Goal: Task Accomplishment & Management: Use online tool/utility

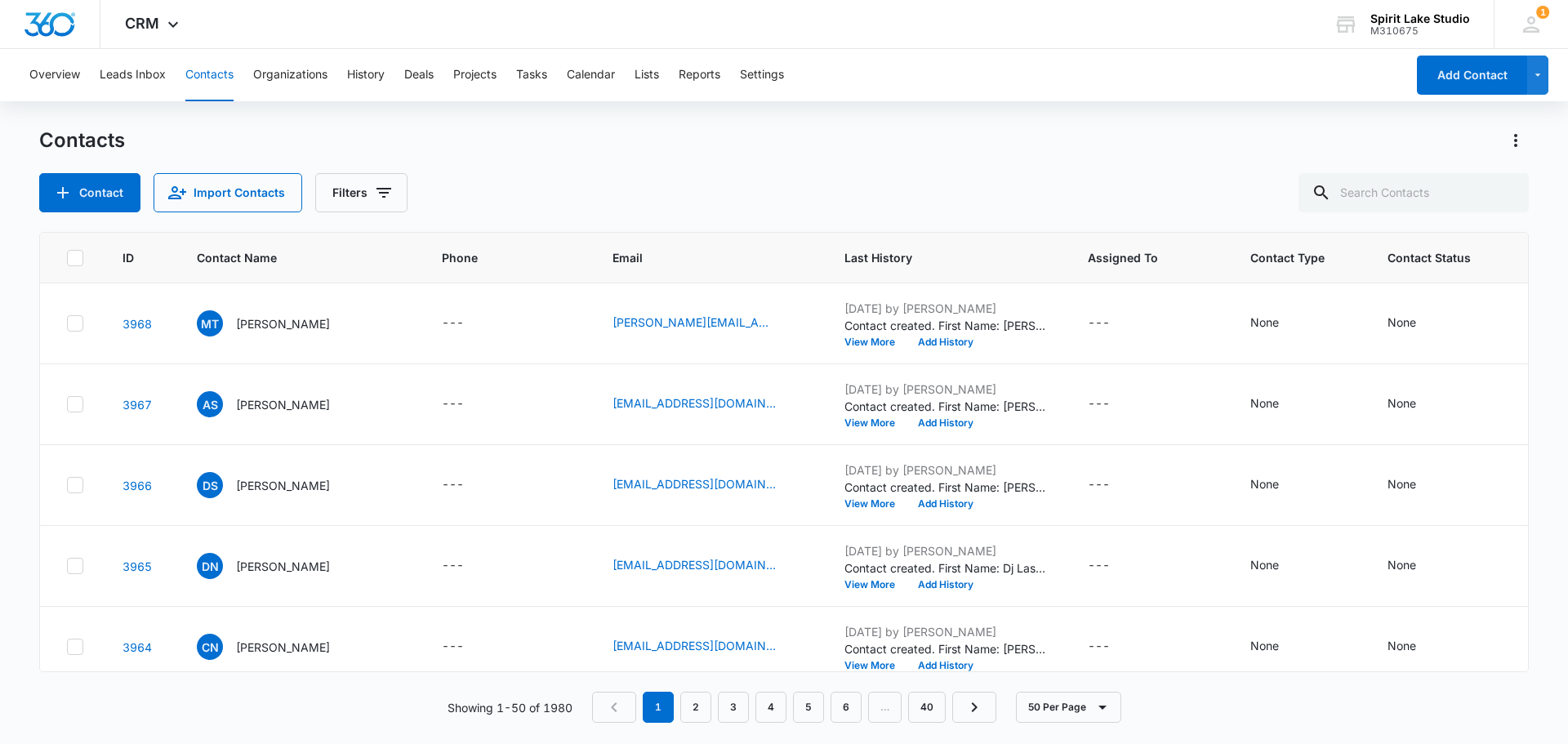
scroll to position [2450, 0]
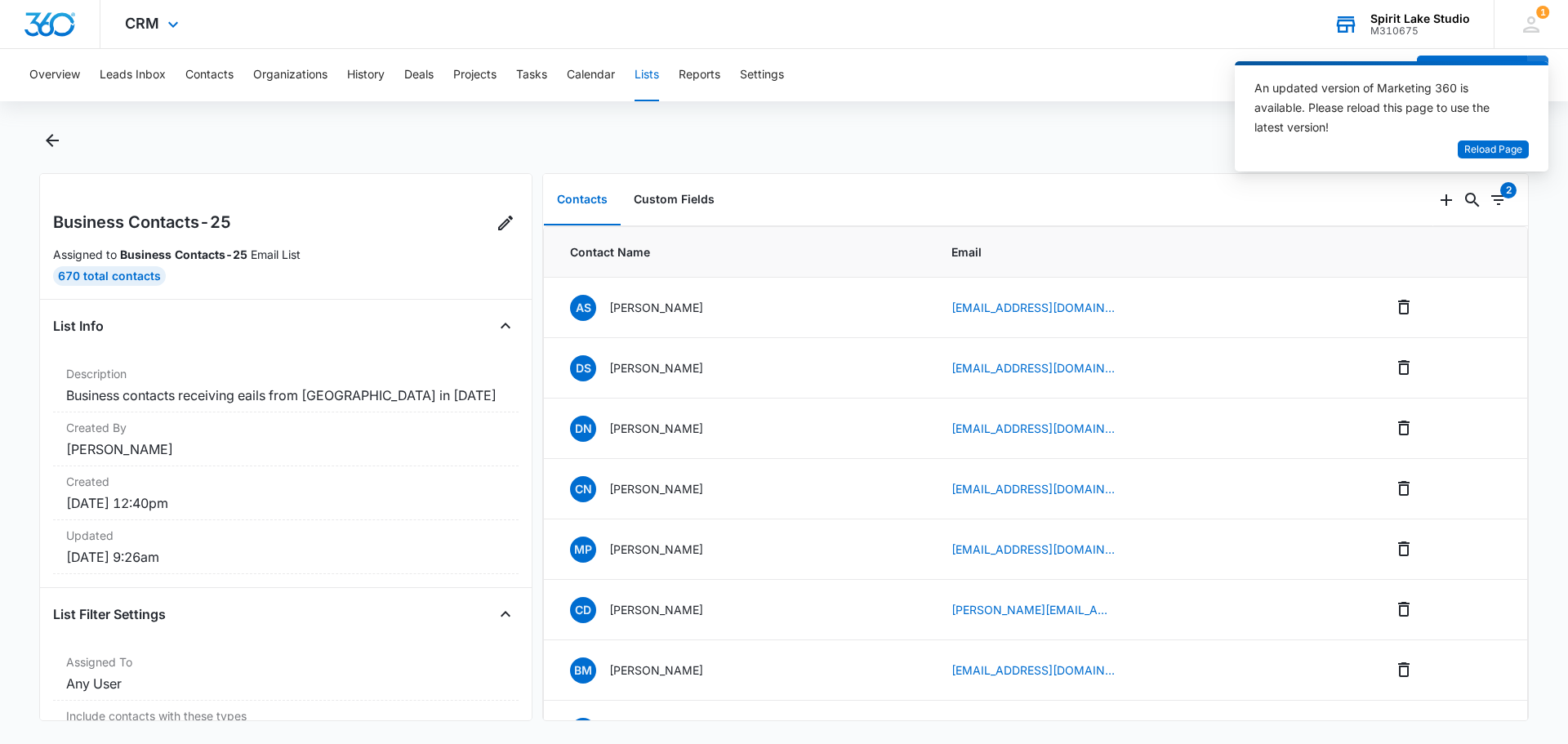
scroll to position [1145, 0]
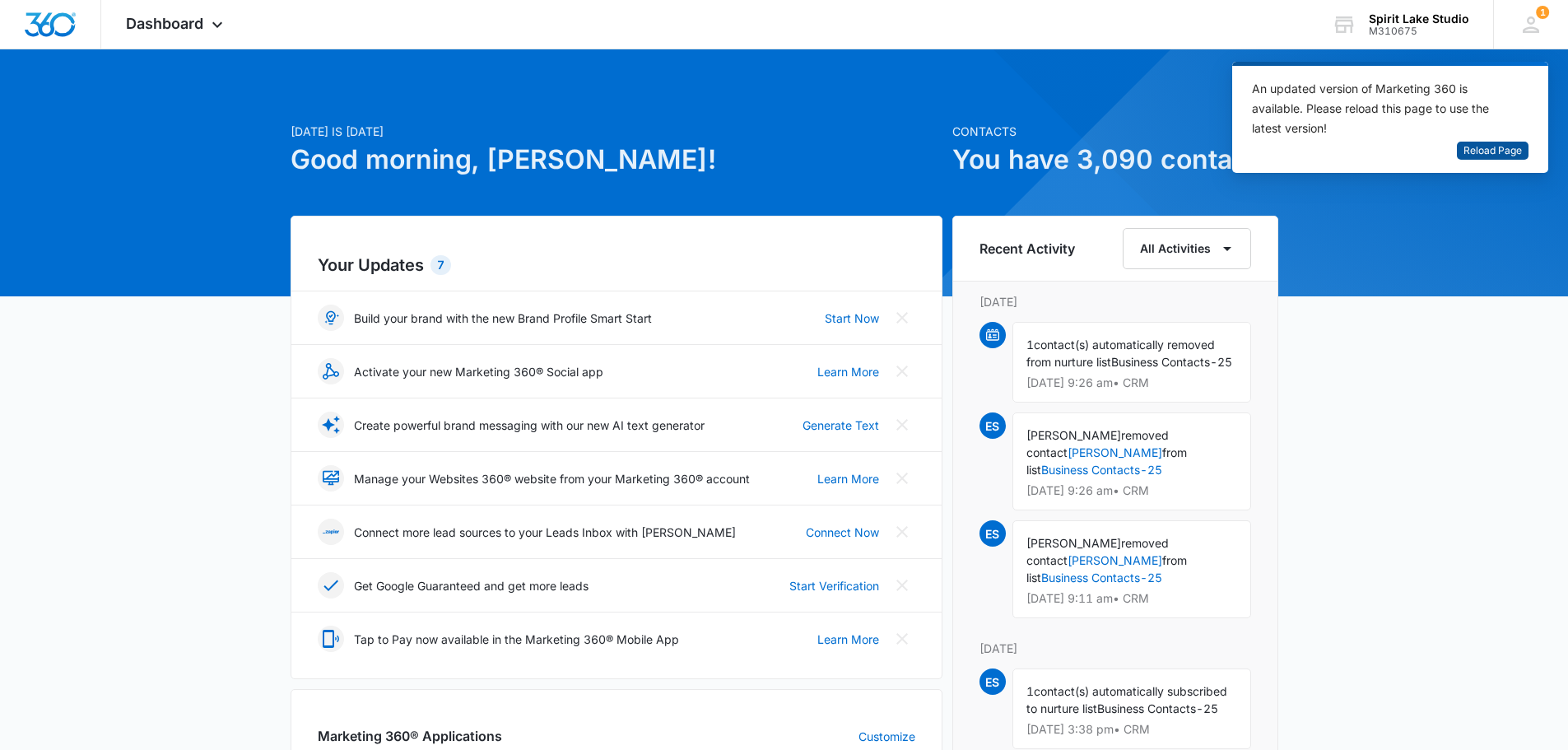
click at [1494, 147] on span "Reload Page" at bounding box center [1493, 151] width 58 height 16
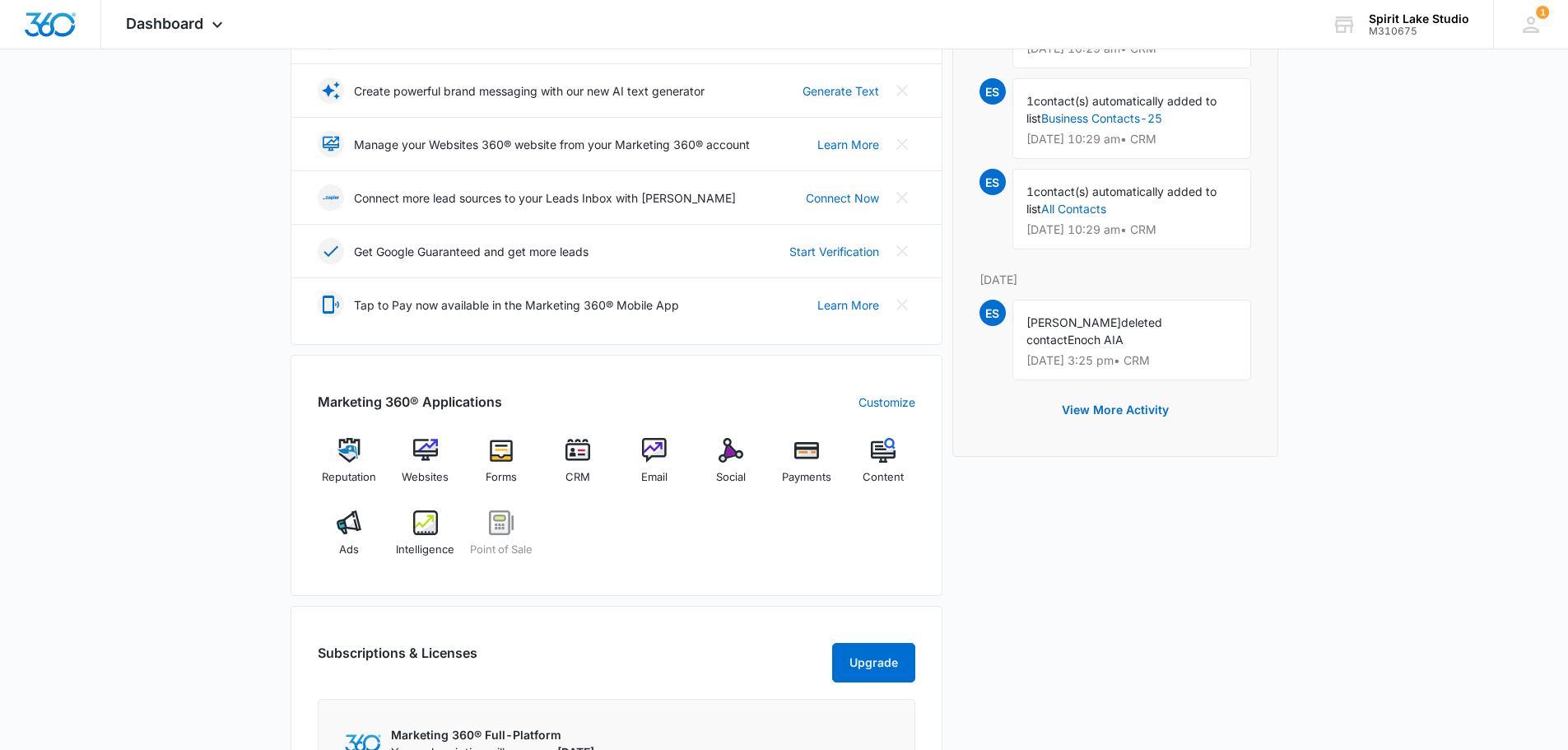
scroll to position [730, 0]
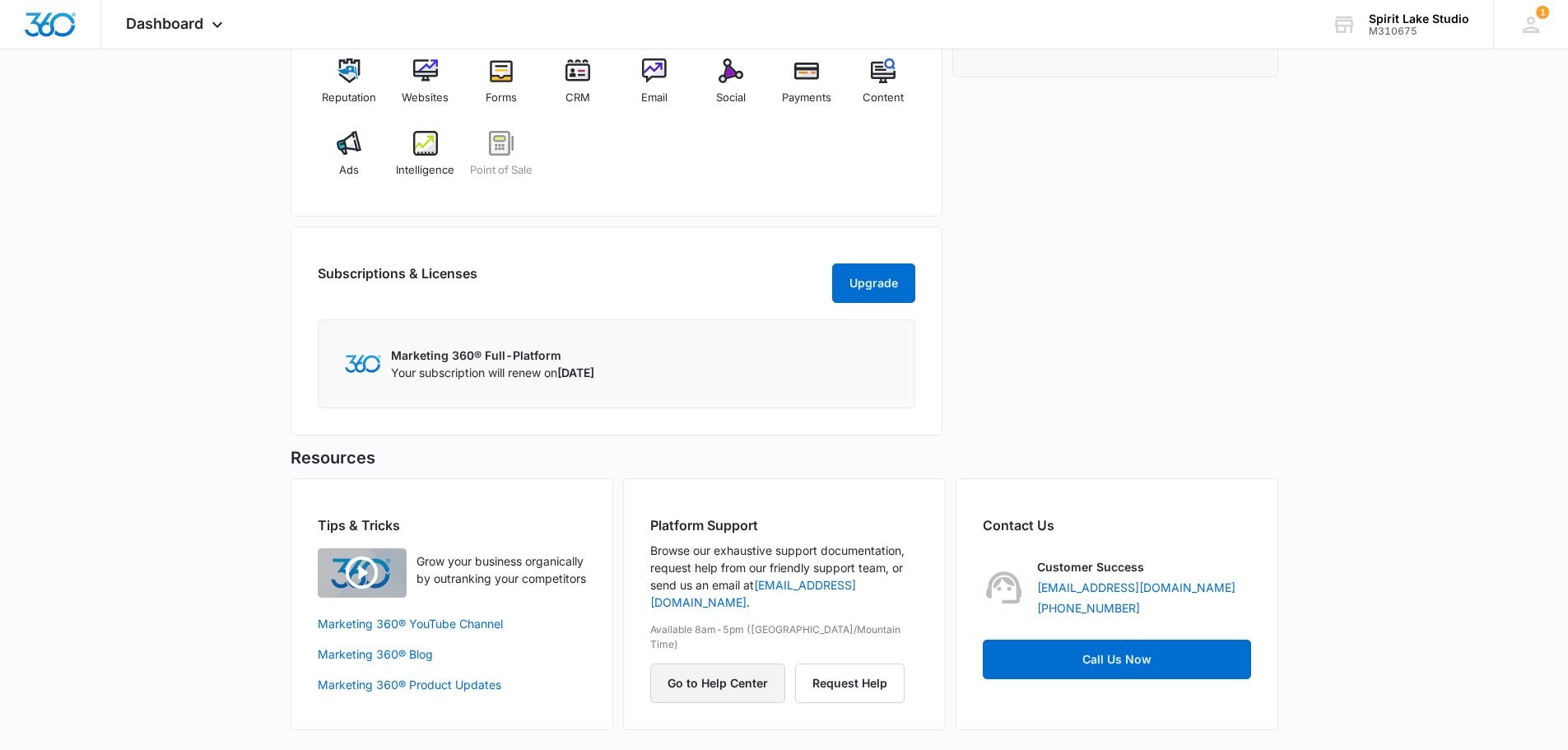
click at [750, 664] on button "Go to Help Center" at bounding box center [718, 683] width 135 height 39
click at [741, 664] on button "Go to Help Center" at bounding box center [718, 683] width 135 height 39
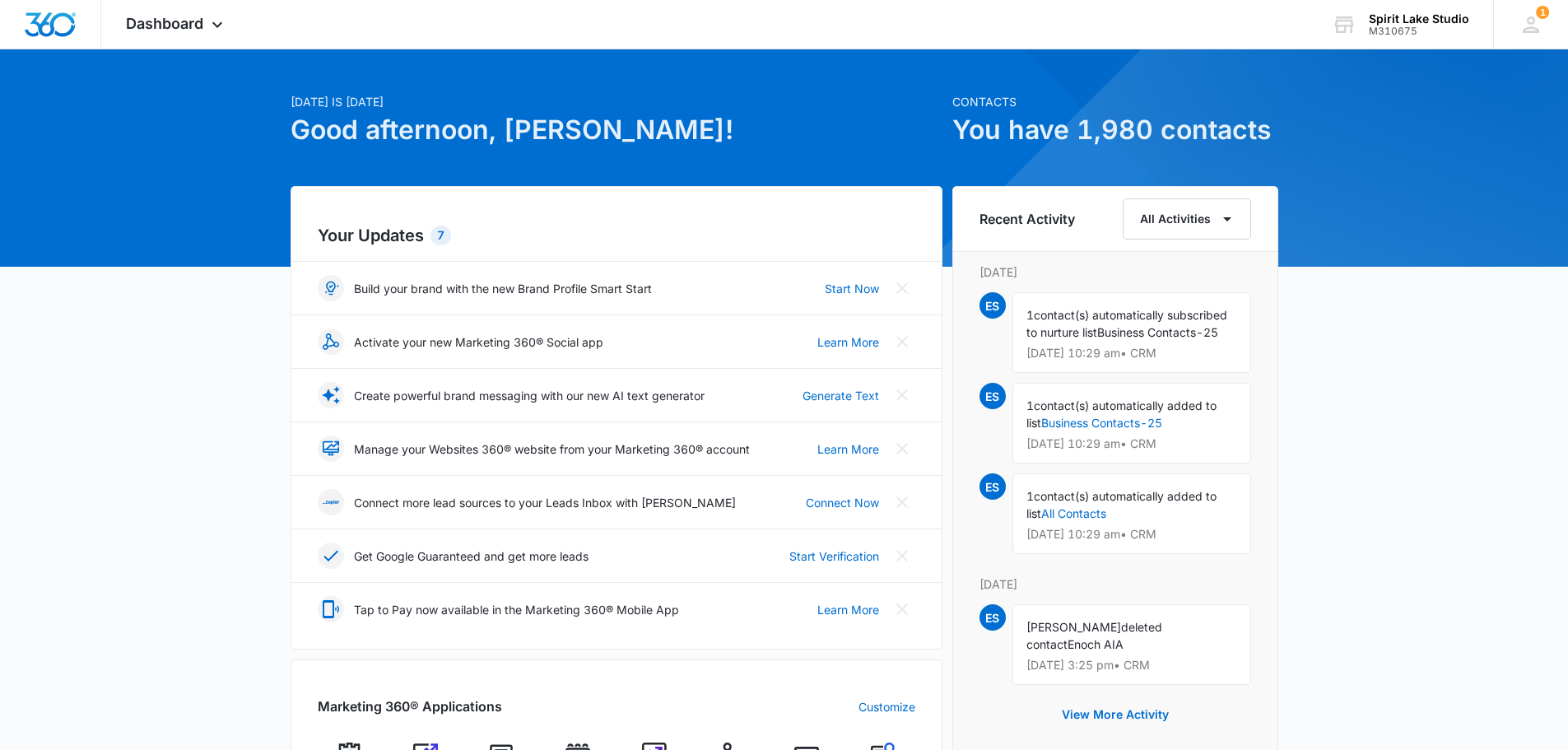
scroll to position [0, 0]
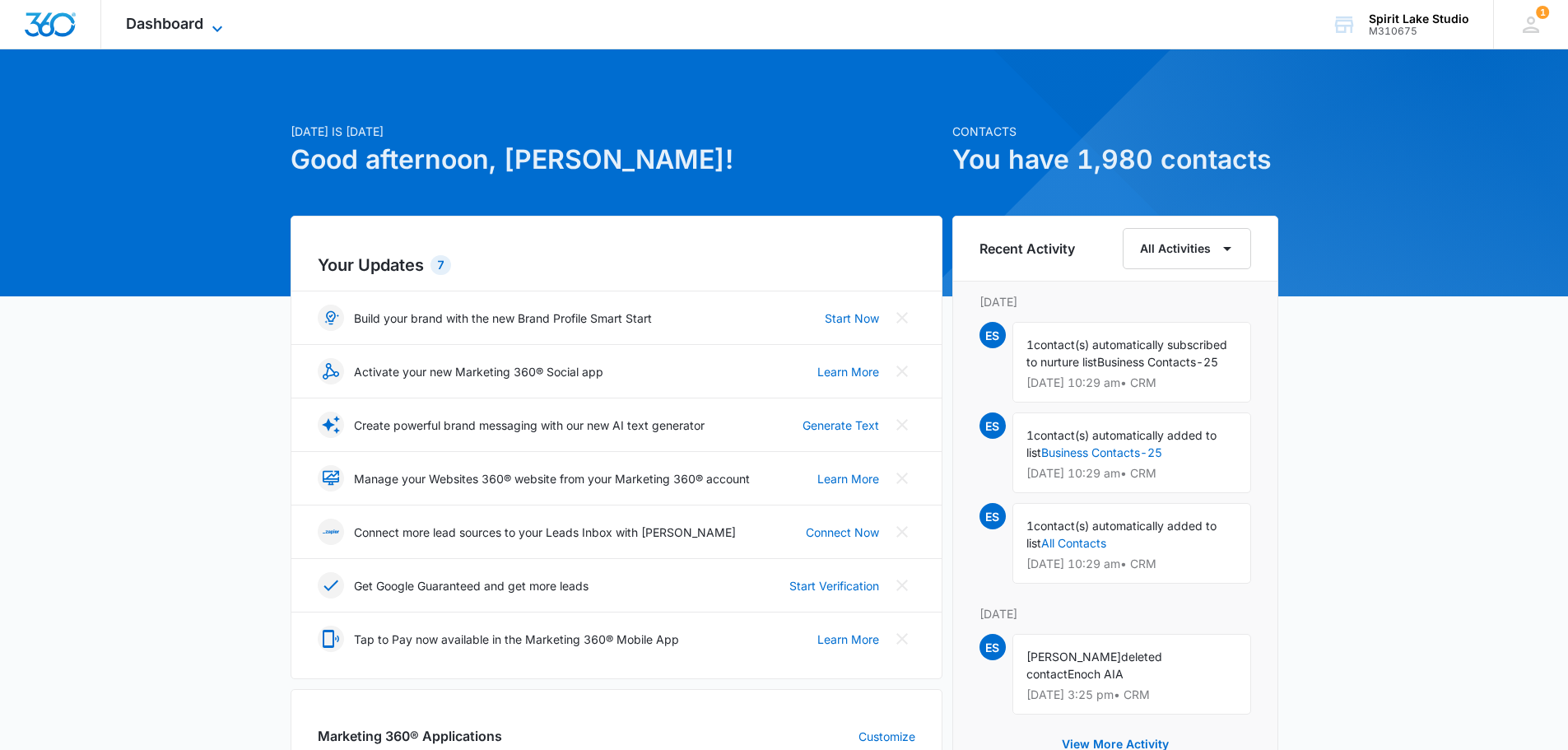
click at [185, 15] on span "Dashboard" at bounding box center [164, 23] width 78 height 17
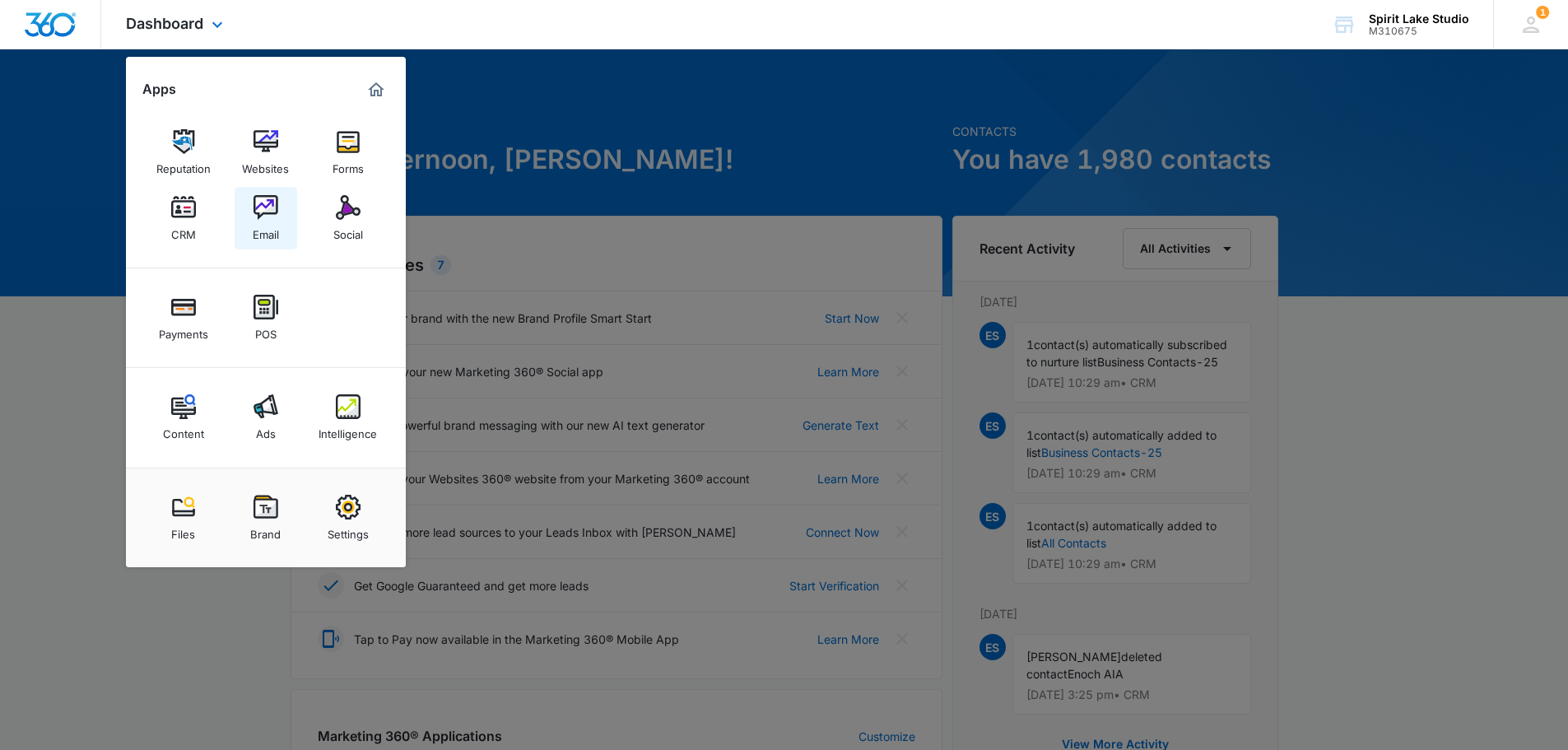
click at [266, 205] on img at bounding box center [266, 207] width 24 height 24
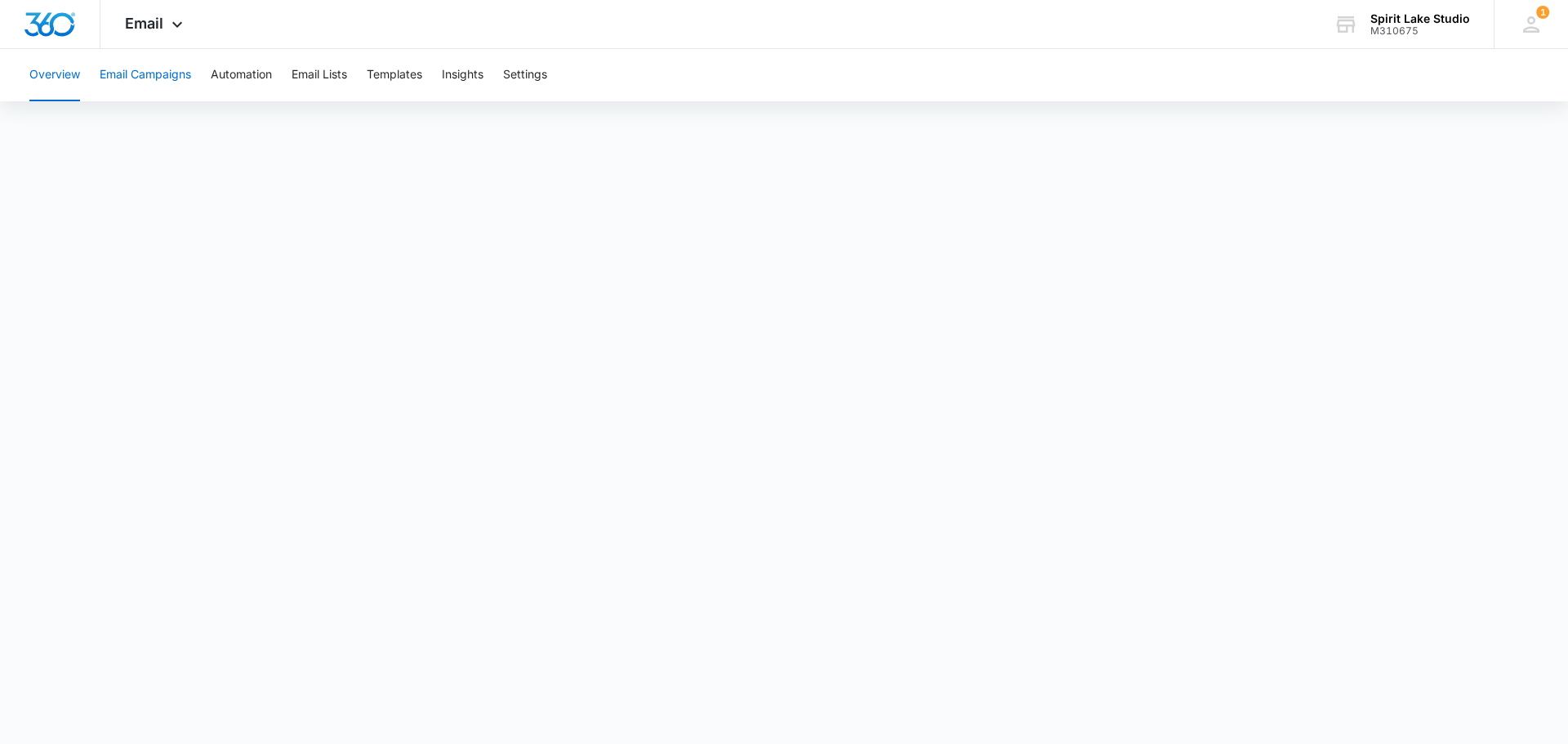
click at [140, 69] on button "Email Campaigns" at bounding box center [145, 75] width 91 height 52
click at [157, 20] on span "Email" at bounding box center [143, 23] width 38 height 17
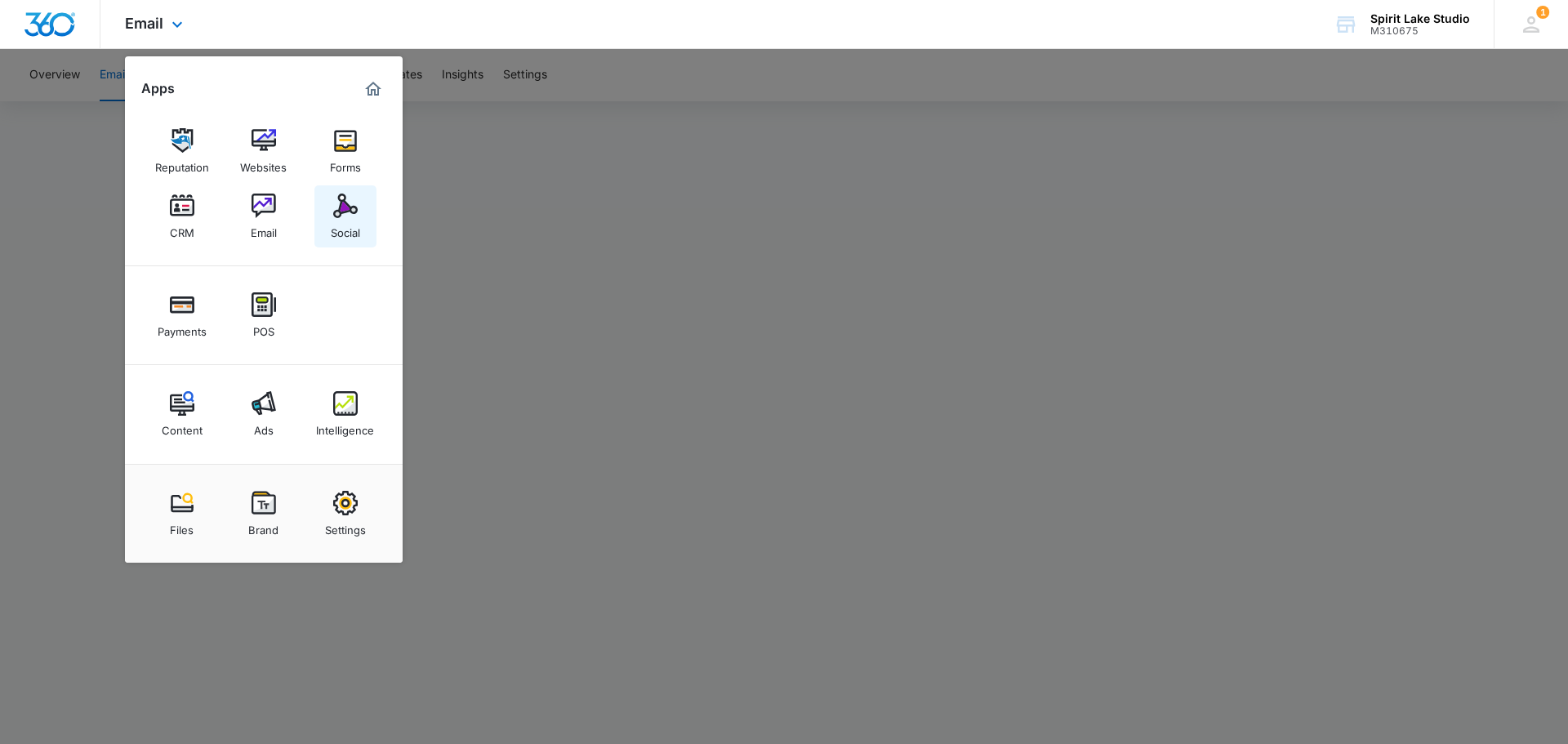
click at [338, 205] on img at bounding box center [345, 206] width 24 height 24
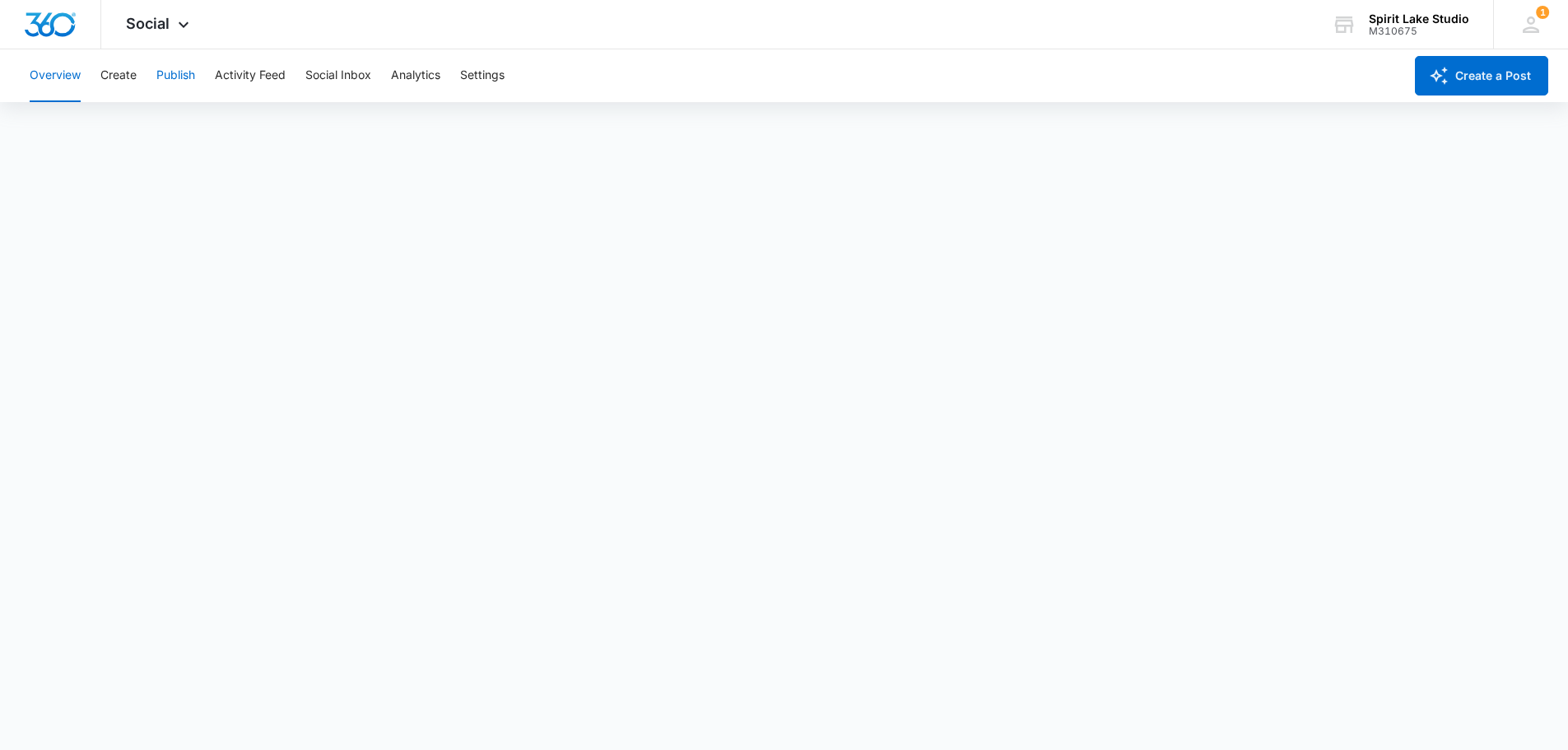
click at [172, 82] on button "Publish" at bounding box center [175, 76] width 38 height 52
click at [140, 25] on span "Social" at bounding box center [147, 23] width 44 height 17
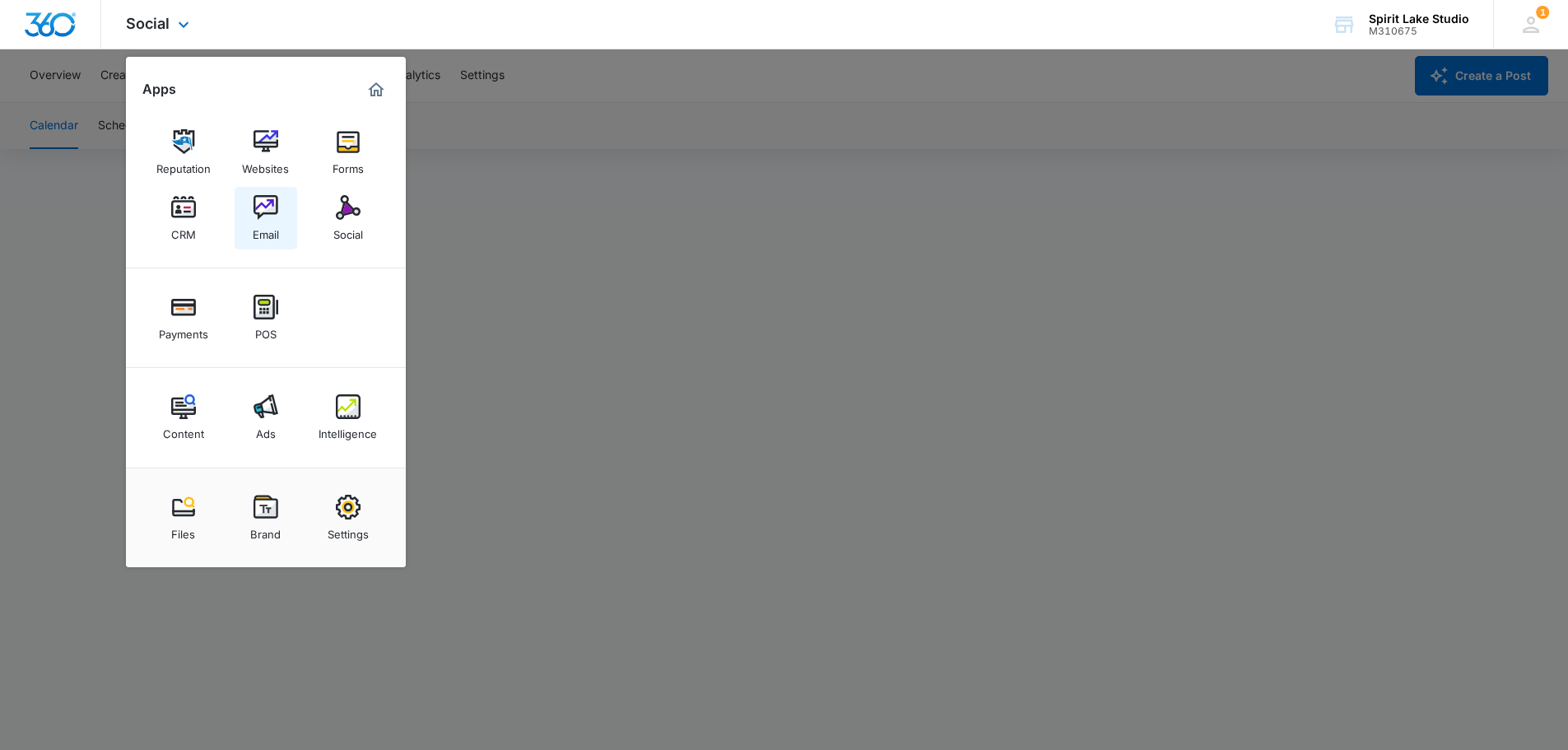
click at [261, 212] on img at bounding box center [266, 207] width 24 height 24
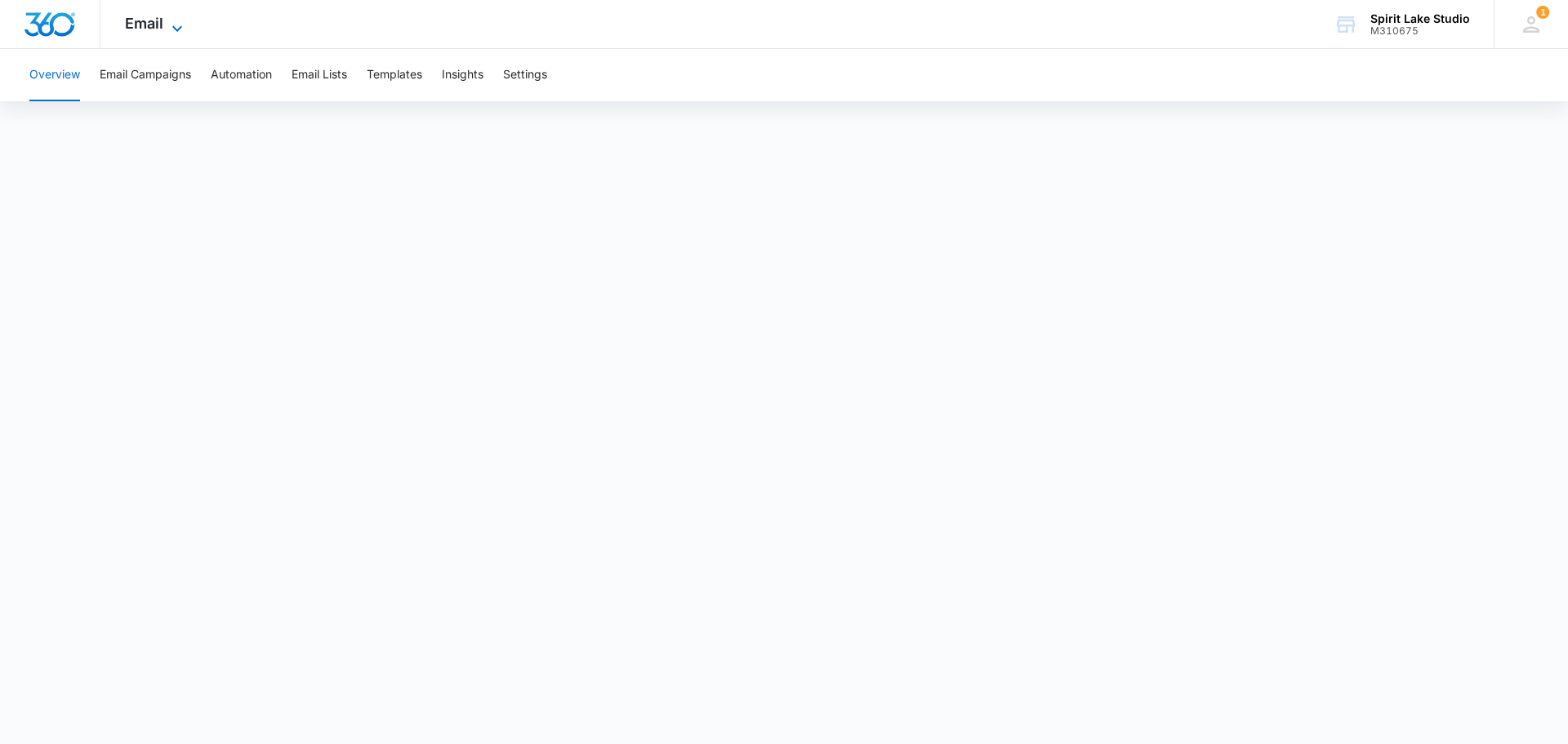
click at [153, 25] on span "Email" at bounding box center [143, 23] width 38 height 17
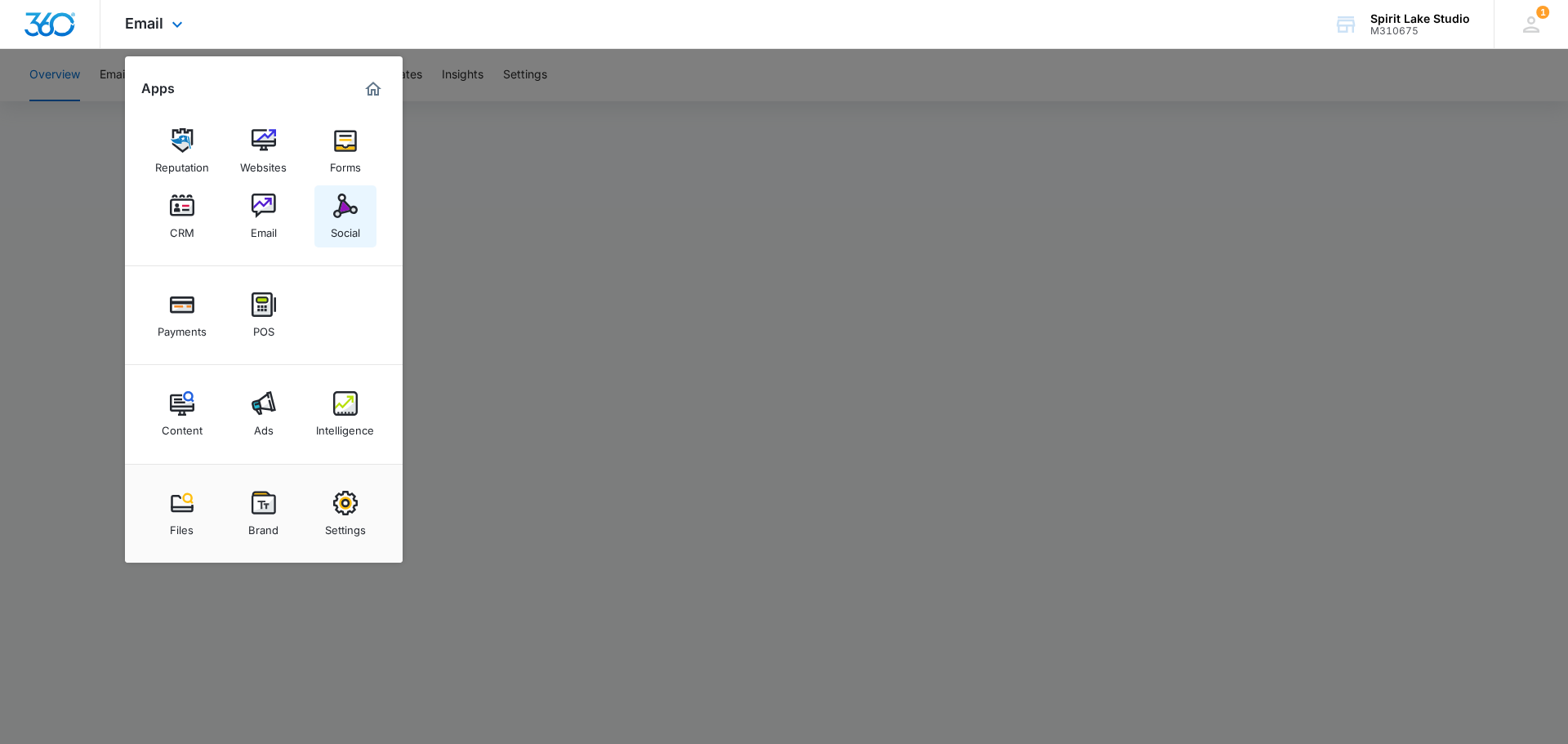
click at [346, 210] on img at bounding box center [345, 206] width 24 height 24
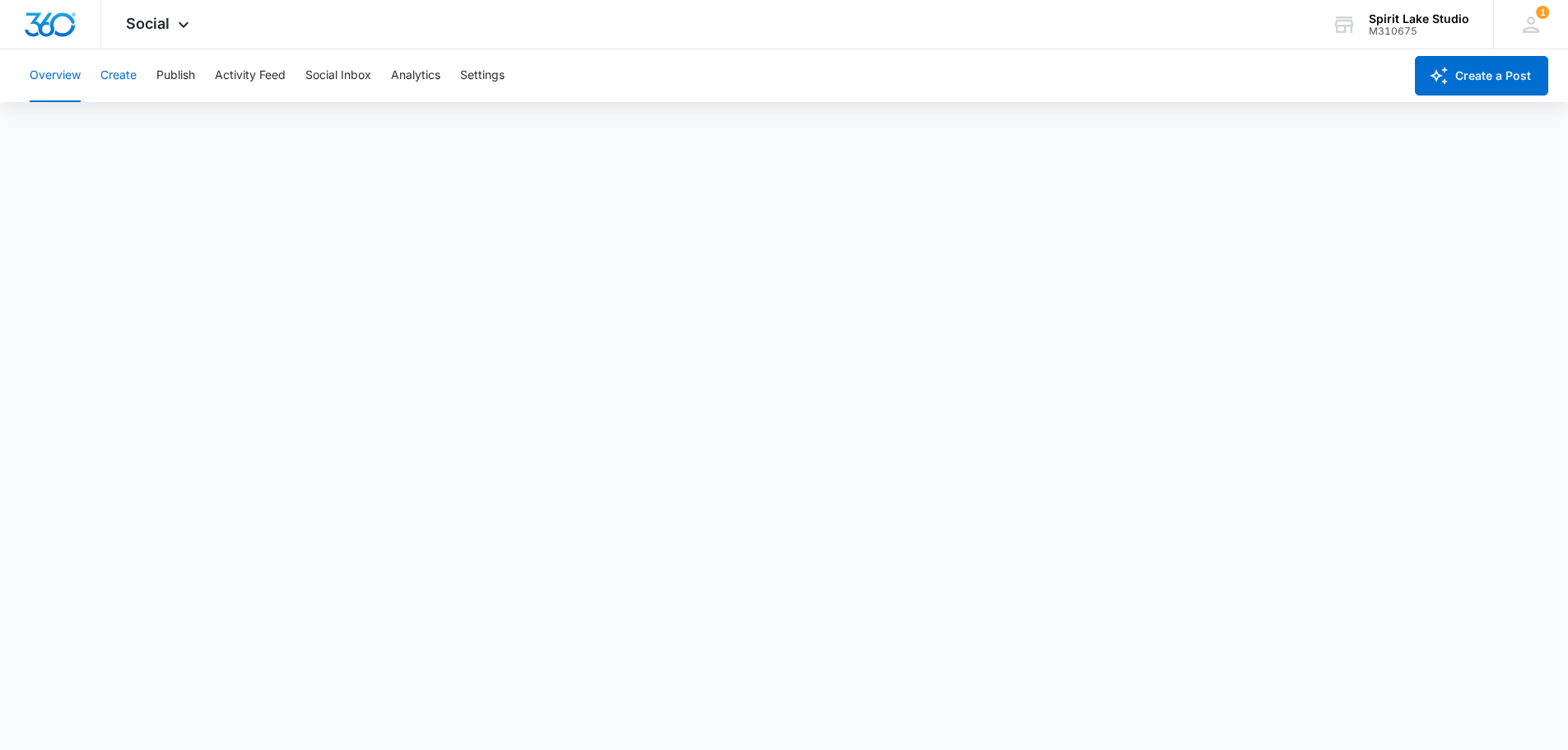
click at [122, 72] on button "Create" at bounding box center [118, 76] width 37 height 52
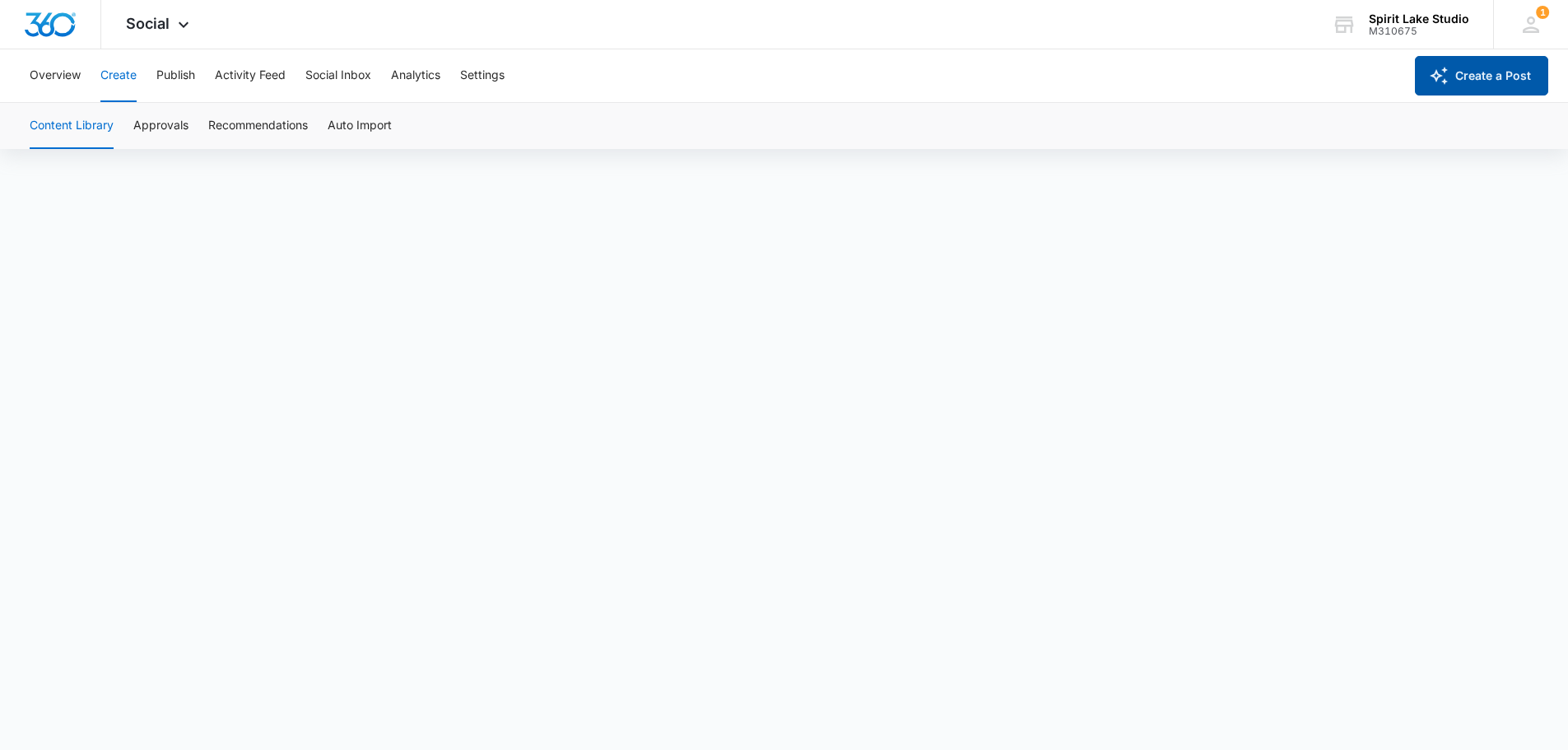
click at [1484, 83] on button "Create a Post" at bounding box center [1482, 76] width 133 height 39
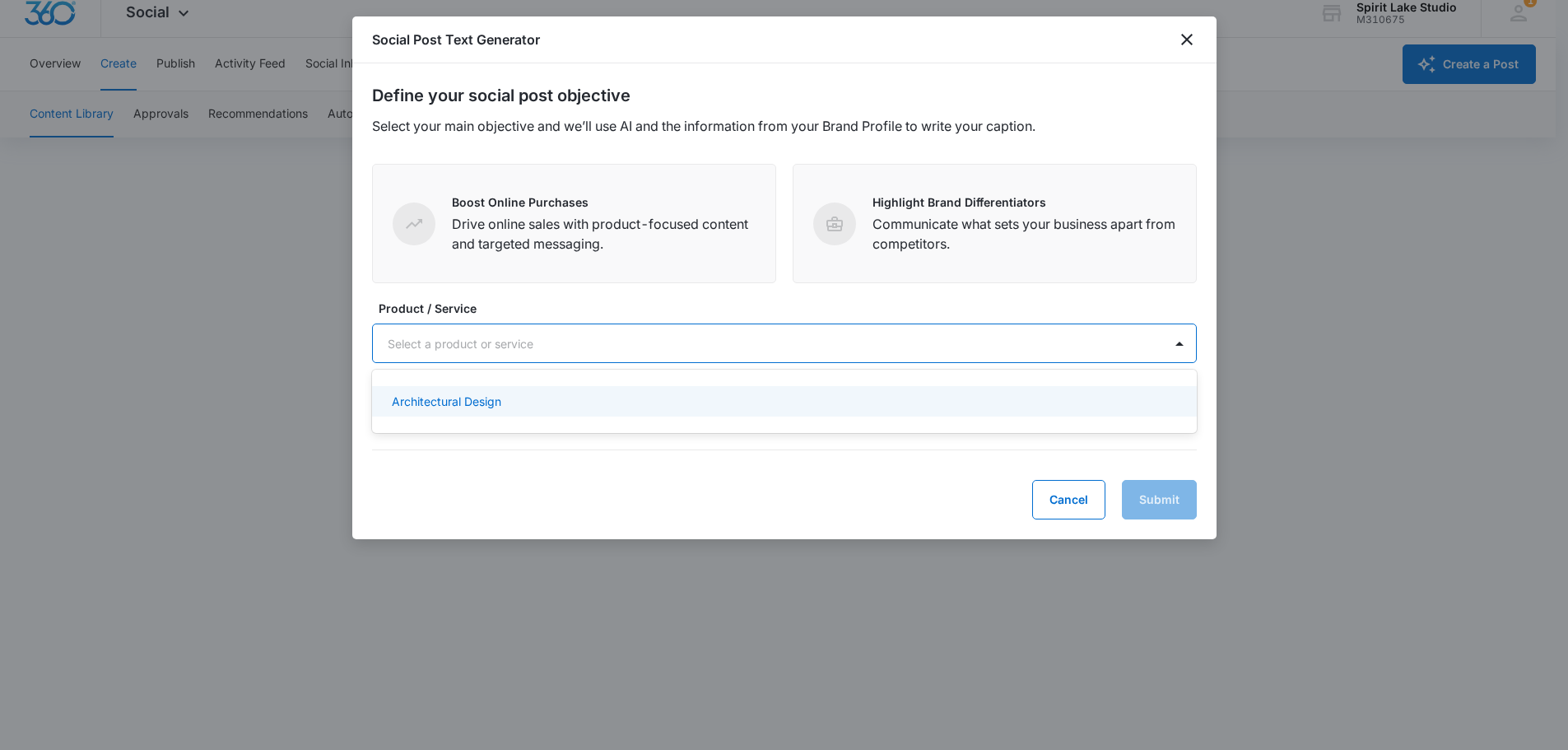
click at [790, 342] on div at bounding box center [765, 344] width 754 height 21
click at [747, 402] on div "Architectural Design" at bounding box center [783, 401] width 782 height 17
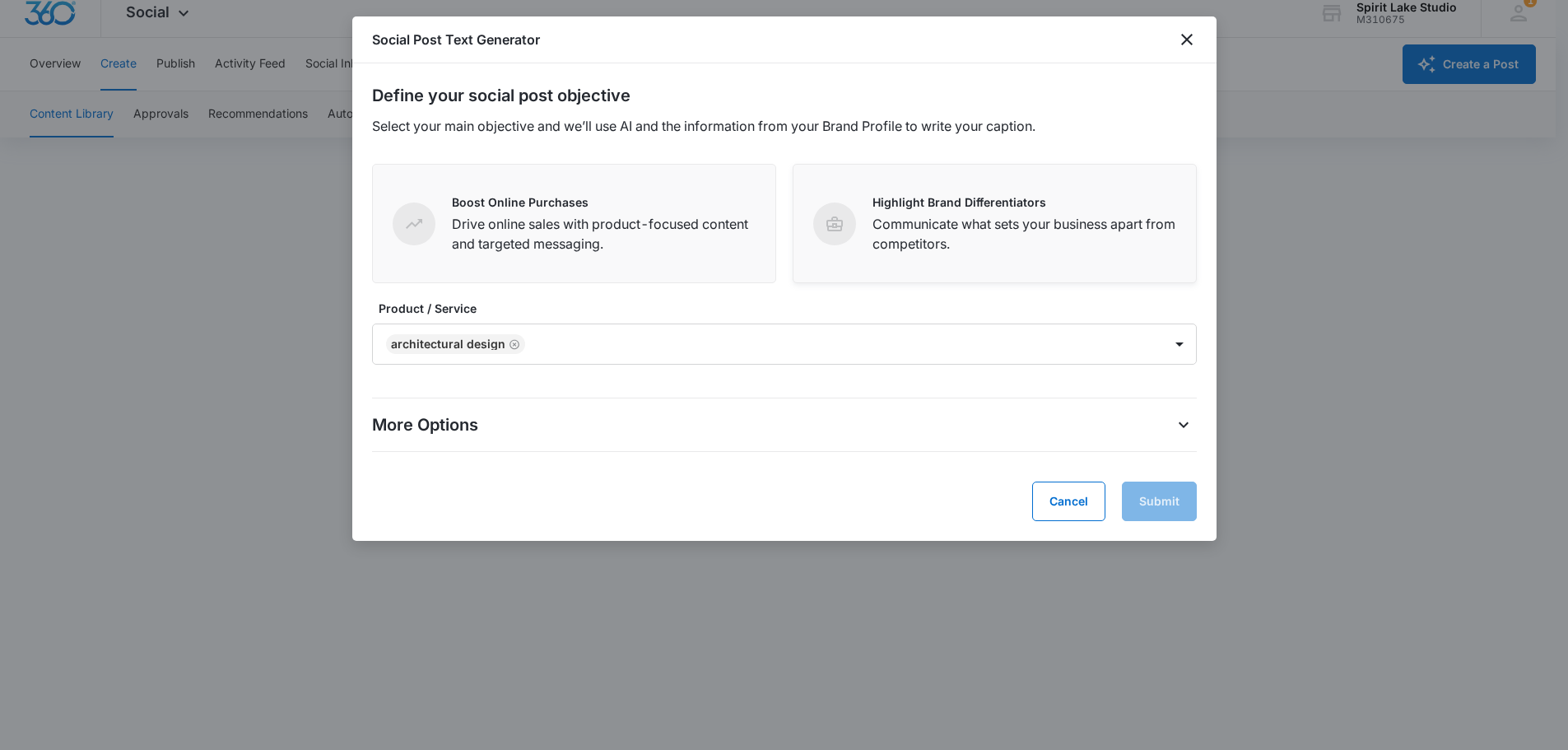
click at [879, 213] on div "Highlight Brand Differentiators Communicate what sets your business apart from …" at bounding box center [1024, 223] width 304 height 60
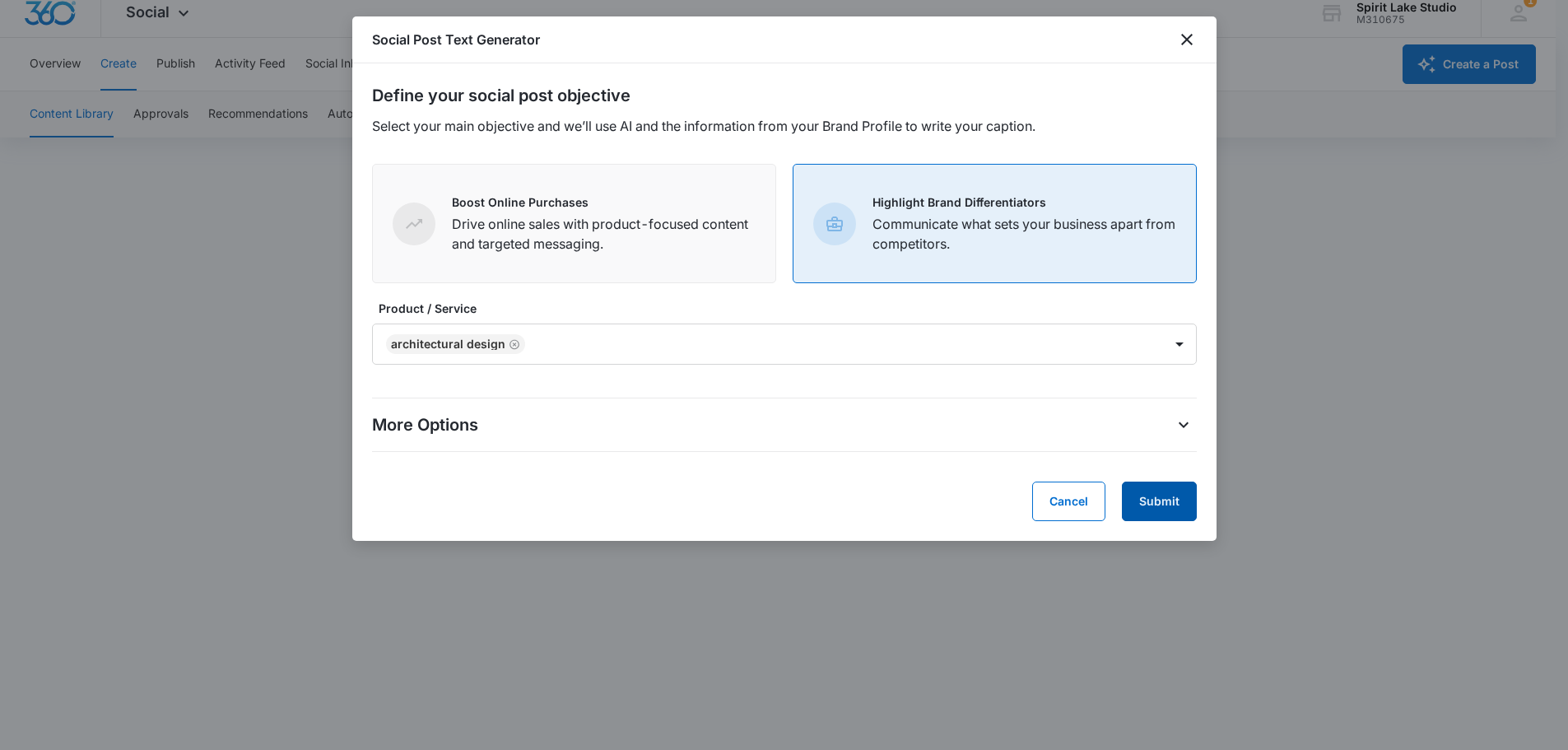
click at [1163, 508] on button "Submit" at bounding box center [1159, 502] width 75 height 39
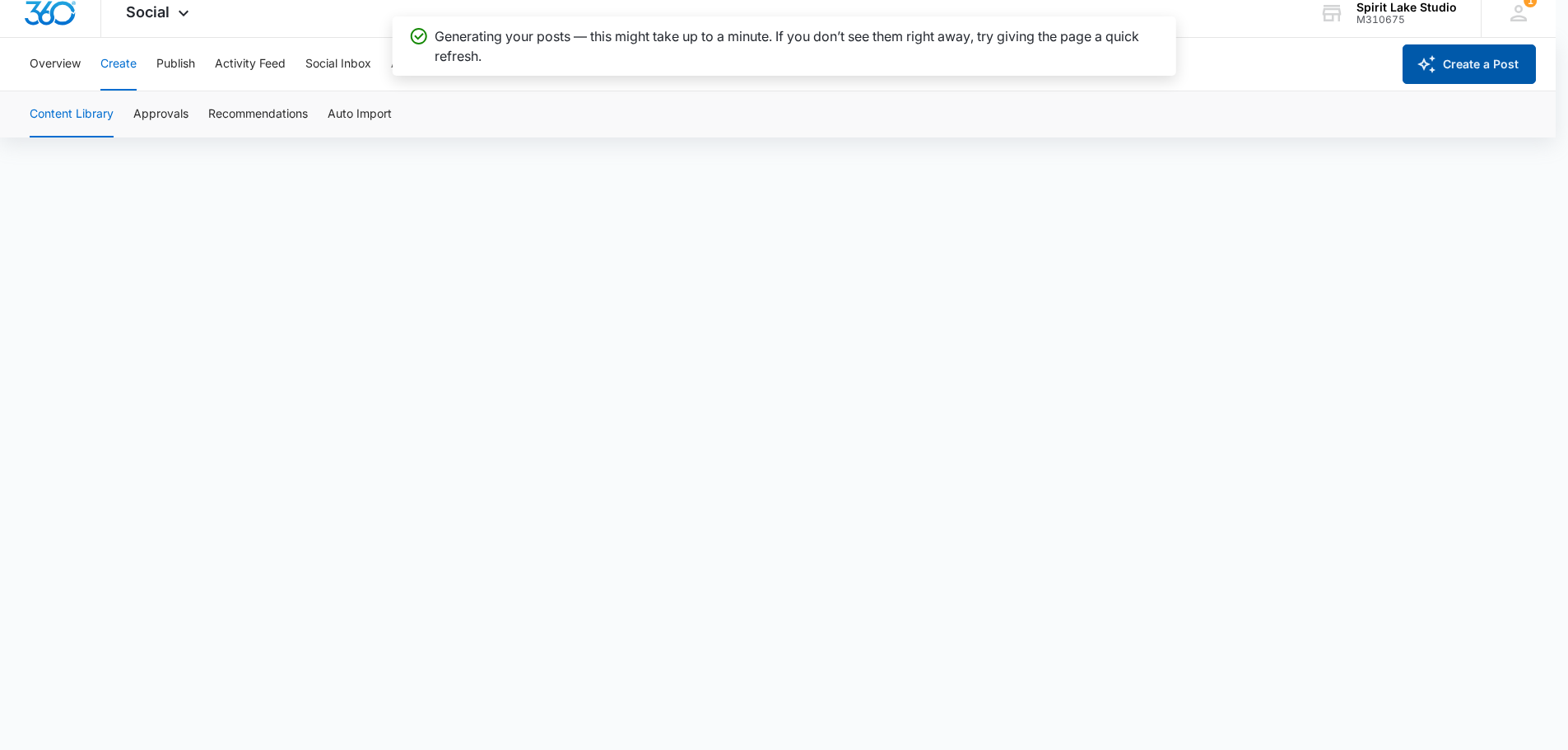
scroll to position [0, 0]
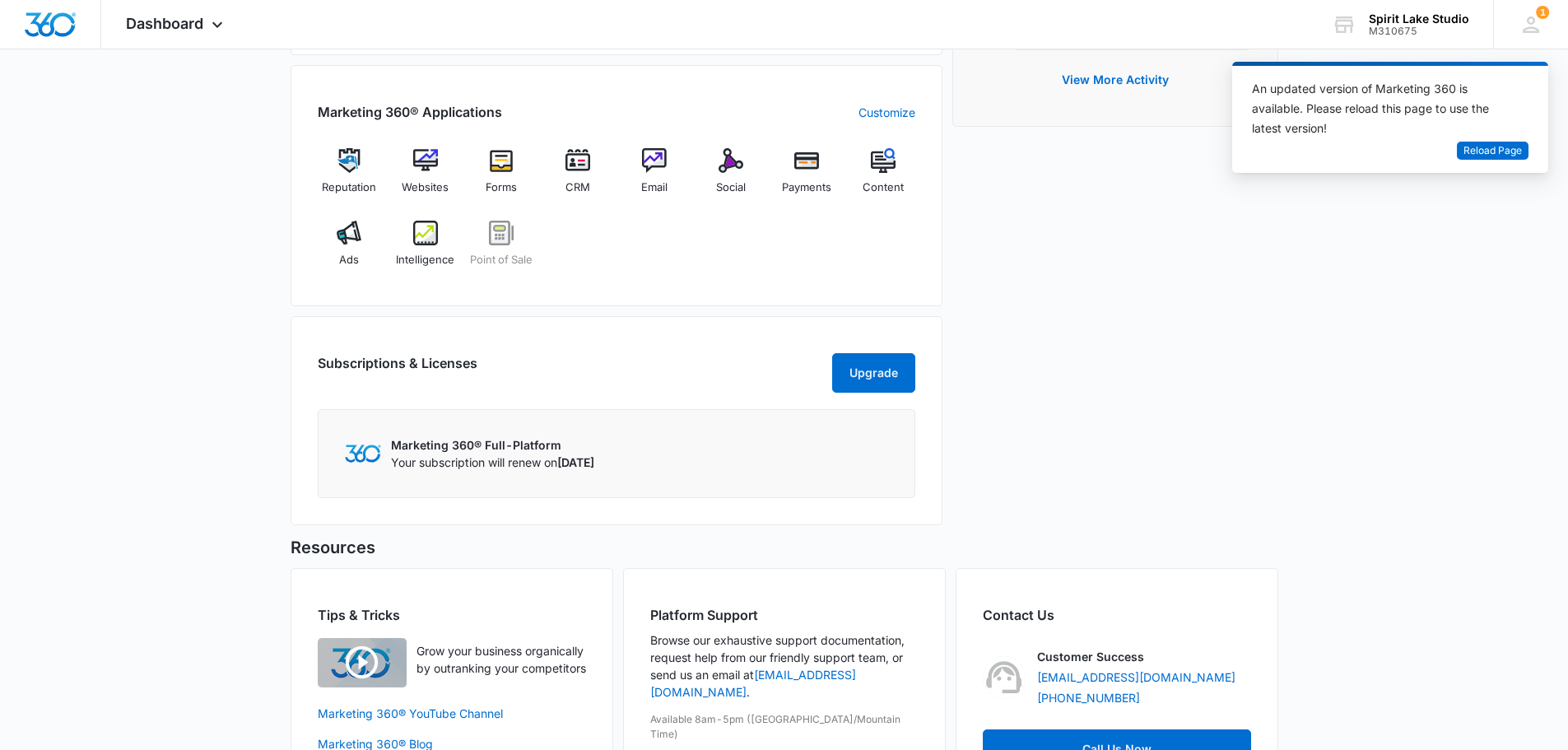
scroll to position [730, 0]
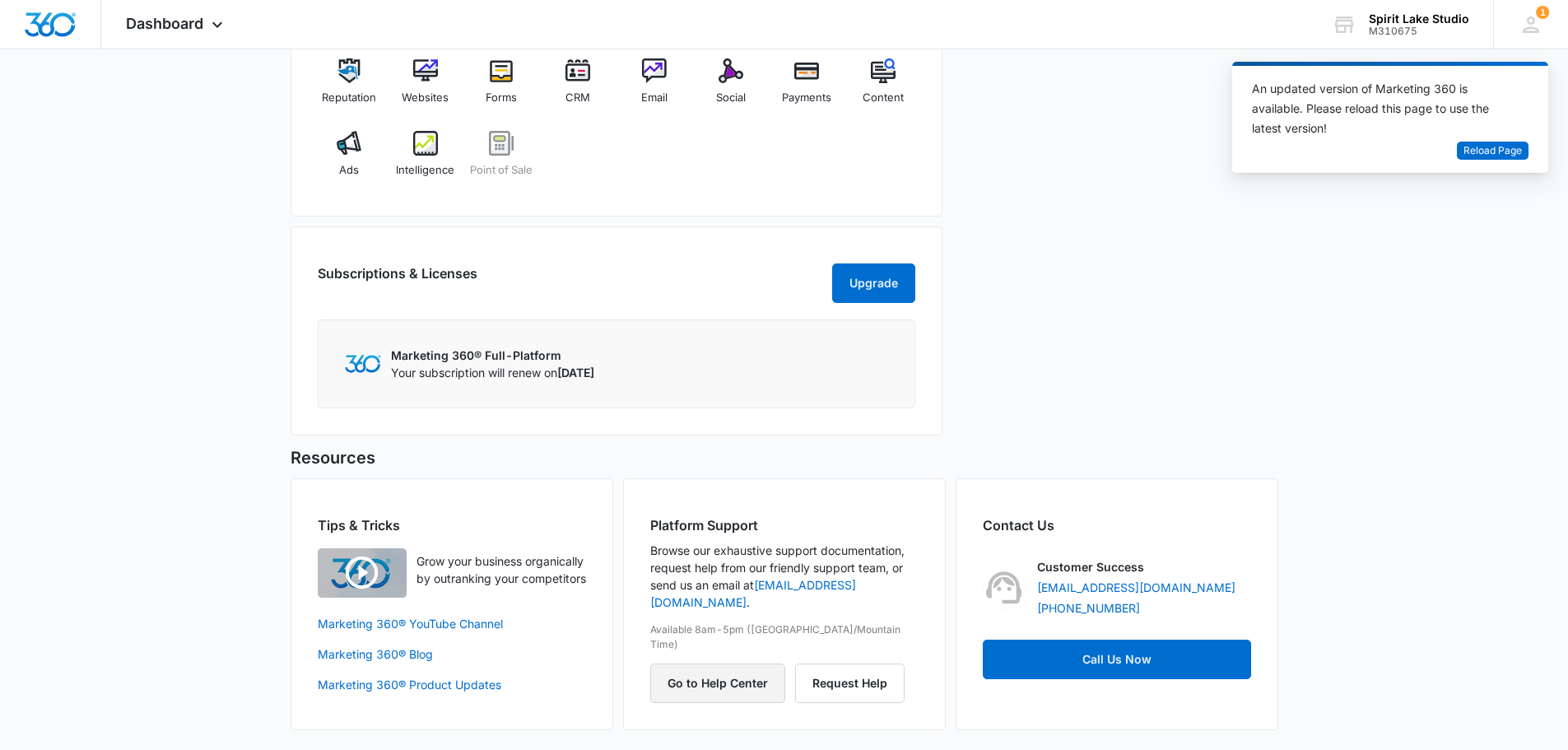
click at [696, 664] on button "Go to Help Center" at bounding box center [718, 683] width 135 height 39
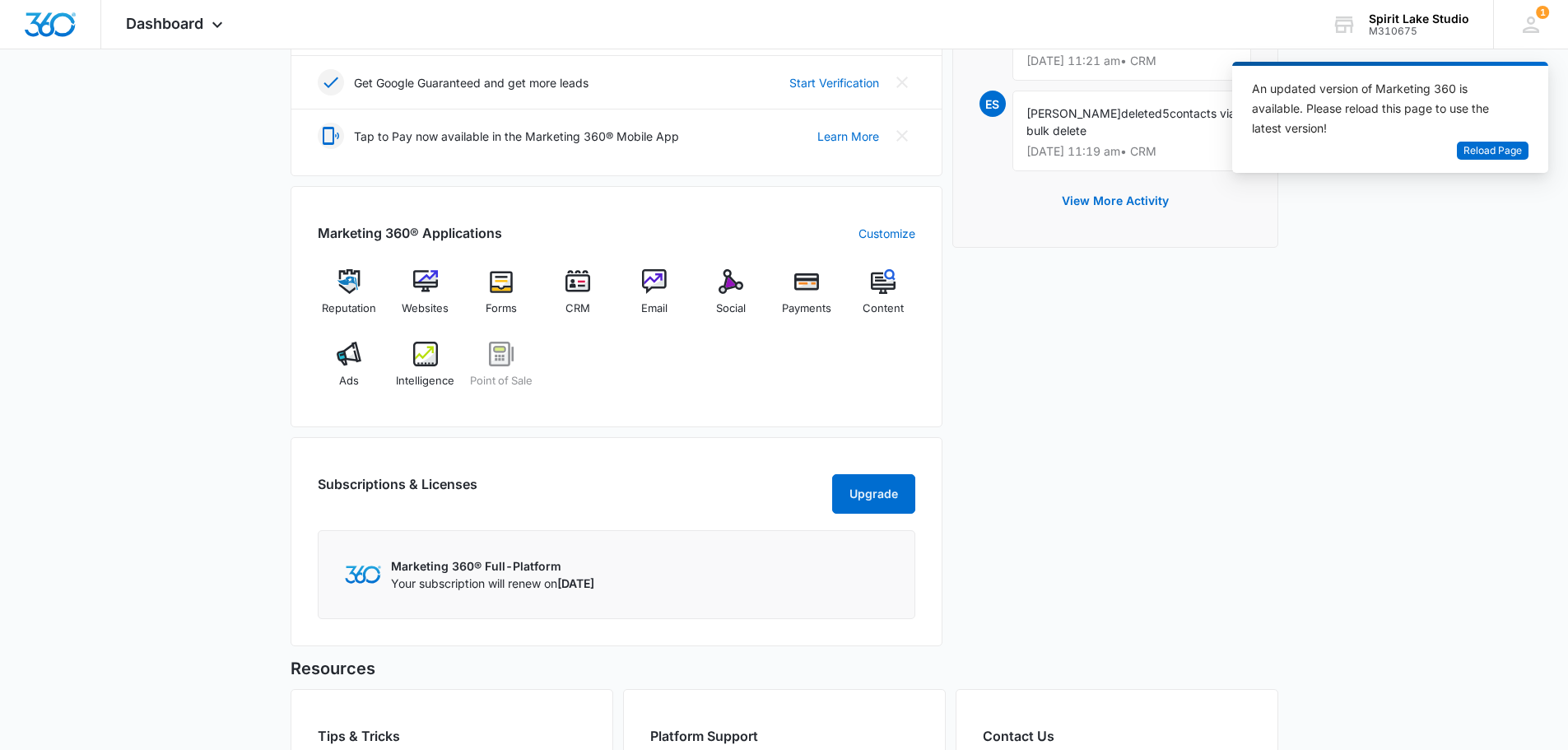
scroll to position [484, 0]
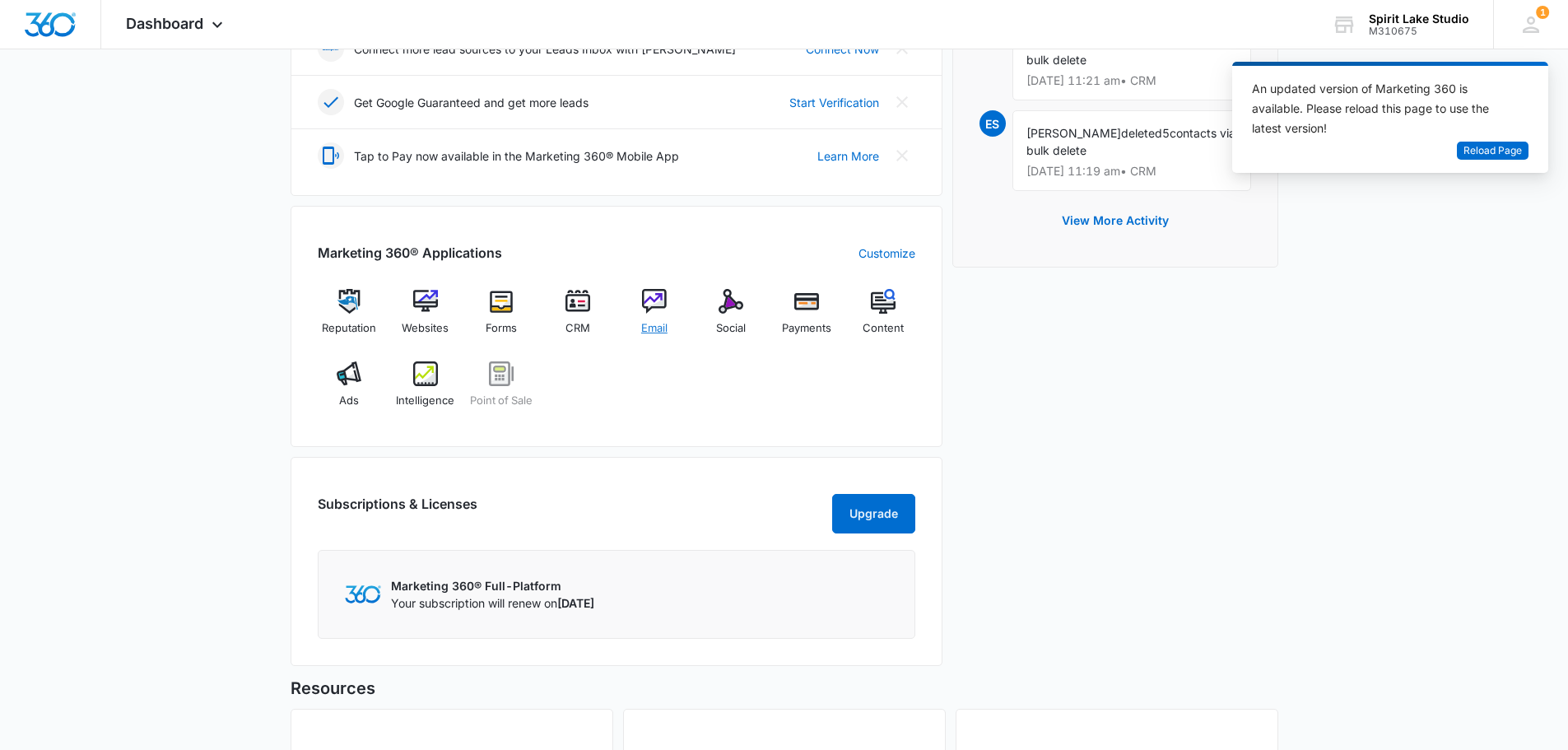
click at [650, 301] on img at bounding box center [654, 301] width 24 height 24
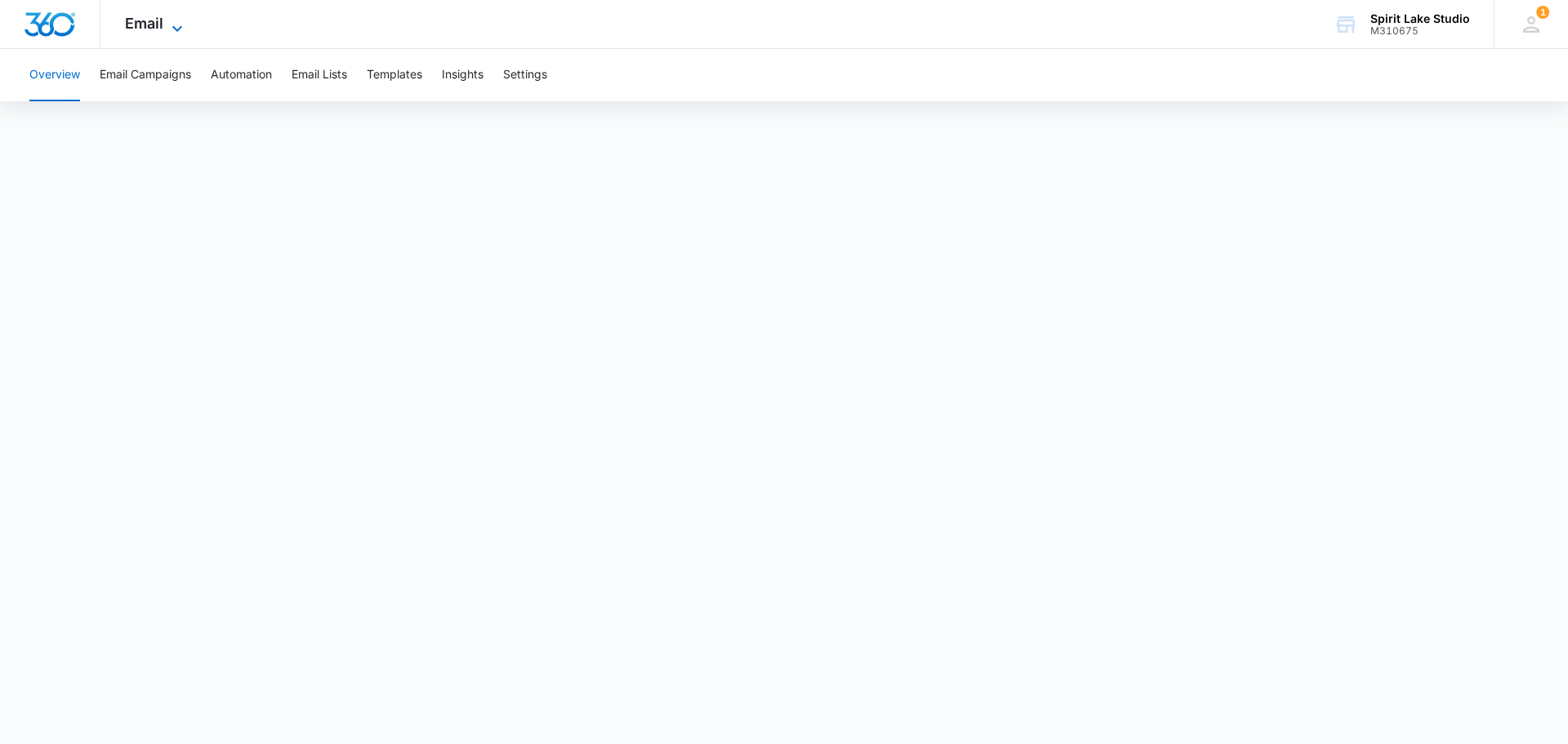
click at [170, 23] on icon at bounding box center [177, 28] width 20 height 20
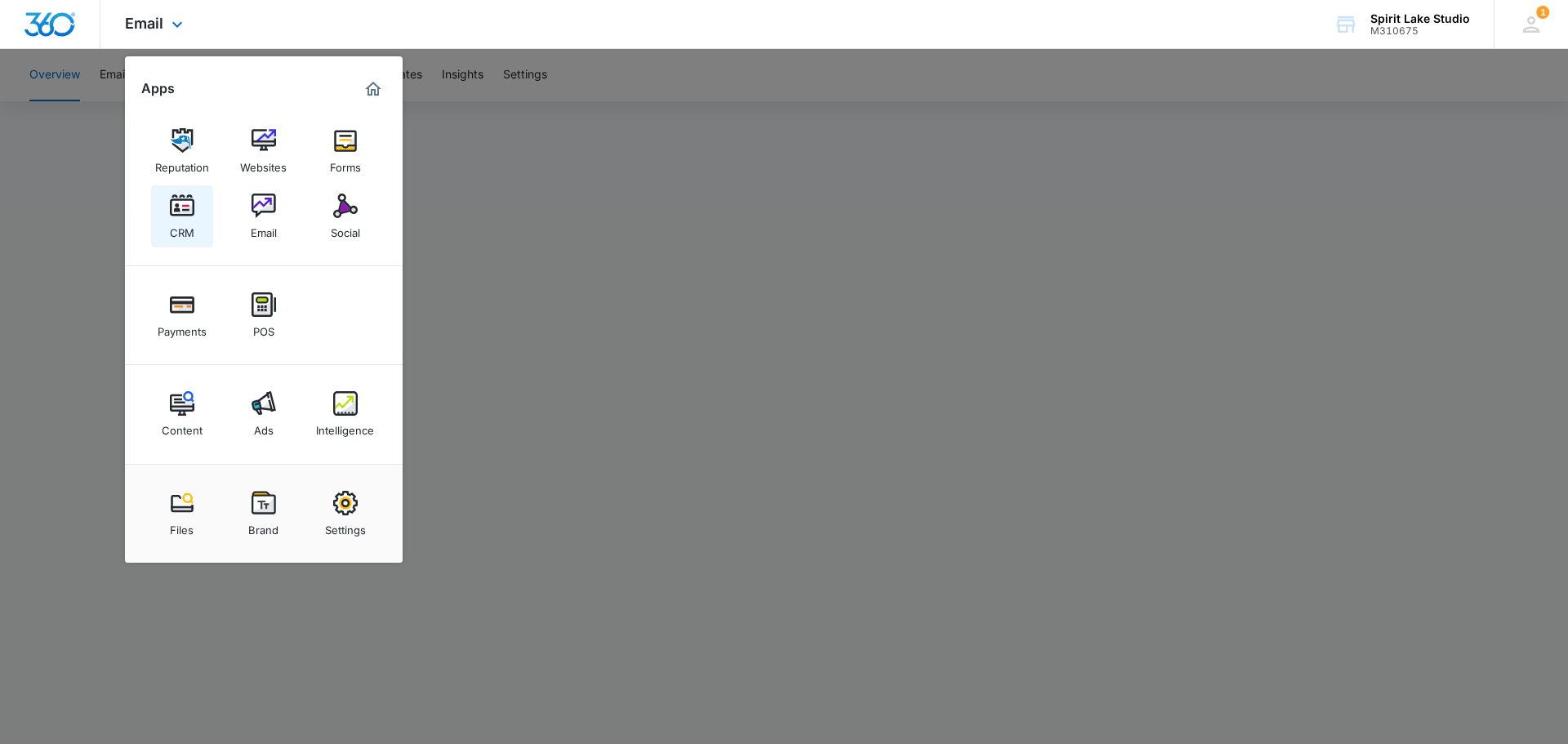
click at [182, 219] on div "CRM" at bounding box center [182, 229] width 24 height 21
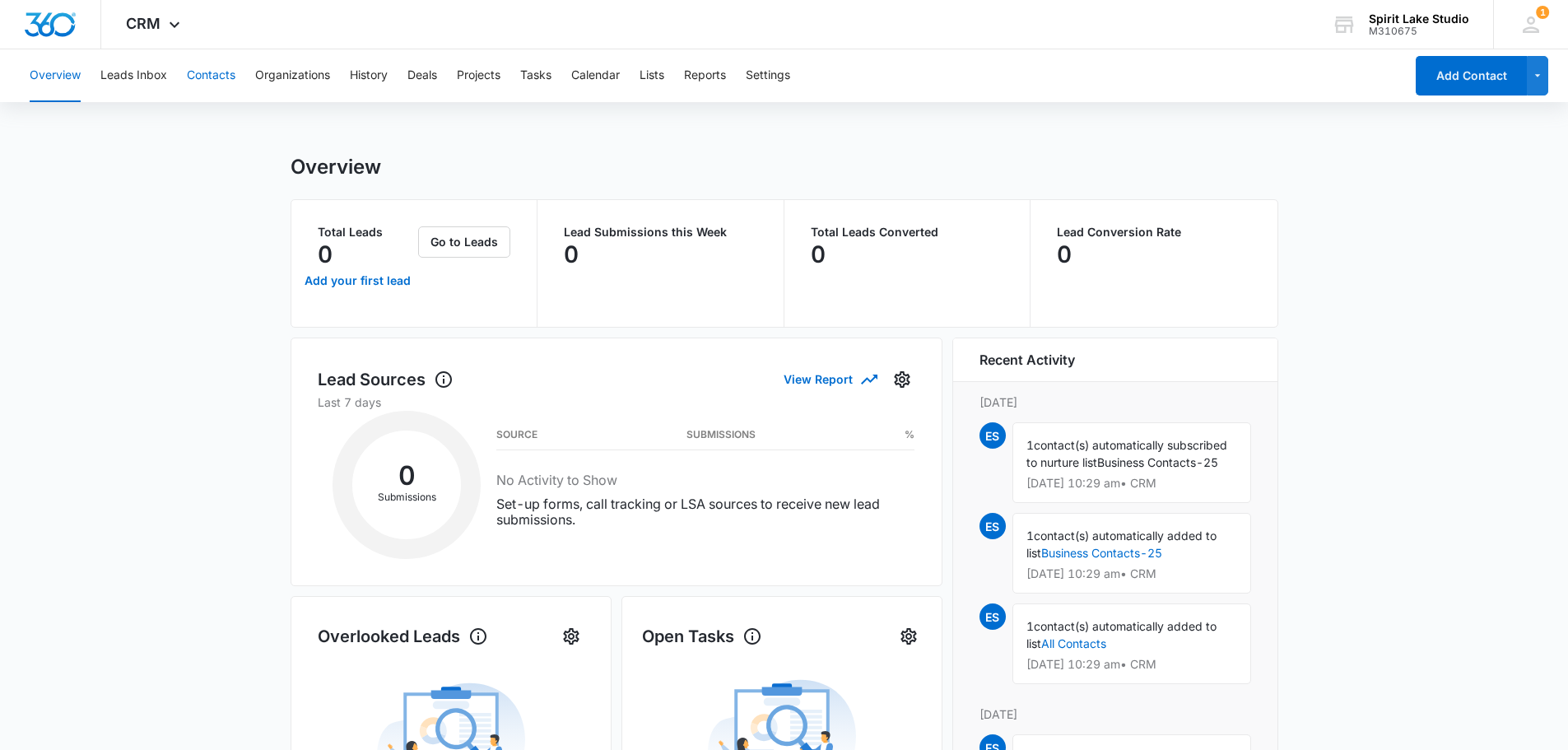
click at [227, 78] on button "Contacts" at bounding box center [211, 76] width 49 height 52
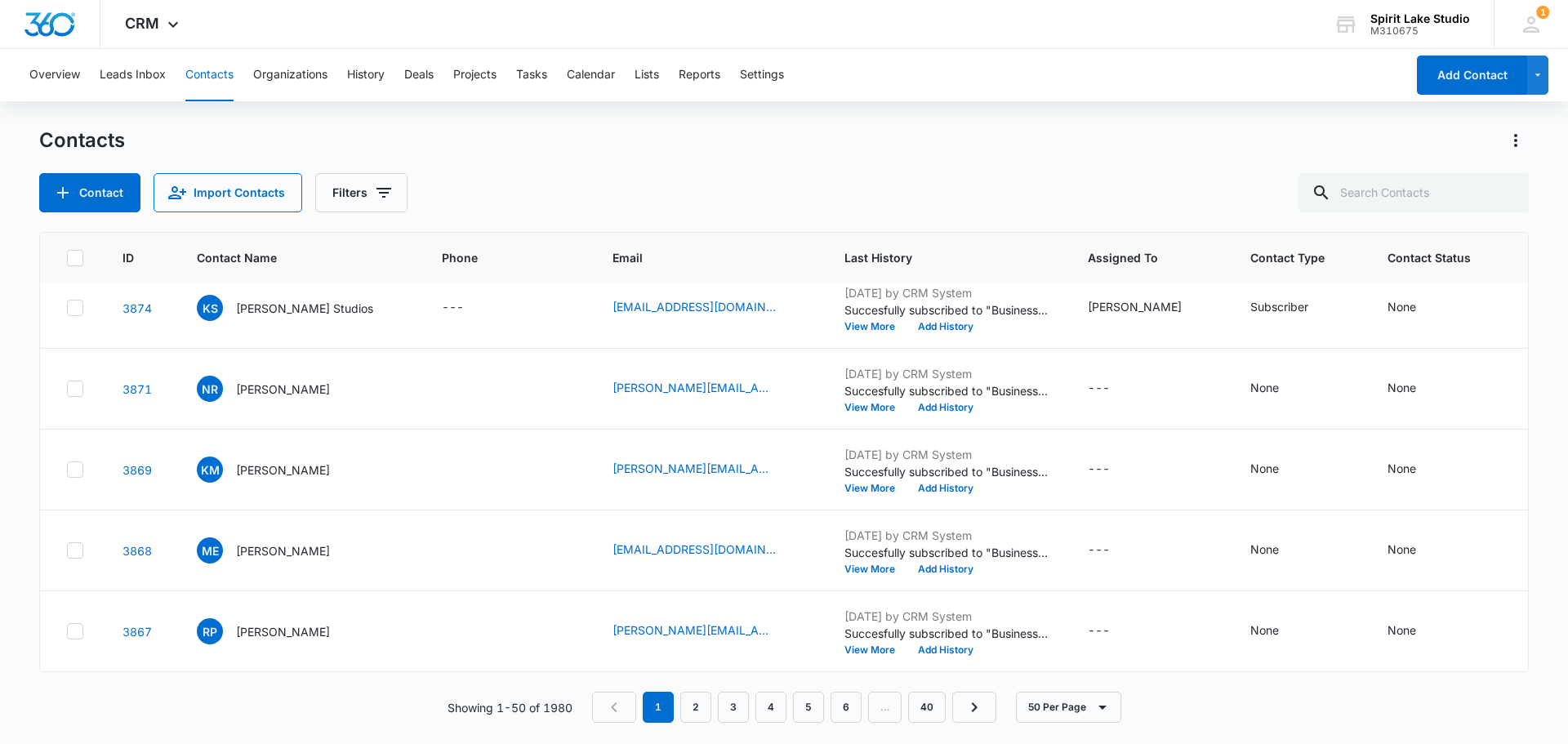
scroll to position [3863, 0]
click at [937, 705] on link "40" at bounding box center [927, 707] width 37 height 31
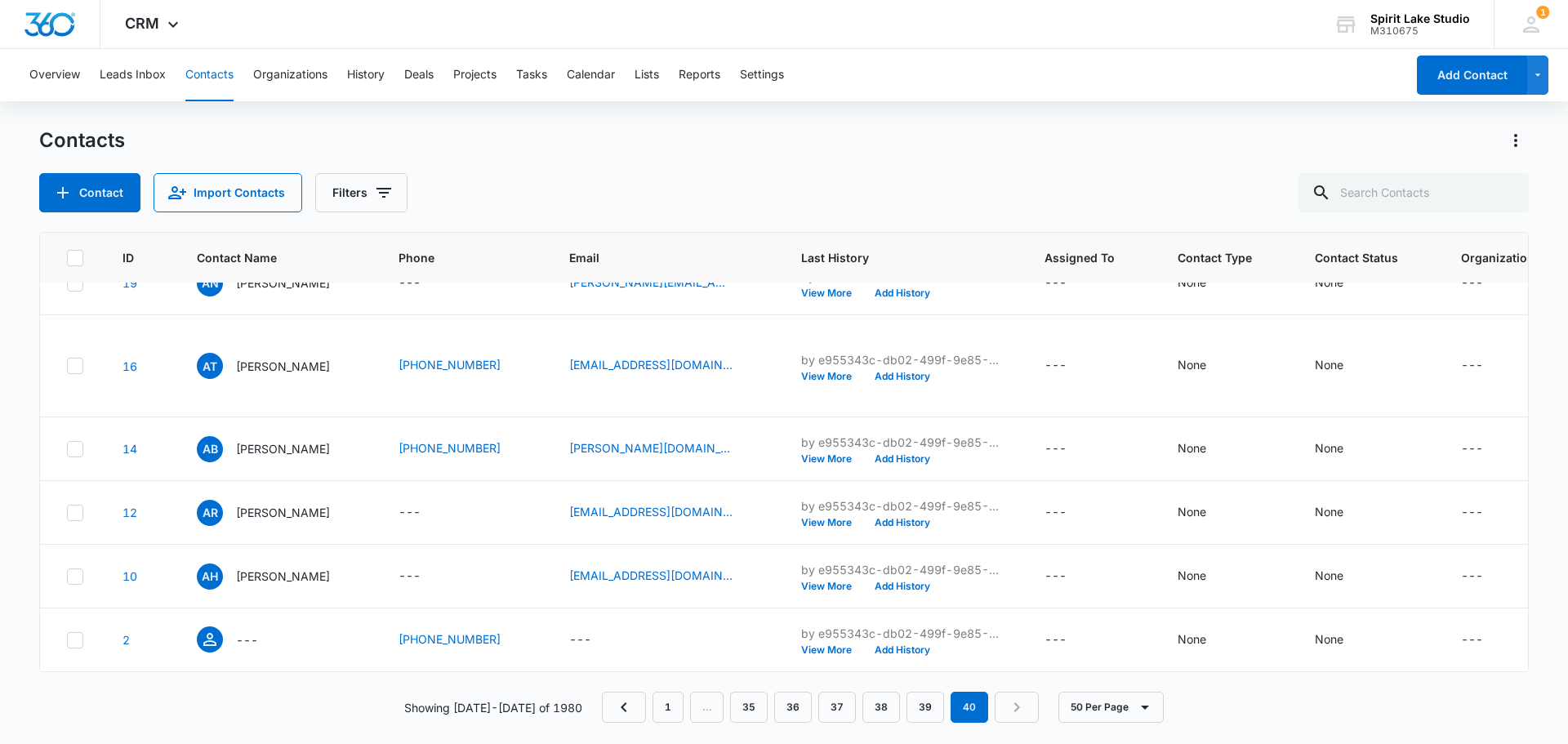
scroll to position [0, 0]
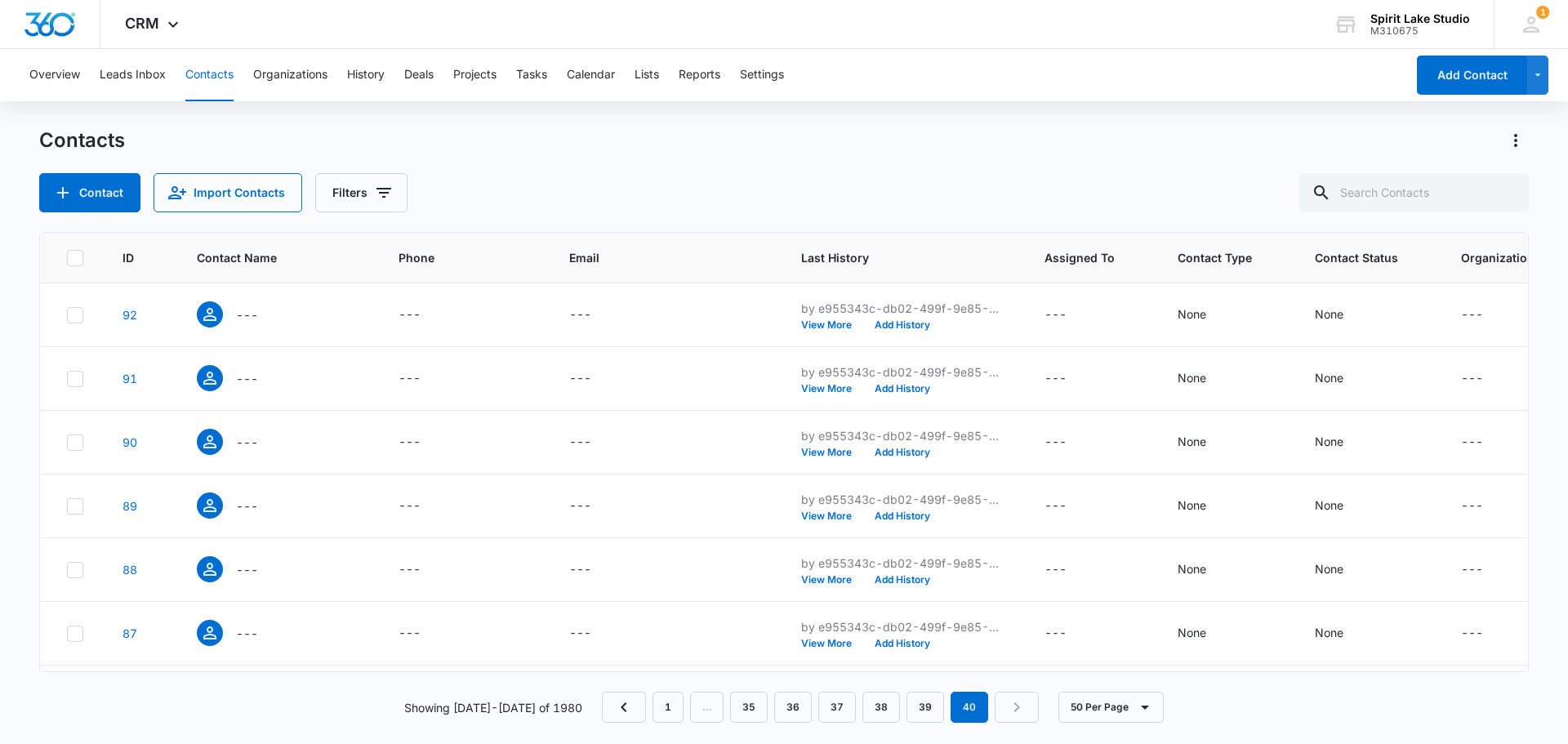
click at [70, 256] on icon at bounding box center [75, 259] width 15 height 15
click at [67, 258] on input "checkbox" at bounding box center [66, 258] width 1 height 1
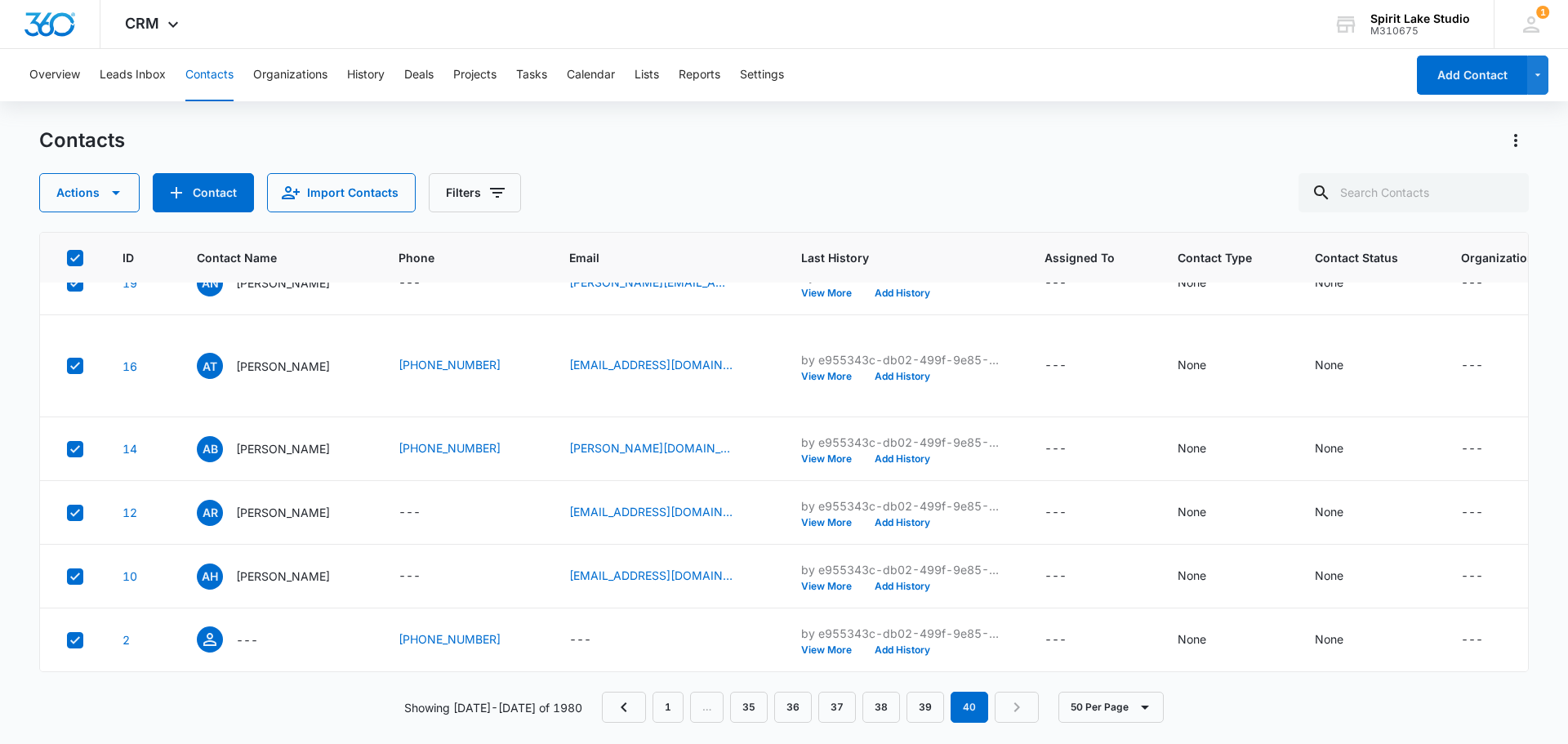
scroll to position [1984, 0]
click at [124, 191] on icon "button" at bounding box center [115, 193] width 20 height 20
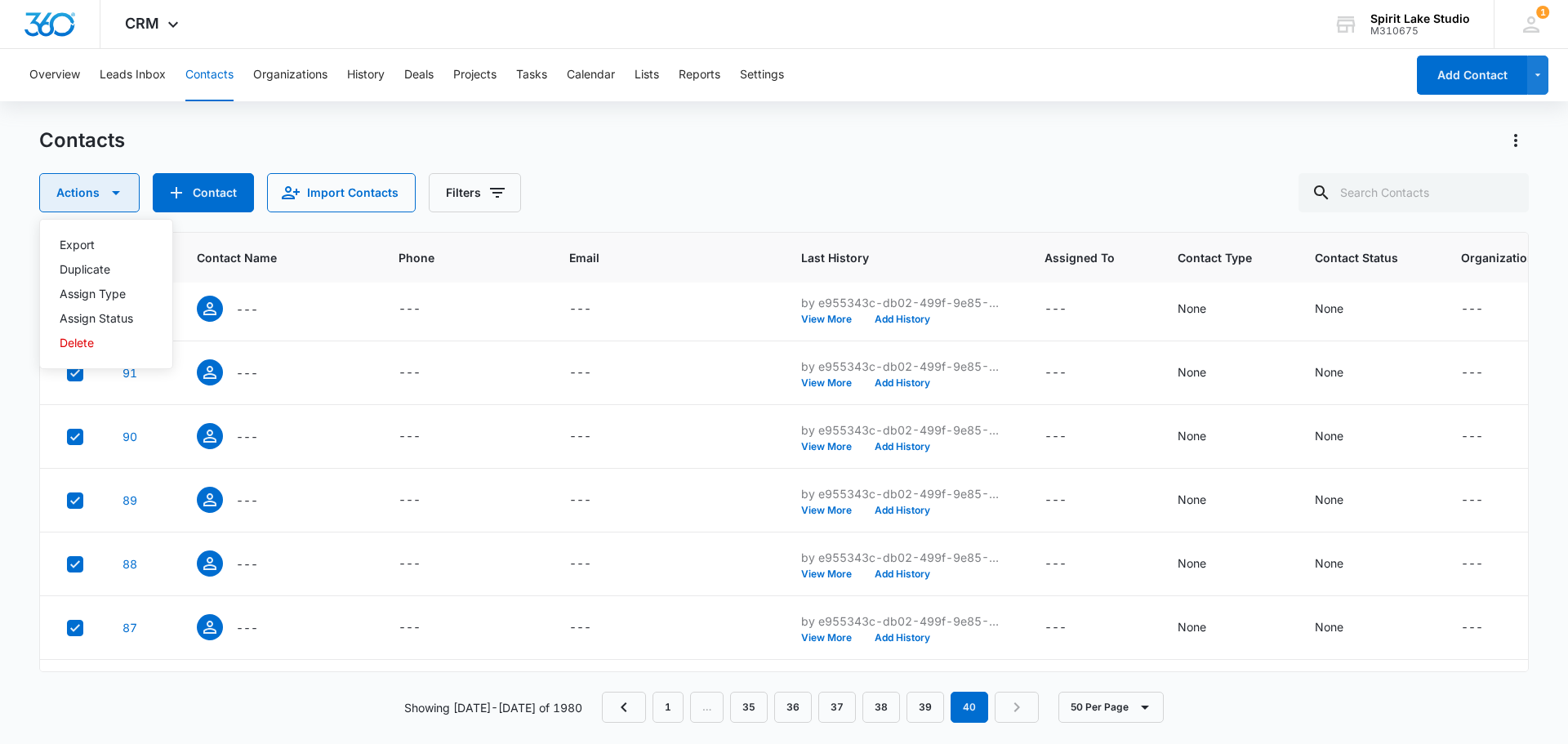
scroll to position [0, 0]
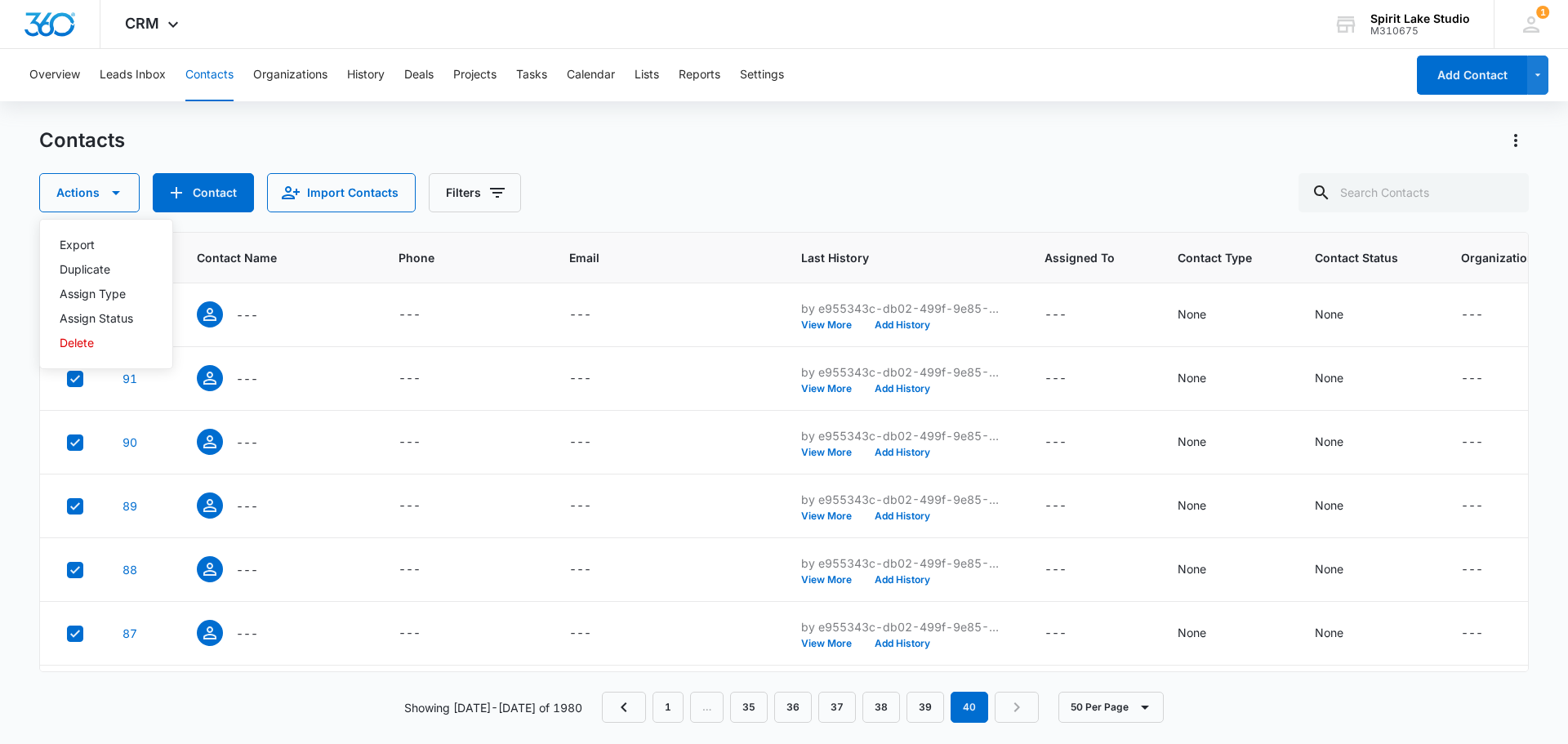
click at [962, 163] on div "Contacts Actions Export Duplicate Assign Type Assign Status Delete Contact Impo…" at bounding box center [784, 169] width 1490 height 85
click at [75, 319] on icon at bounding box center [75, 315] width 15 height 15
click at [67, 315] on input "checkbox" at bounding box center [66, 314] width 1 height 1
click at [82, 312] on icon at bounding box center [75, 315] width 15 height 15
click at [67, 314] on input "checkbox" at bounding box center [66, 314] width 1 height 1
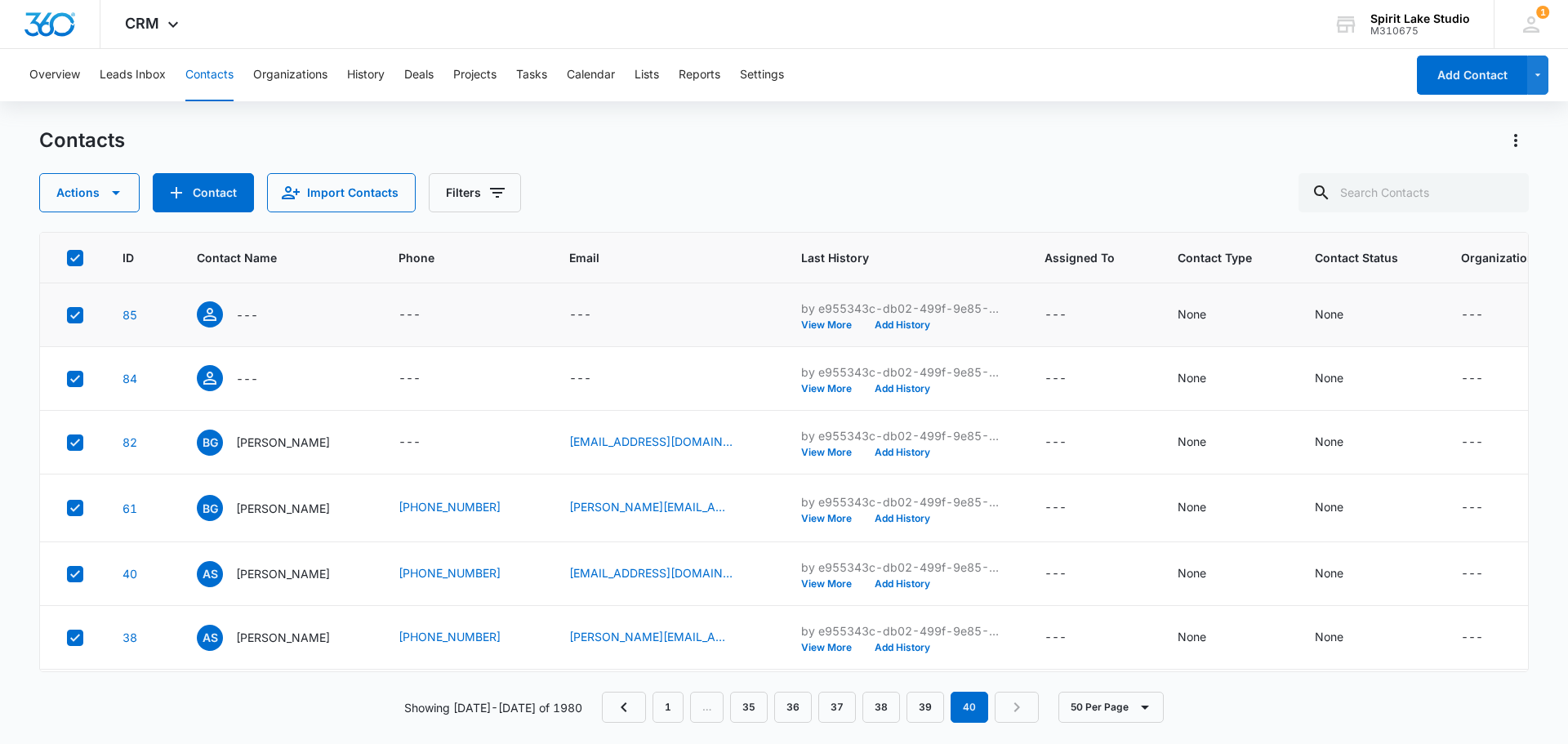
scroll to position [490, 0]
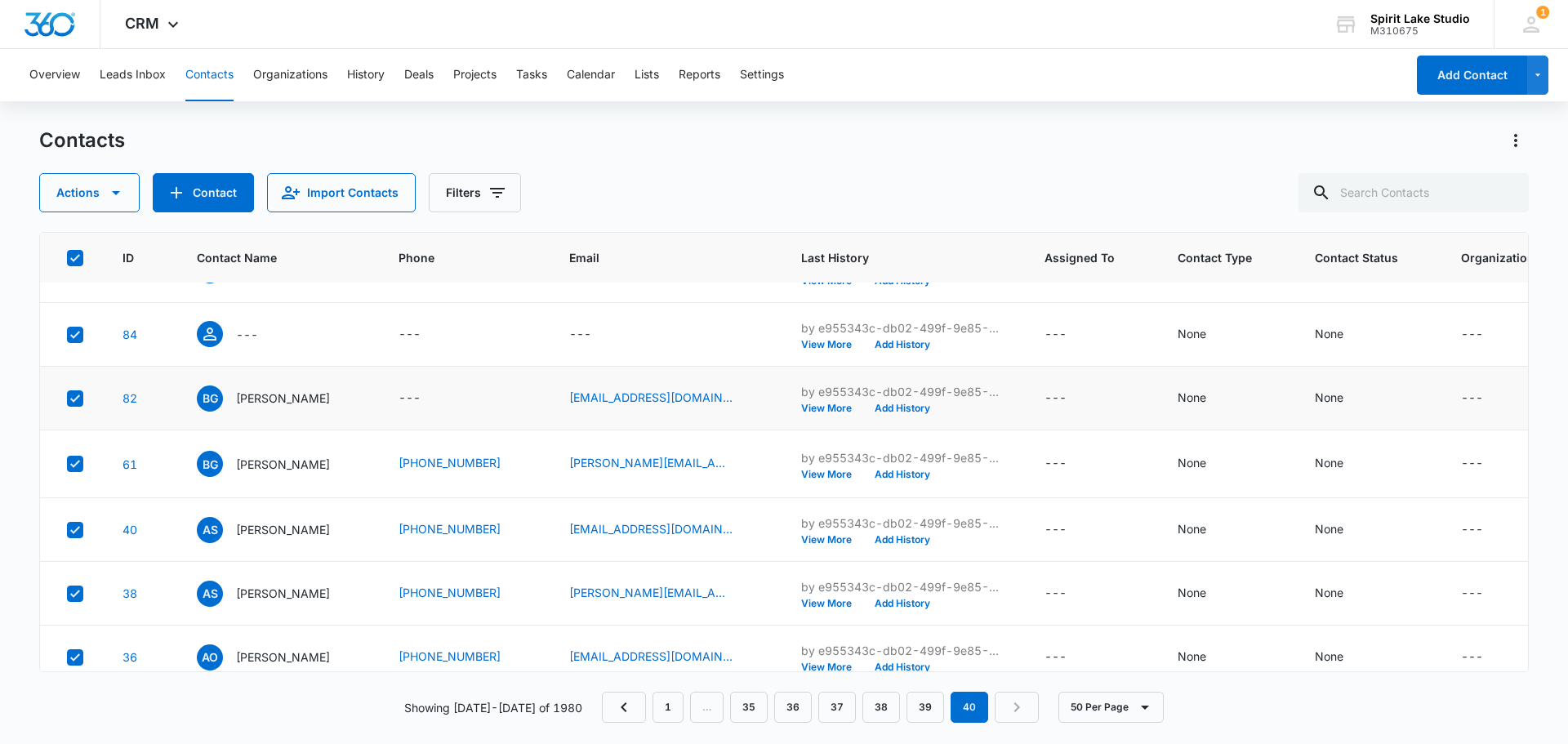
click at [77, 389] on td at bounding box center [72, 398] width 63 height 64
click at [71, 399] on icon at bounding box center [75, 398] width 10 height 7
click at [67, 399] on input "checkbox" at bounding box center [66, 398] width 1 height 1
click at [69, 472] on icon at bounding box center [75, 464] width 15 height 15
click at [67, 465] on input "checkbox" at bounding box center [66, 464] width 1 height 1
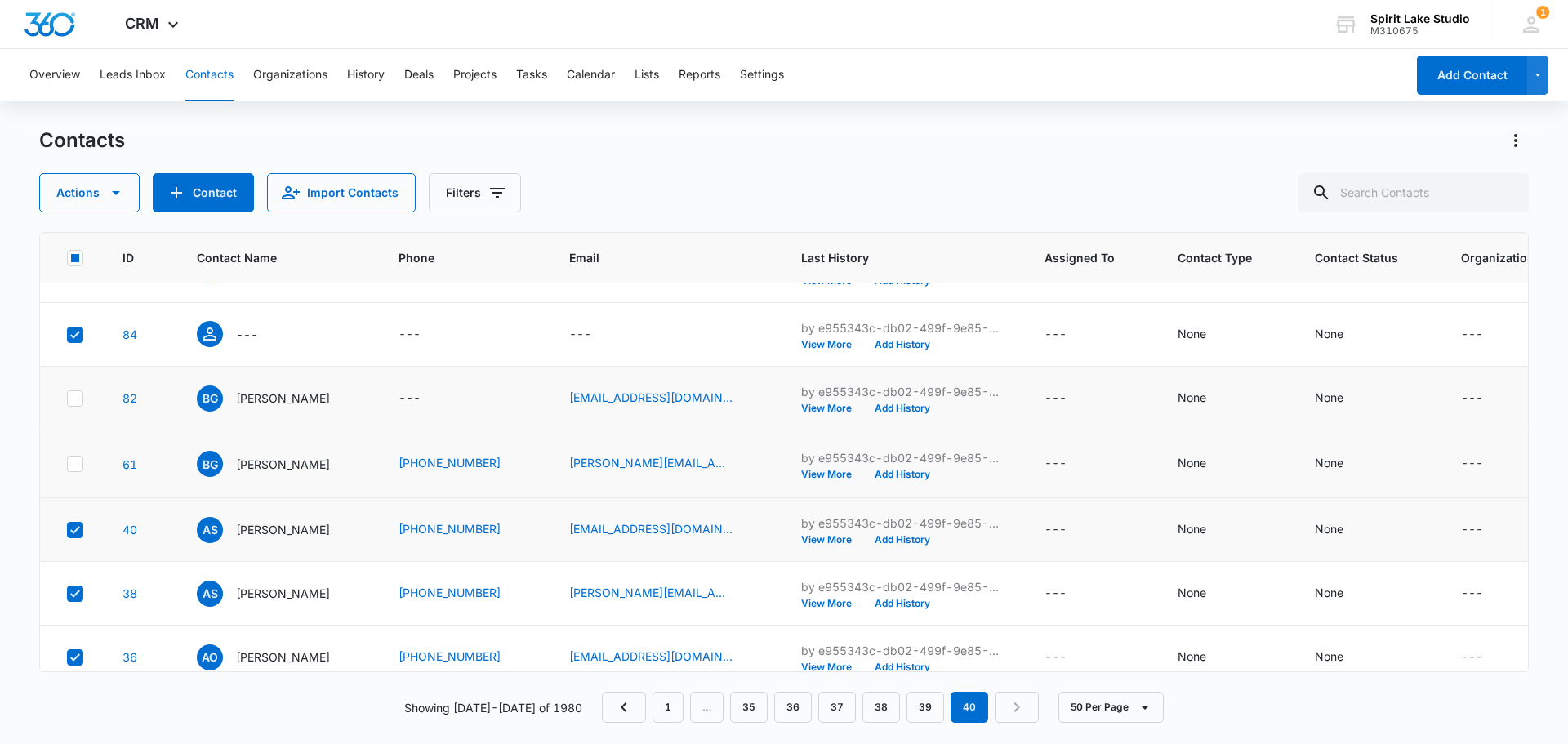
click at [78, 538] on icon at bounding box center [75, 530] width 15 height 15
click at [67, 530] on input "checkbox" at bounding box center [66, 529] width 1 height 1
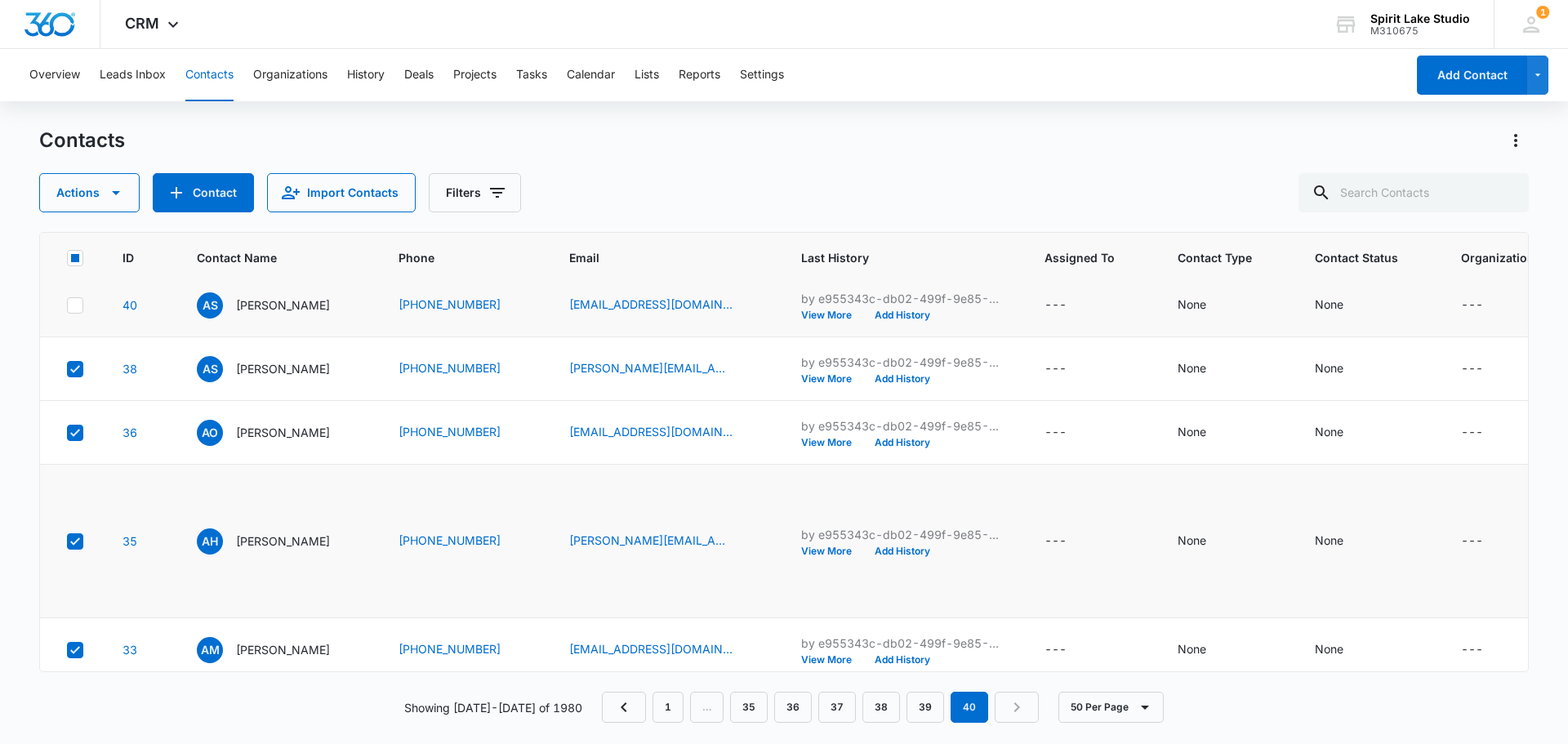
scroll to position [735, 0]
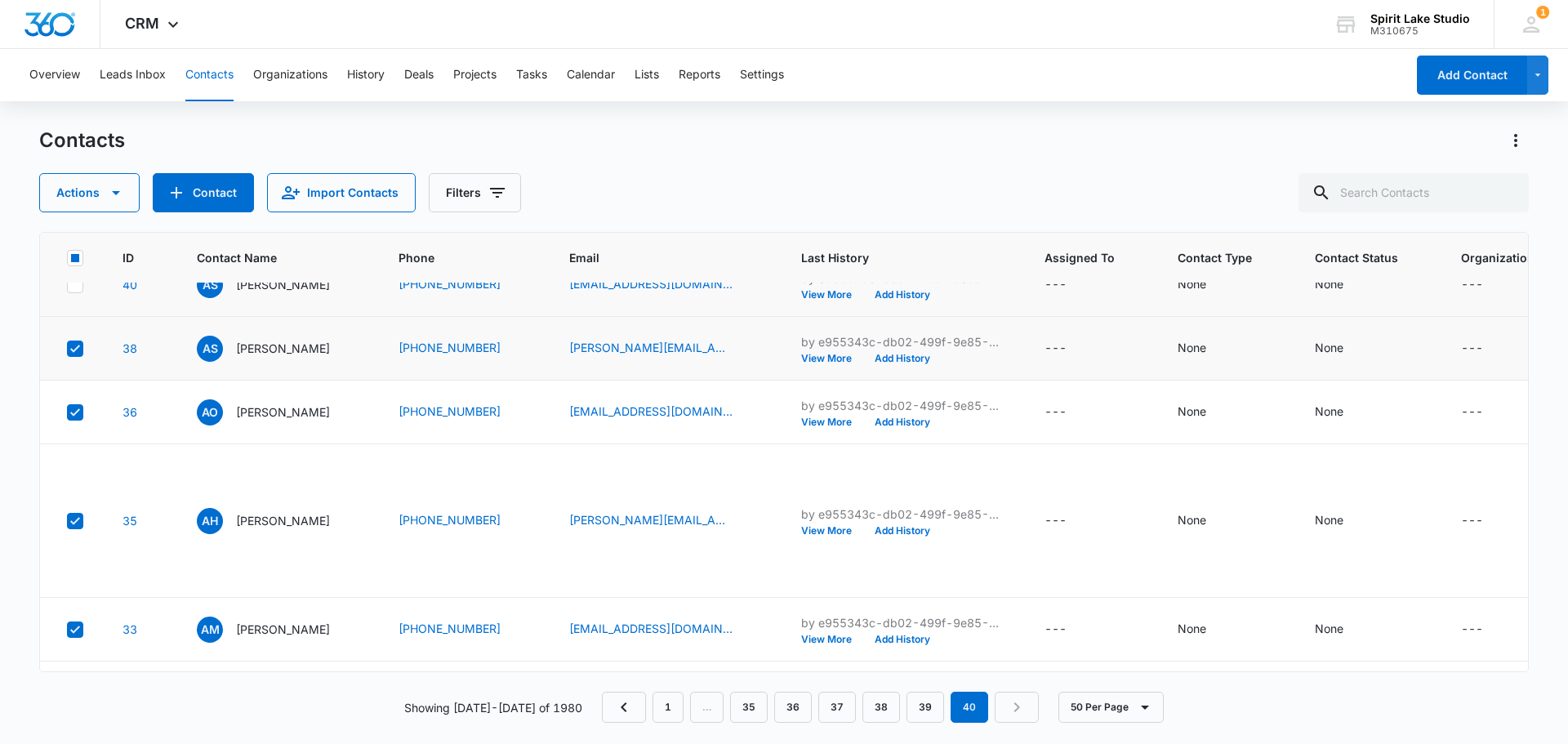
click at [72, 356] on icon at bounding box center [75, 349] width 15 height 15
click at [67, 349] on input "checkbox" at bounding box center [66, 348] width 1 height 1
click at [70, 419] on icon at bounding box center [75, 413] width 15 height 15
click at [67, 413] on input "checkbox" at bounding box center [66, 412] width 1 height 1
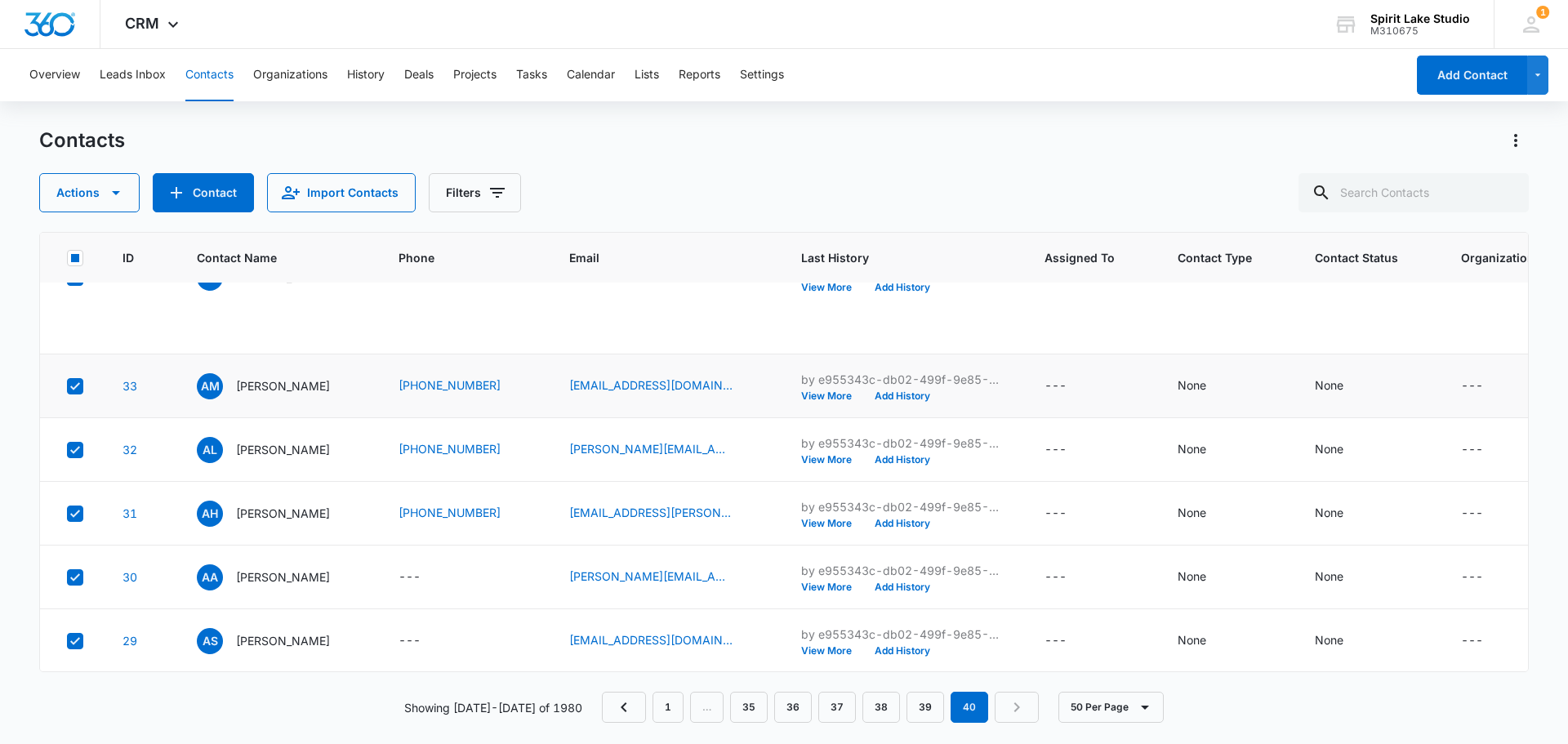
scroll to position [980, 0]
click at [75, 284] on icon at bounding box center [75, 276] width 15 height 15
click at [67, 276] on input "checkbox" at bounding box center [66, 275] width 1 height 1
click at [78, 392] on icon at bounding box center [75, 385] width 15 height 15
click at [67, 385] on input "checkbox" at bounding box center [66, 384] width 1 height 1
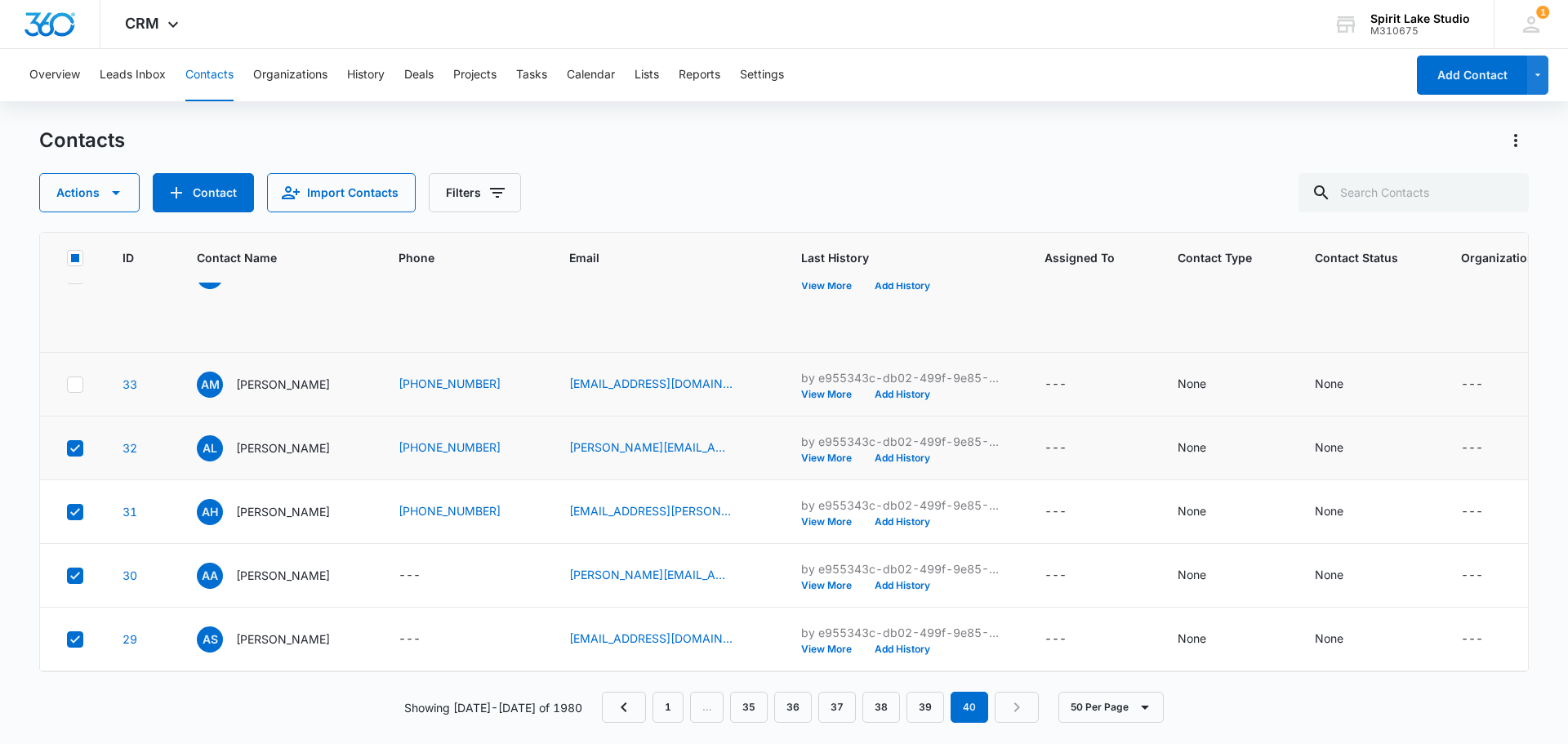
click at [73, 480] on td at bounding box center [72, 448] width 63 height 64
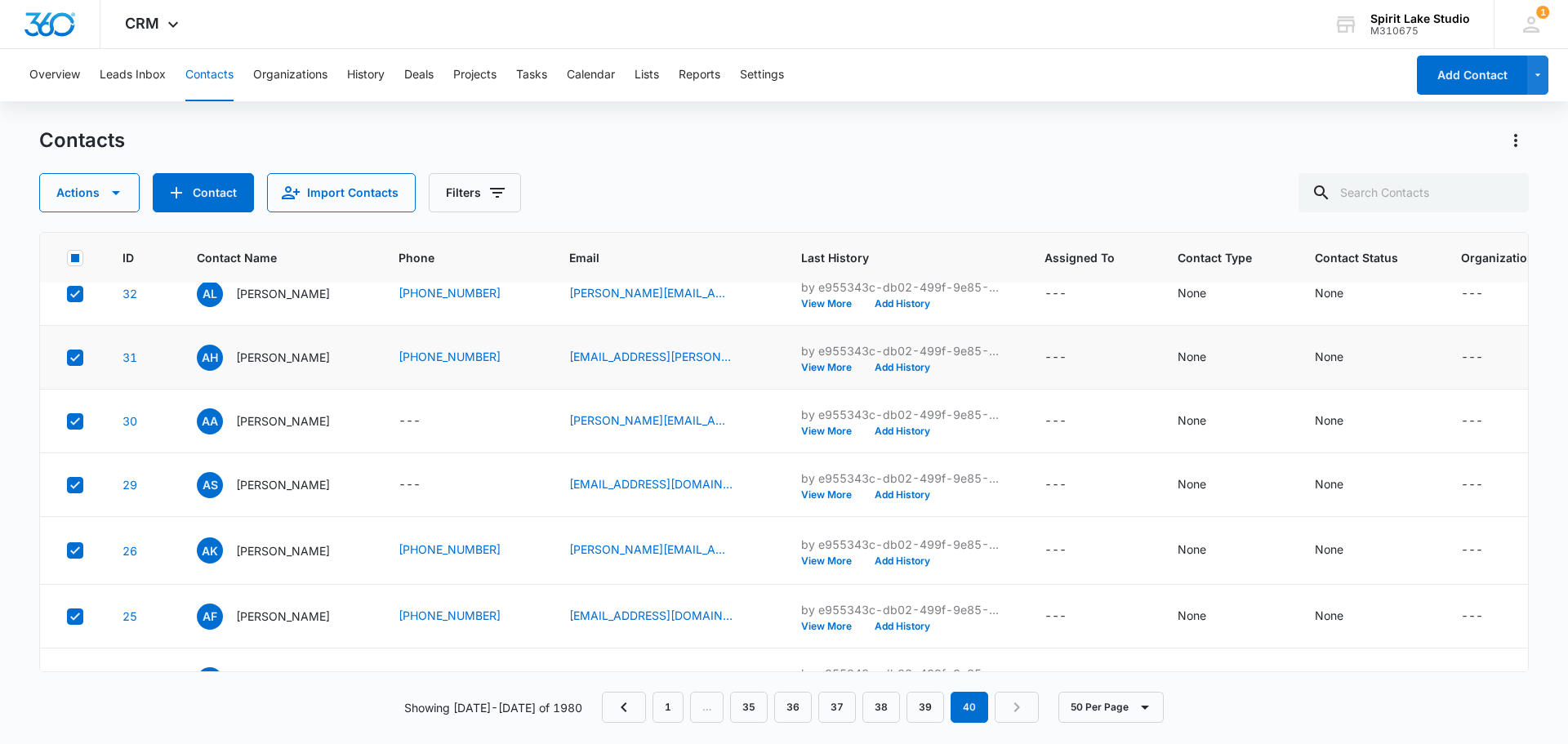
scroll to position [1144, 0]
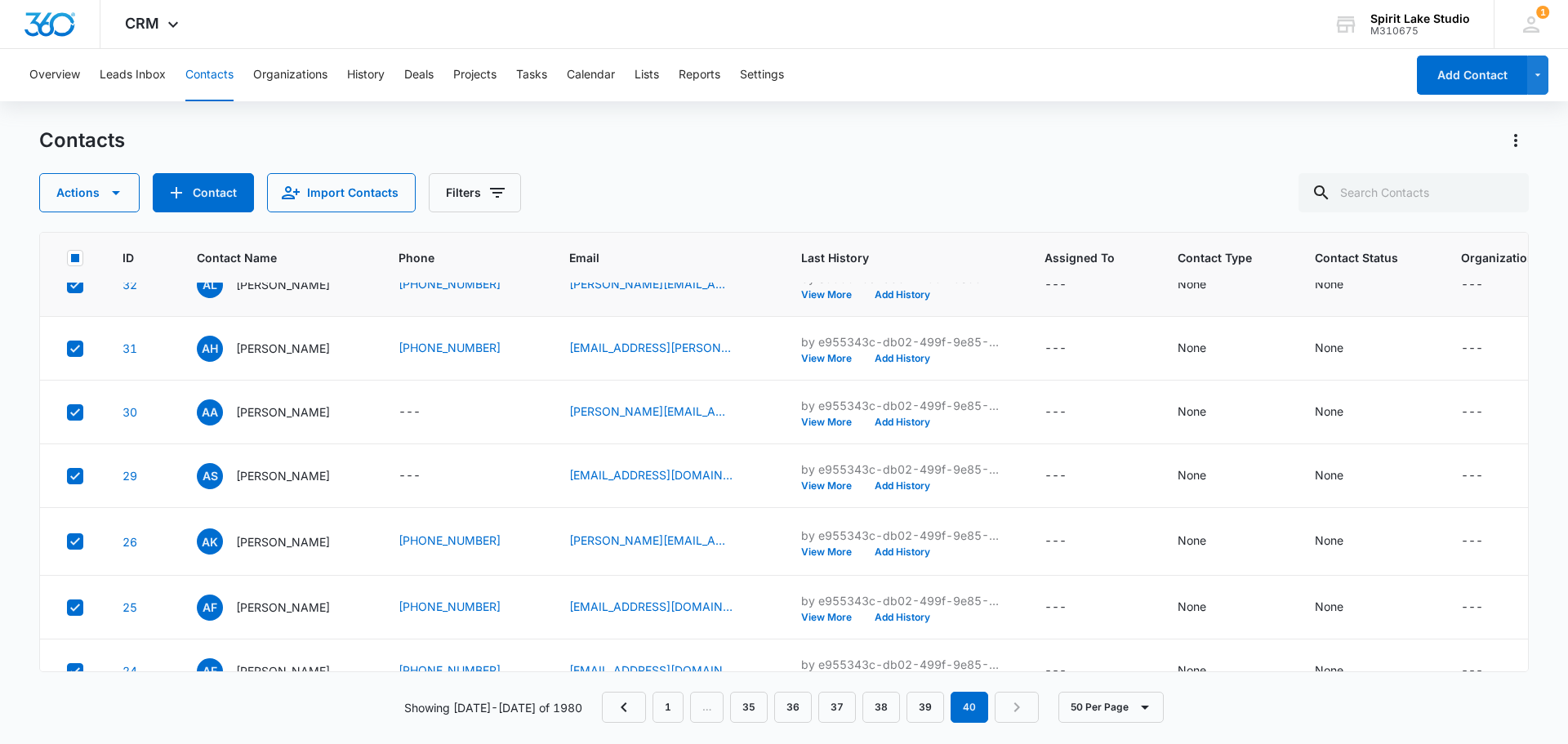
click at [70, 292] on icon at bounding box center [75, 286] width 15 height 15
click at [67, 286] on input "checkbox" at bounding box center [66, 285] width 1 height 1
click at [68, 356] on icon at bounding box center [75, 349] width 15 height 15
click at [67, 349] on input "checkbox" at bounding box center [66, 348] width 1 height 1
click at [66, 420] on label at bounding box center [74, 413] width 17 height 17
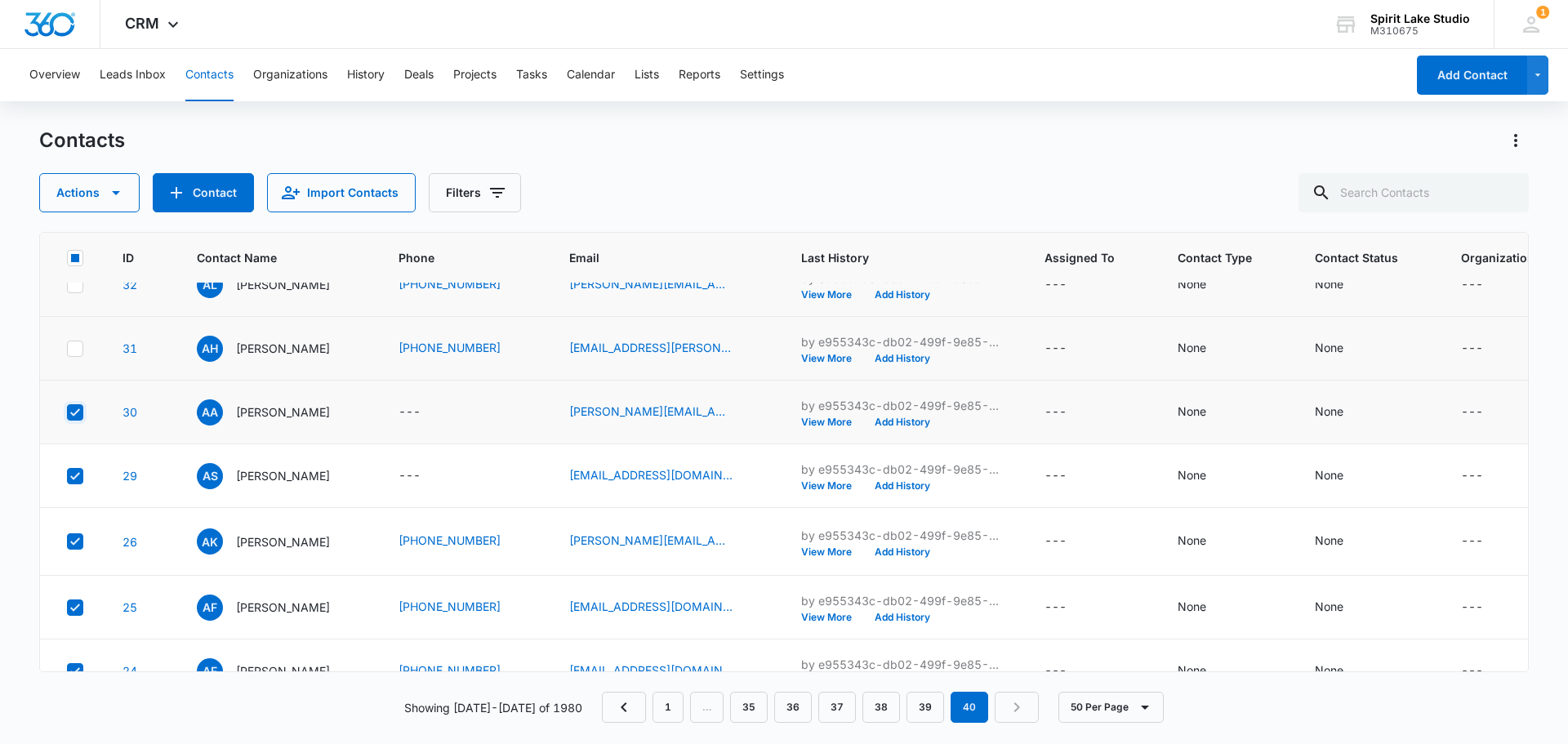
click at [66, 413] on input "checkbox" at bounding box center [66, 412] width 1 height 1
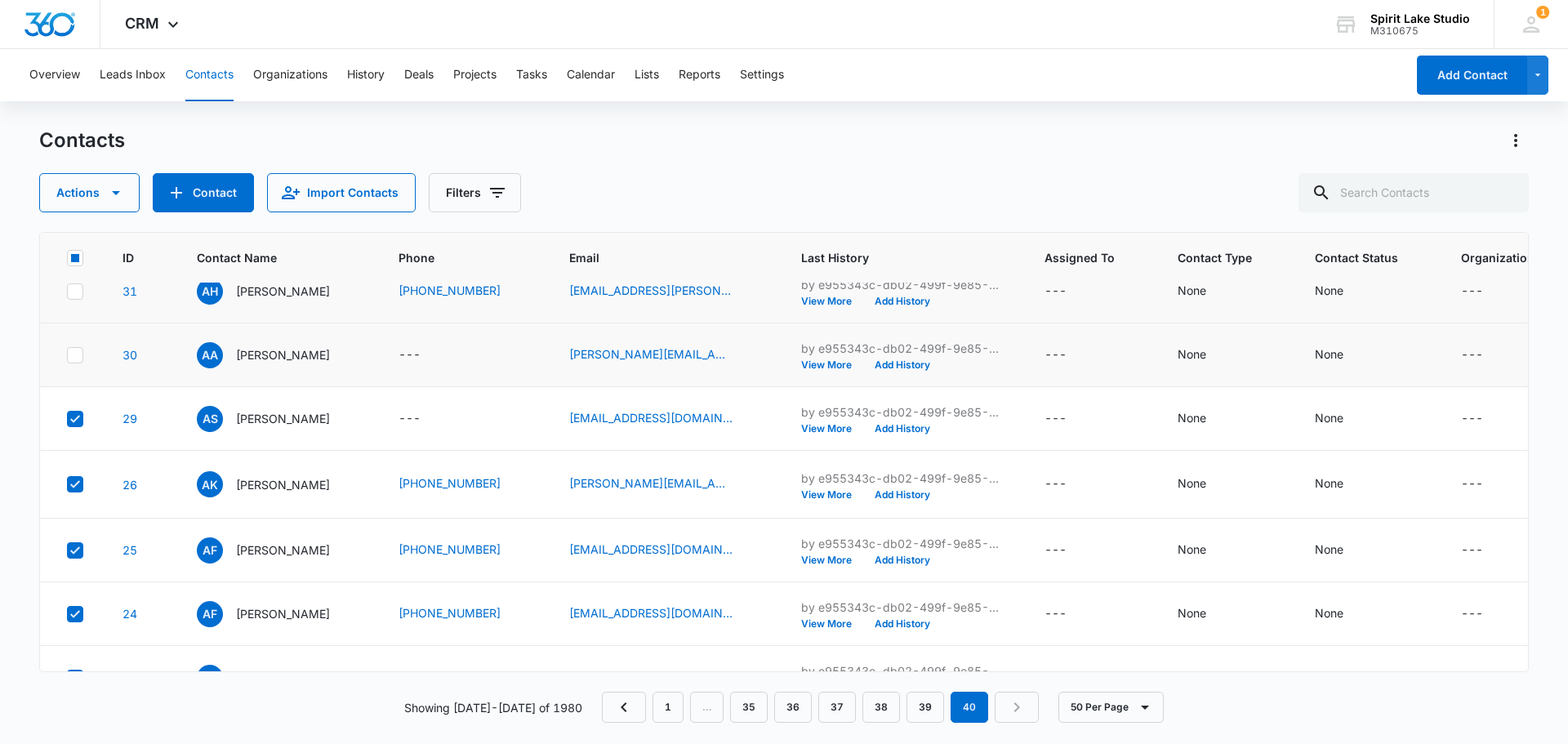
scroll to position [1388, 0]
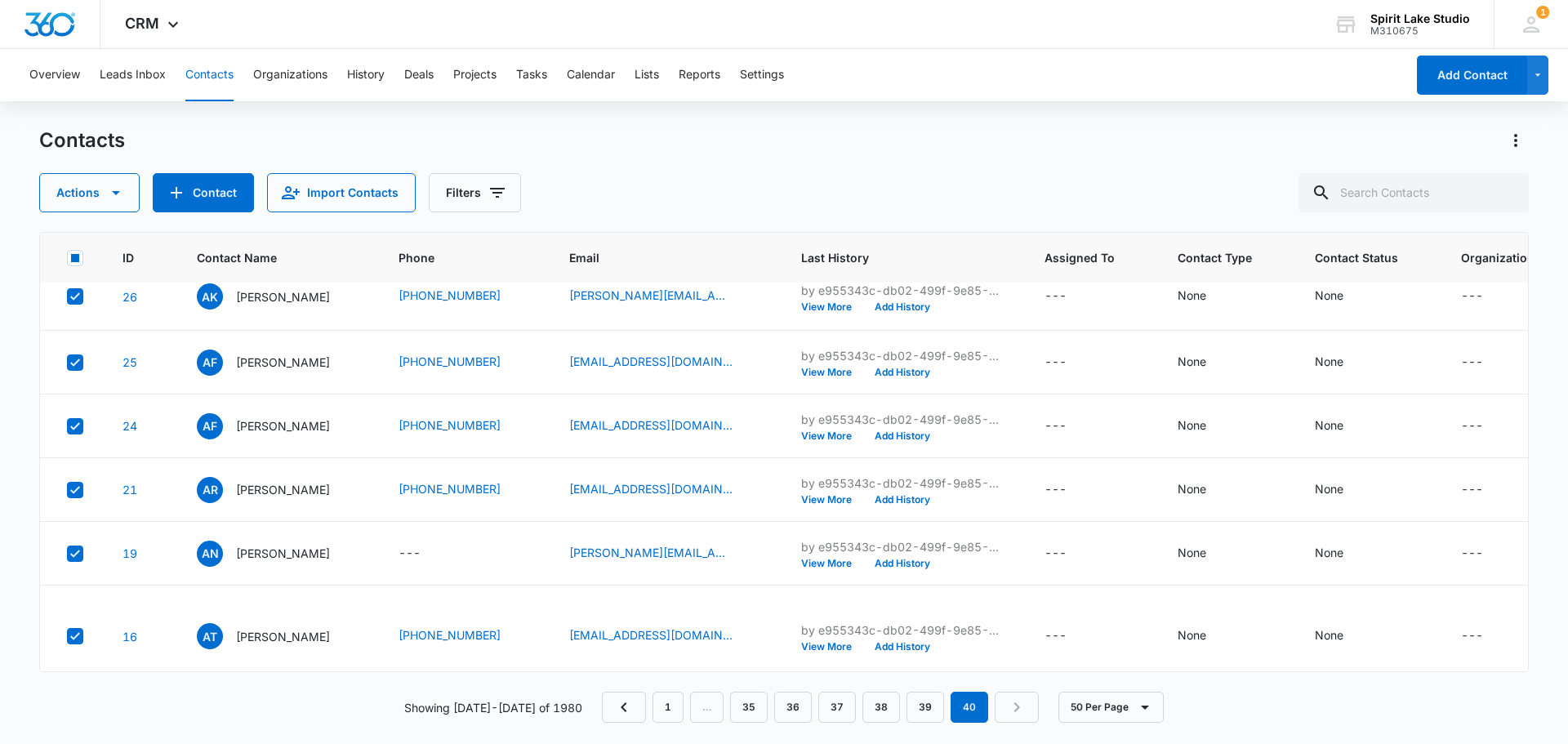
click at [73, 238] on icon at bounding box center [75, 232] width 15 height 15
click at [67, 232] on input "checkbox" at bounding box center [66, 231] width 1 height 1
click at [75, 304] on icon at bounding box center [75, 297] width 15 height 15
click at [67, 298] on input "checkbox" at bounding box center [66, 297] width 1 height 1
click at [71, 370] on icon at bounding box center [75, 363] width 15 height 15
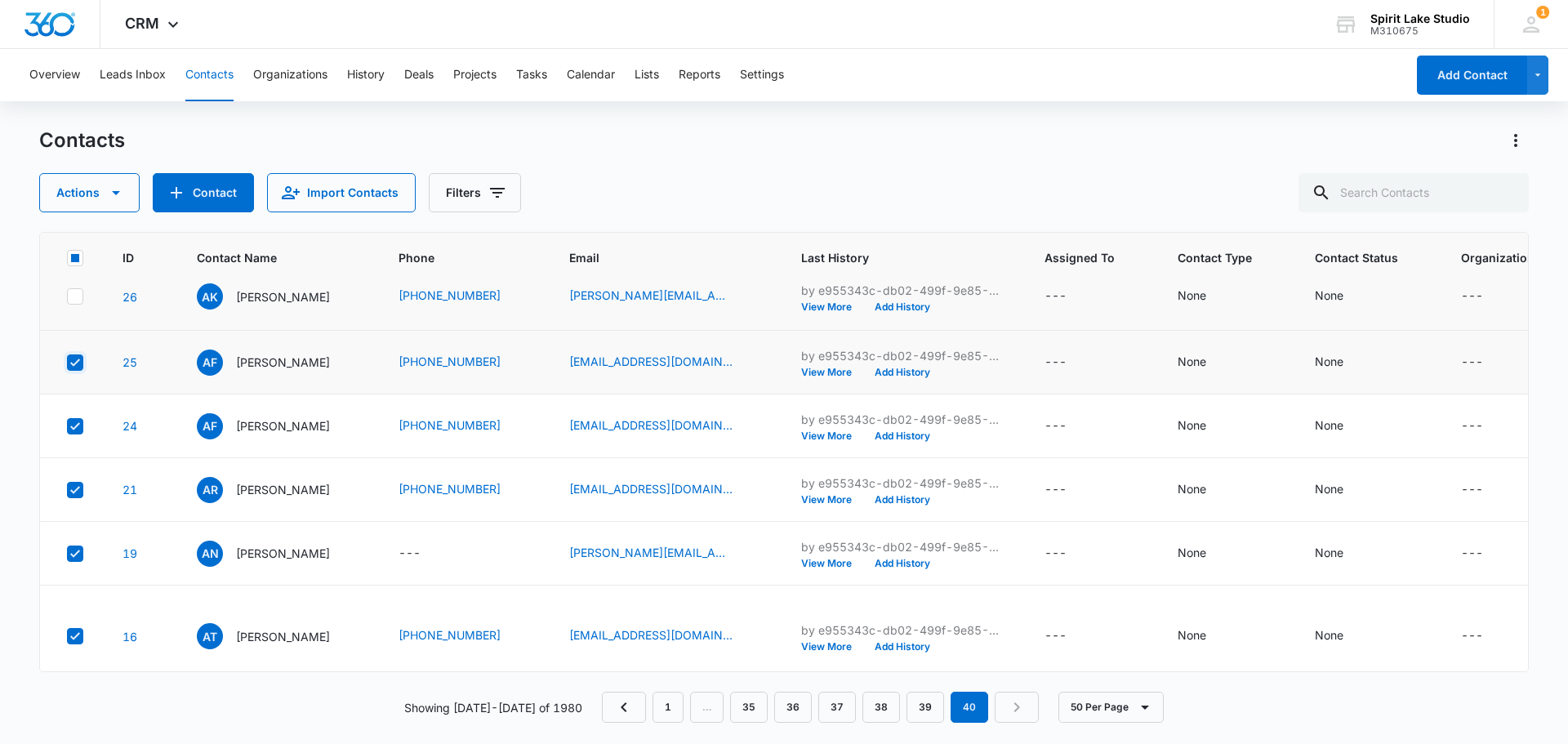
click at [67, 363] on input "checkbox" at bounding box center [66, 362] width 1 height 1
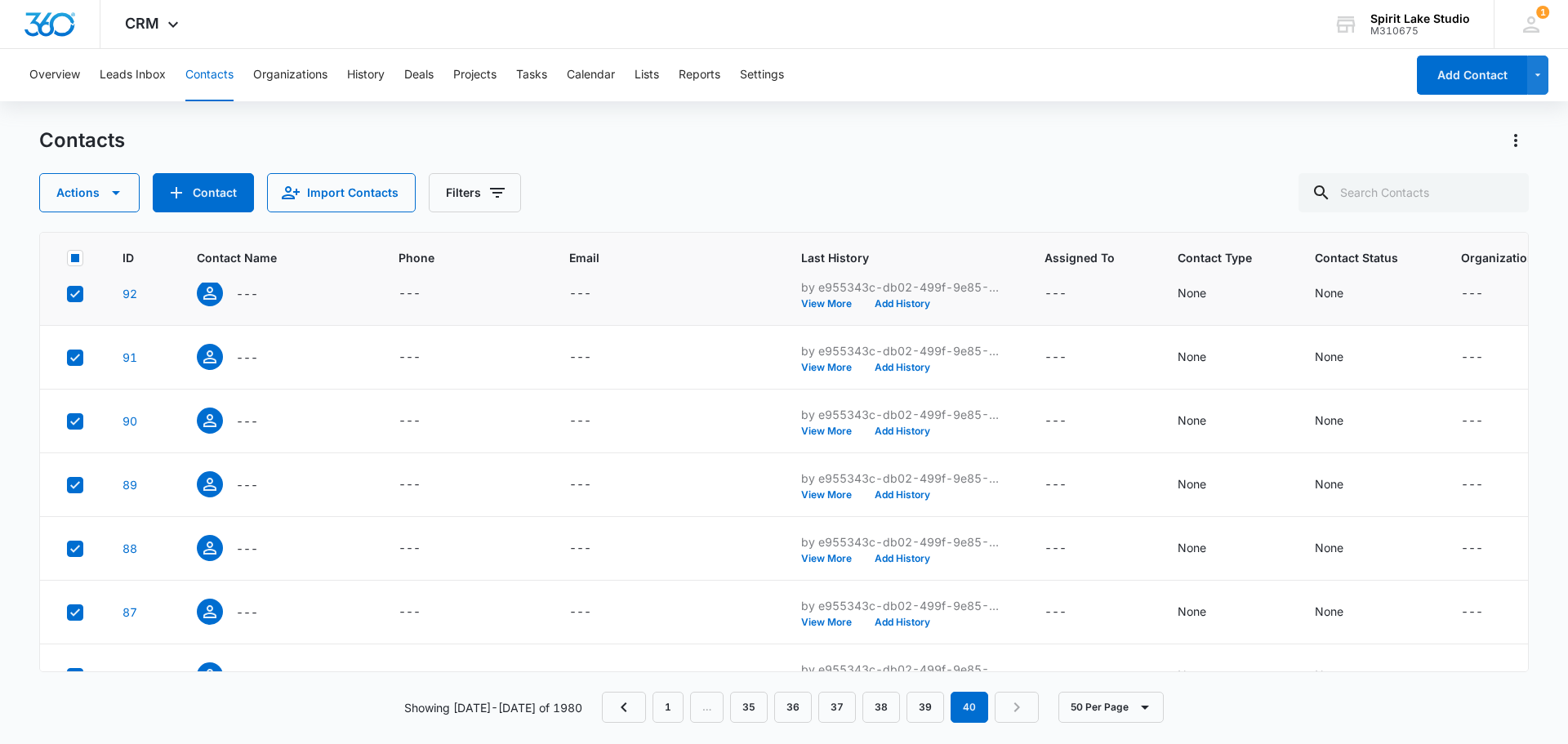
scroll to position [0, 0]
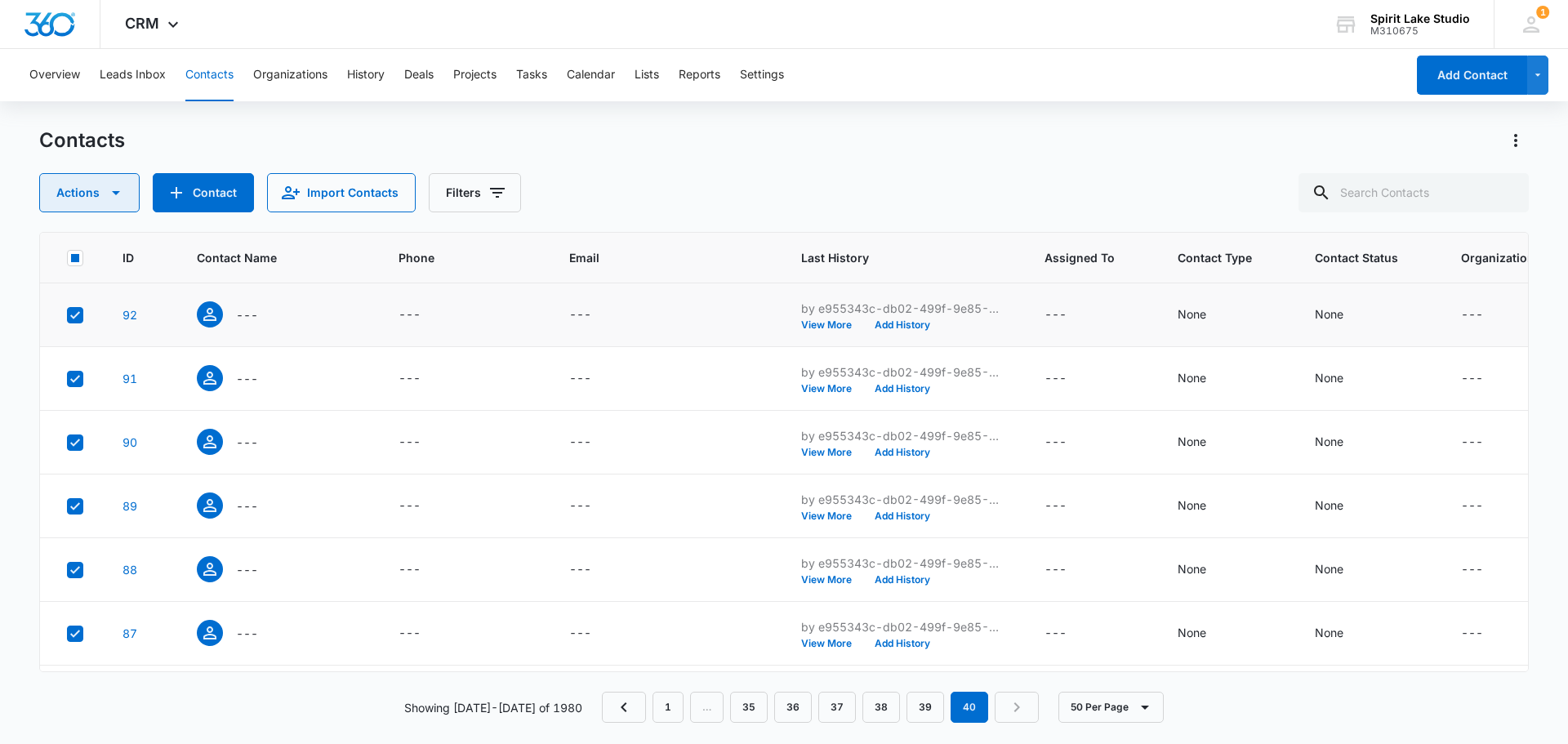
click at [125, 186] on icon "button" at bounding box center [115, 193] width 20 height 20
click at [70, 342] on div "Delete" at bounding box center [96, 343] width 73 height 11
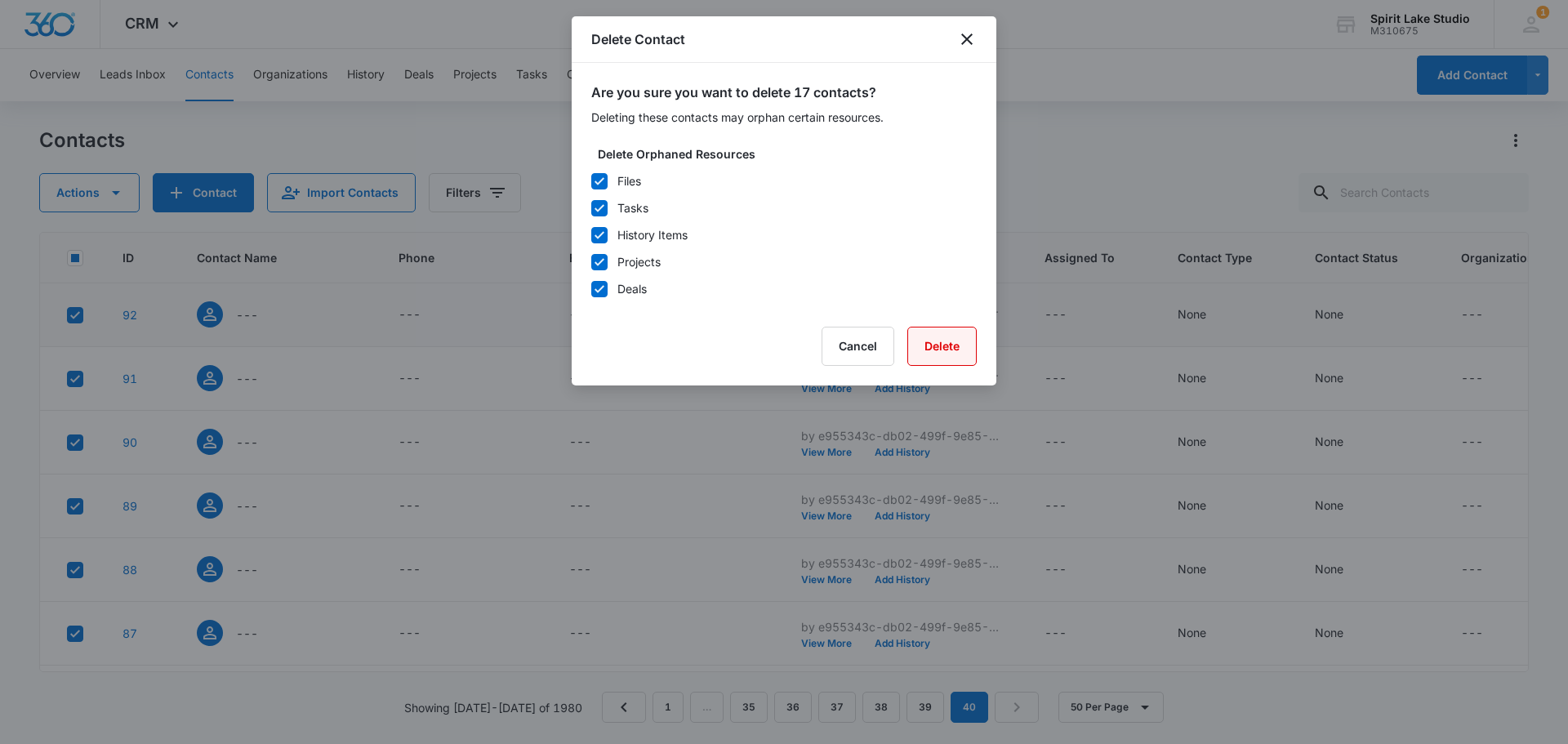
click at [944, 339] on button "Delete" at bounding box center [942, 346] width 70 height 39
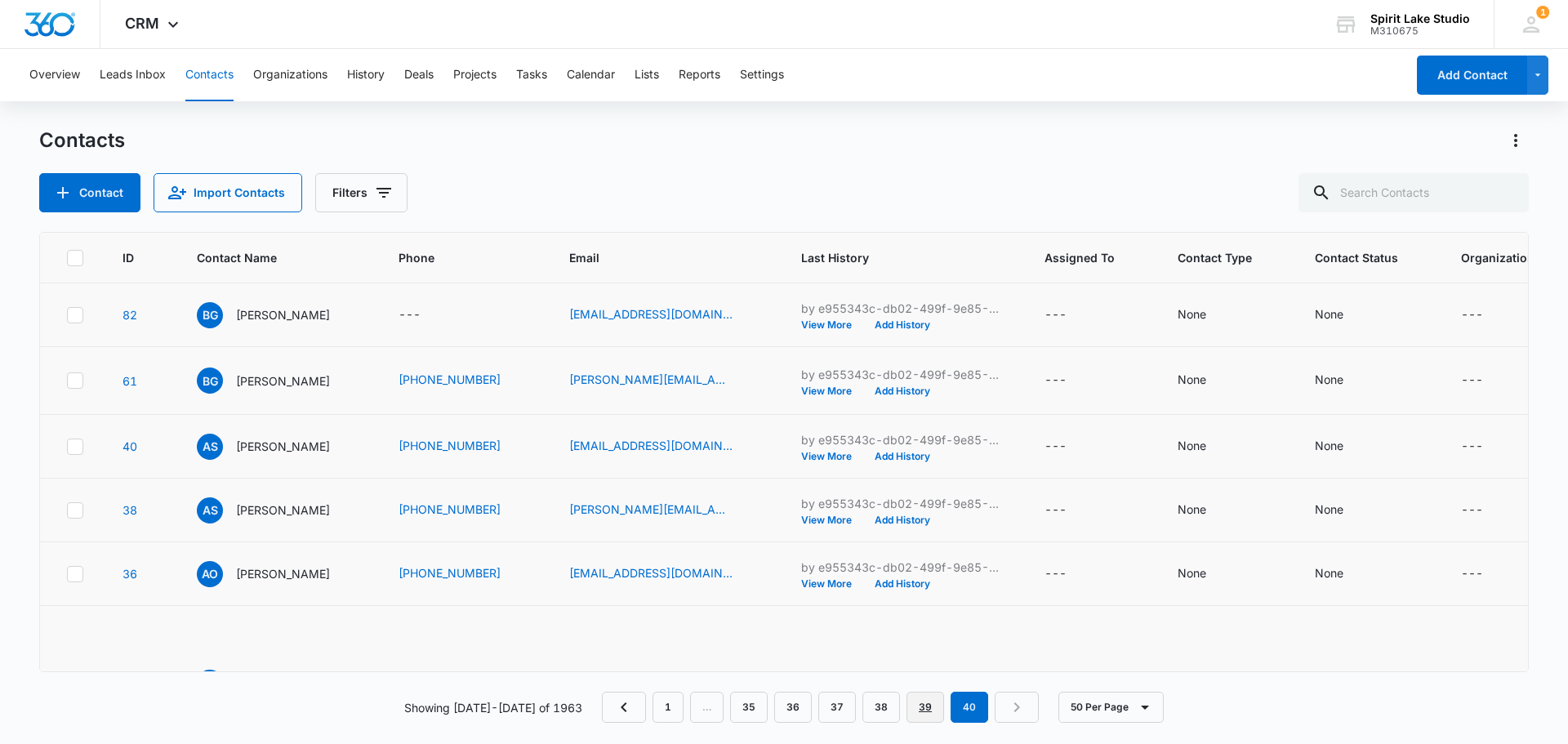
click at [923, 708] on link "39" at bounding box center [925, 707] width 37 height 31
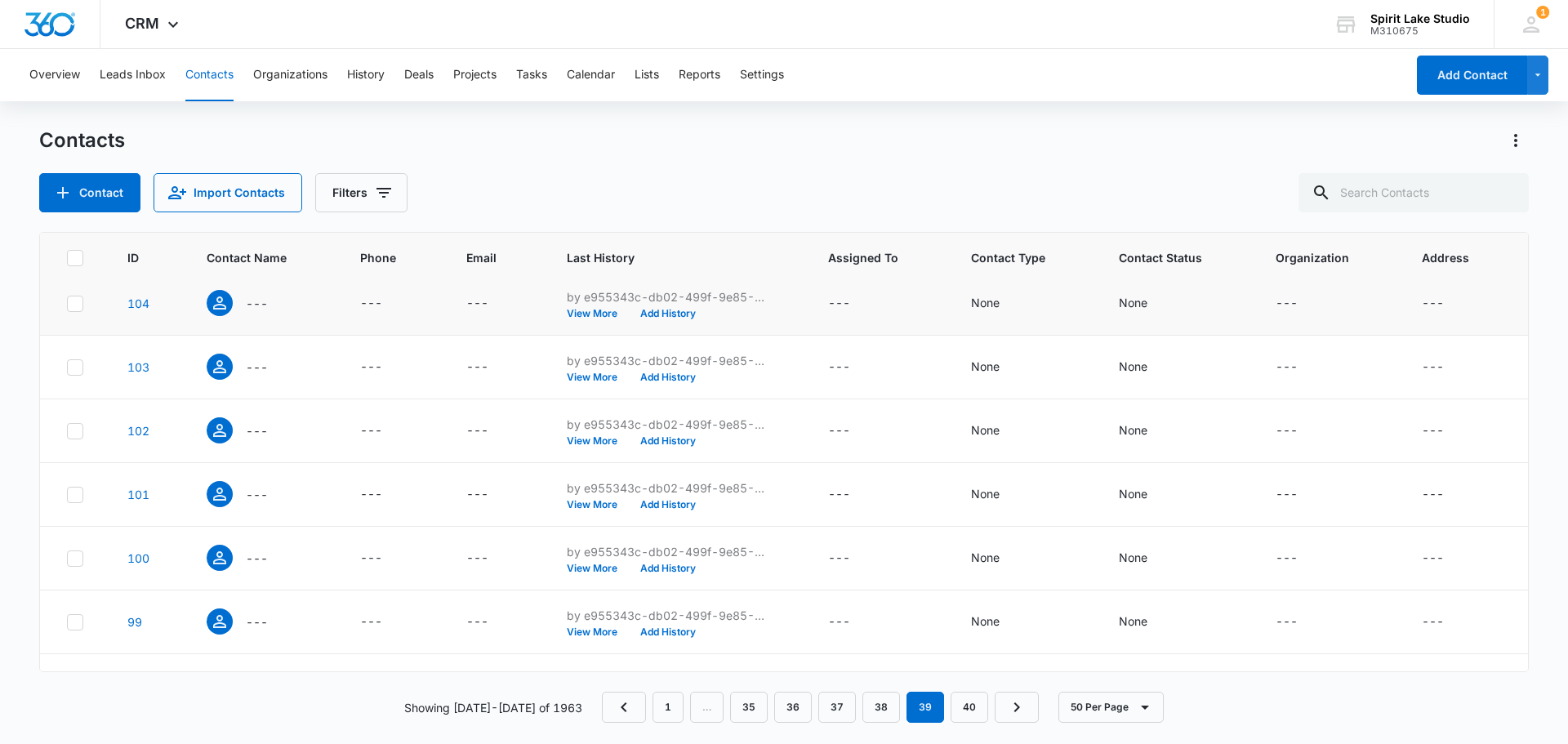
scroll to position [2388, 0]
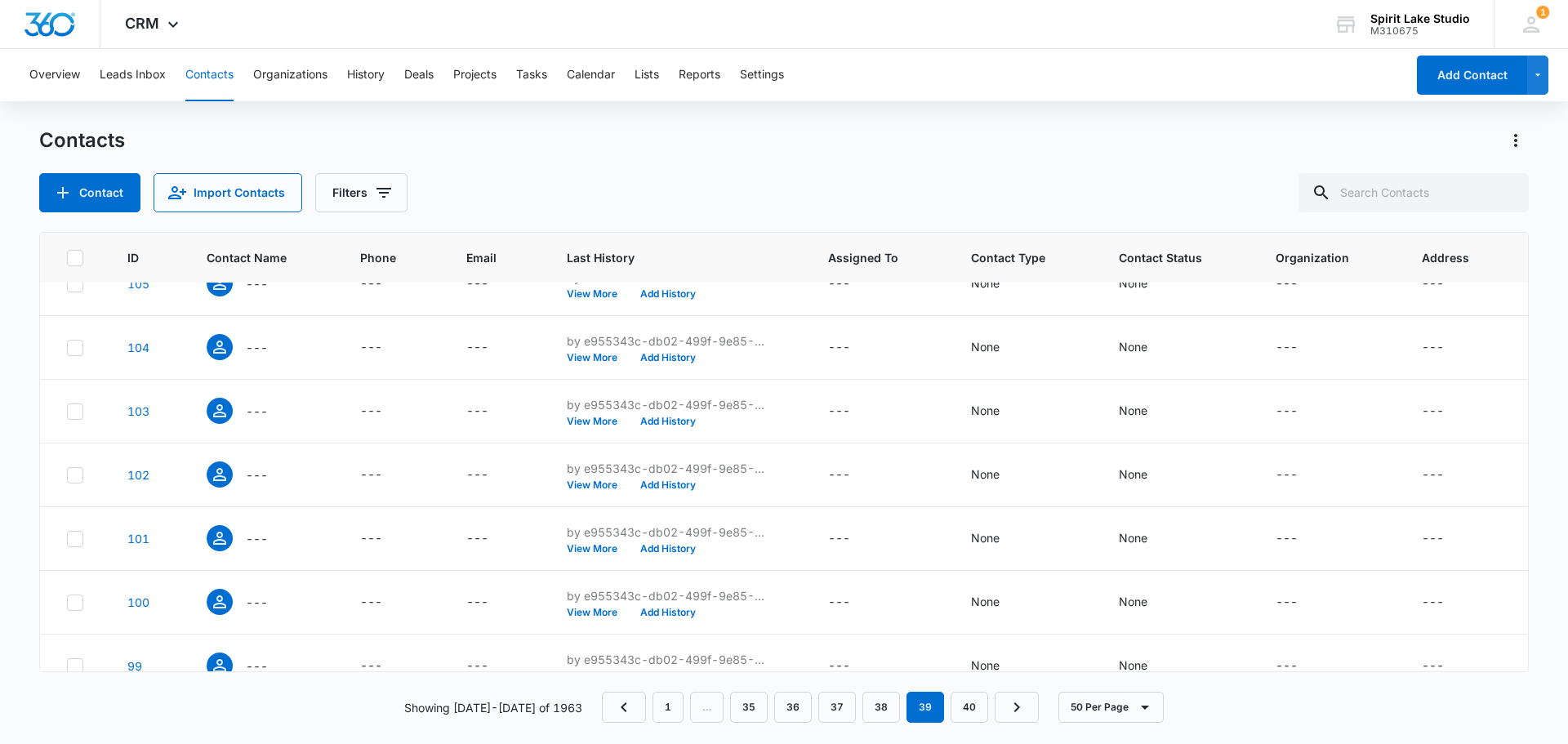
click at [78, 260] on icon at bounding box center [75, 259] width 15 height 15
click at [67, 259] on input "checkbox" at bounding box center [66, 258] width 1 height 1
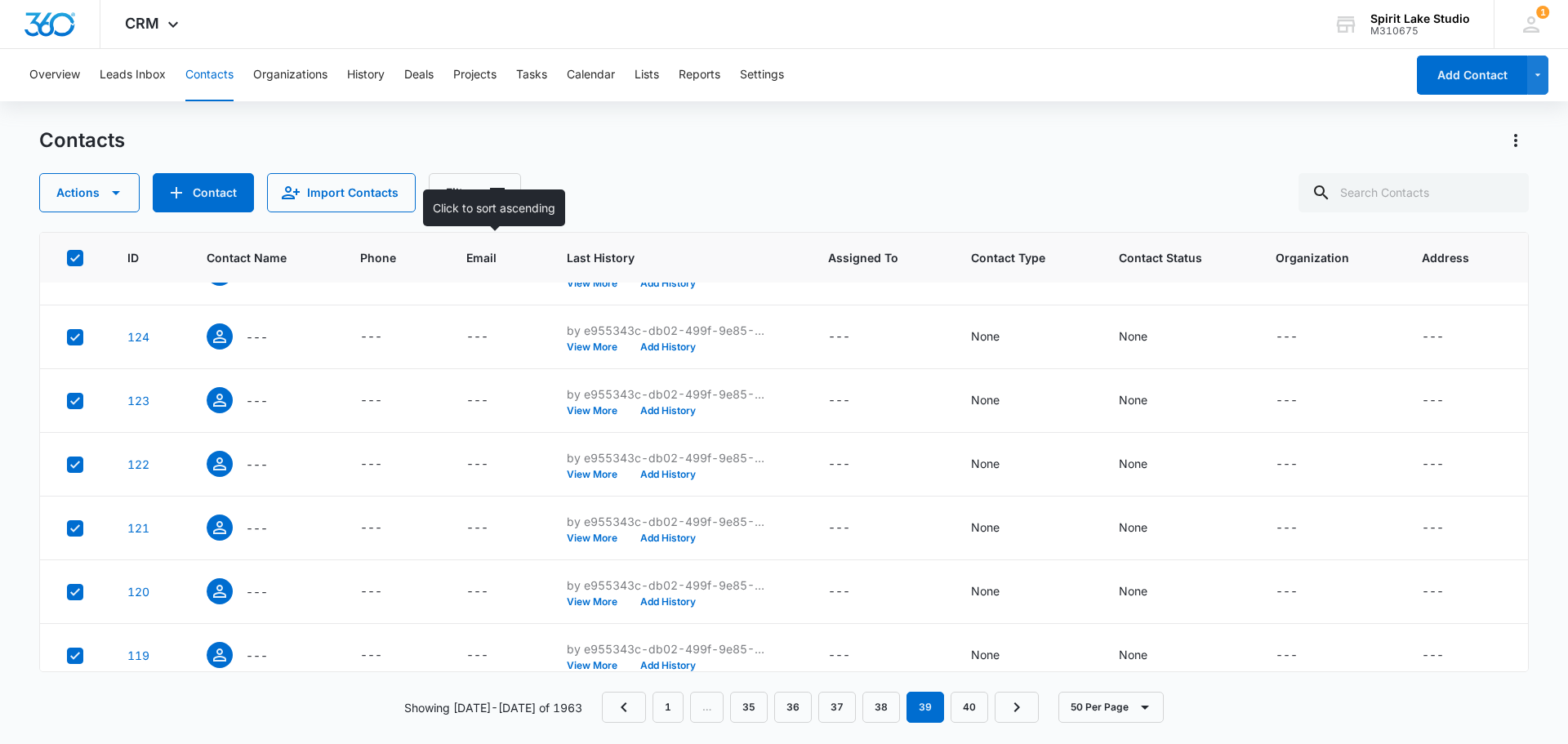
scroll to position [1082, 0]
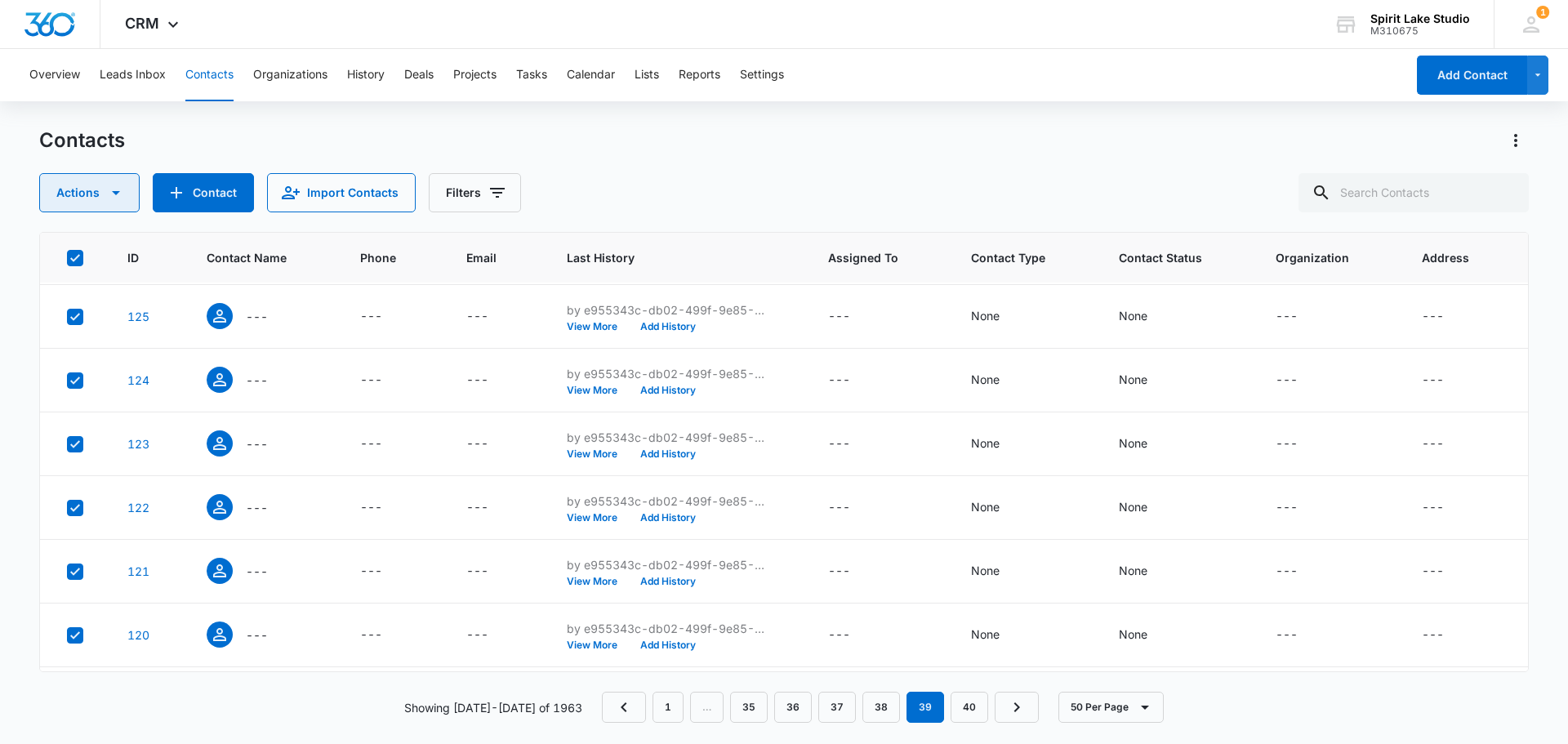
click at [130, 184] on button "Actions" at bounding box center [89, 193] width 100 height 39
click at [103, 352] on button "Delete" at bounding box center [106, 343] width 132 height 24
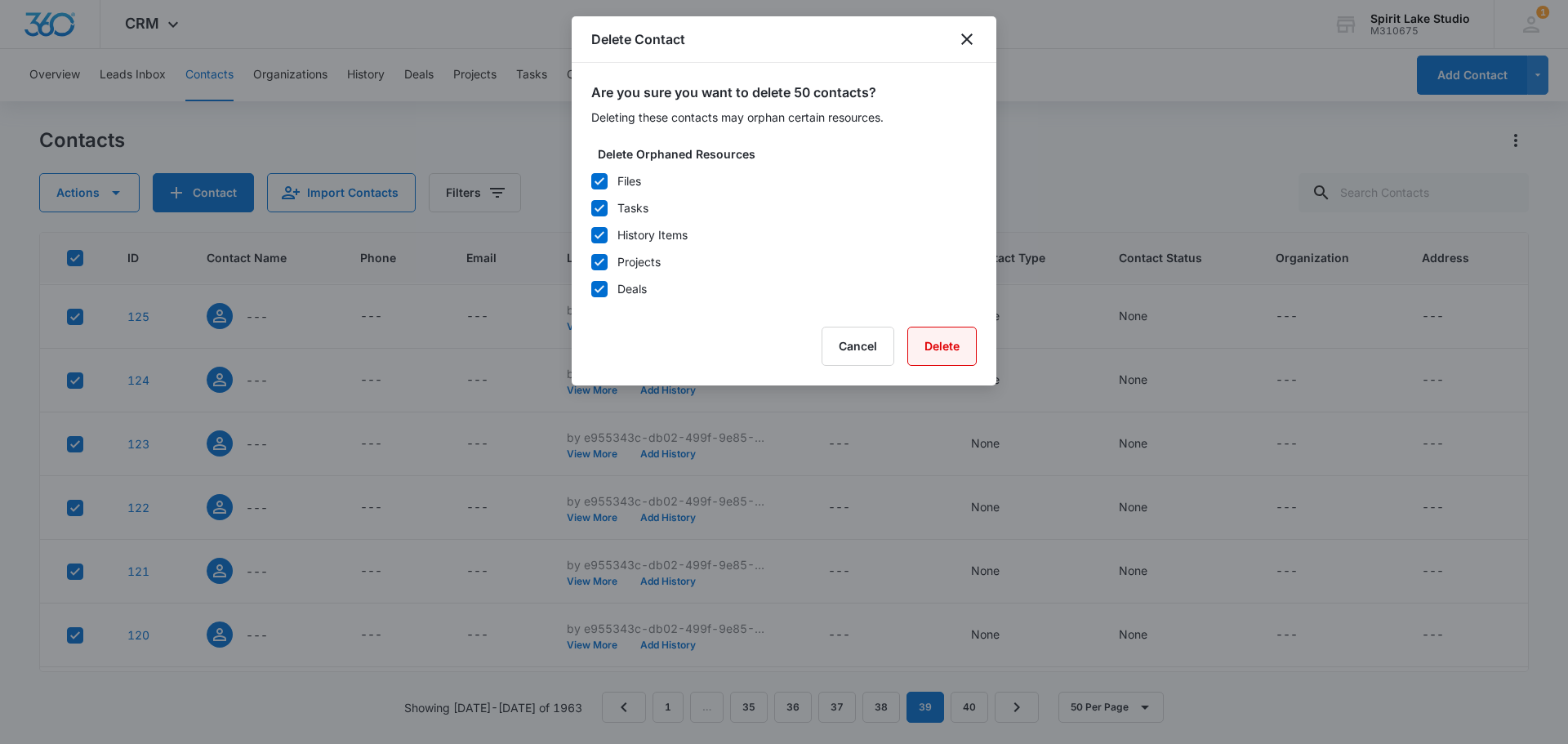
click at [942, 341] on button "Delete" at bounding box center [942, 346] width 70 height 39
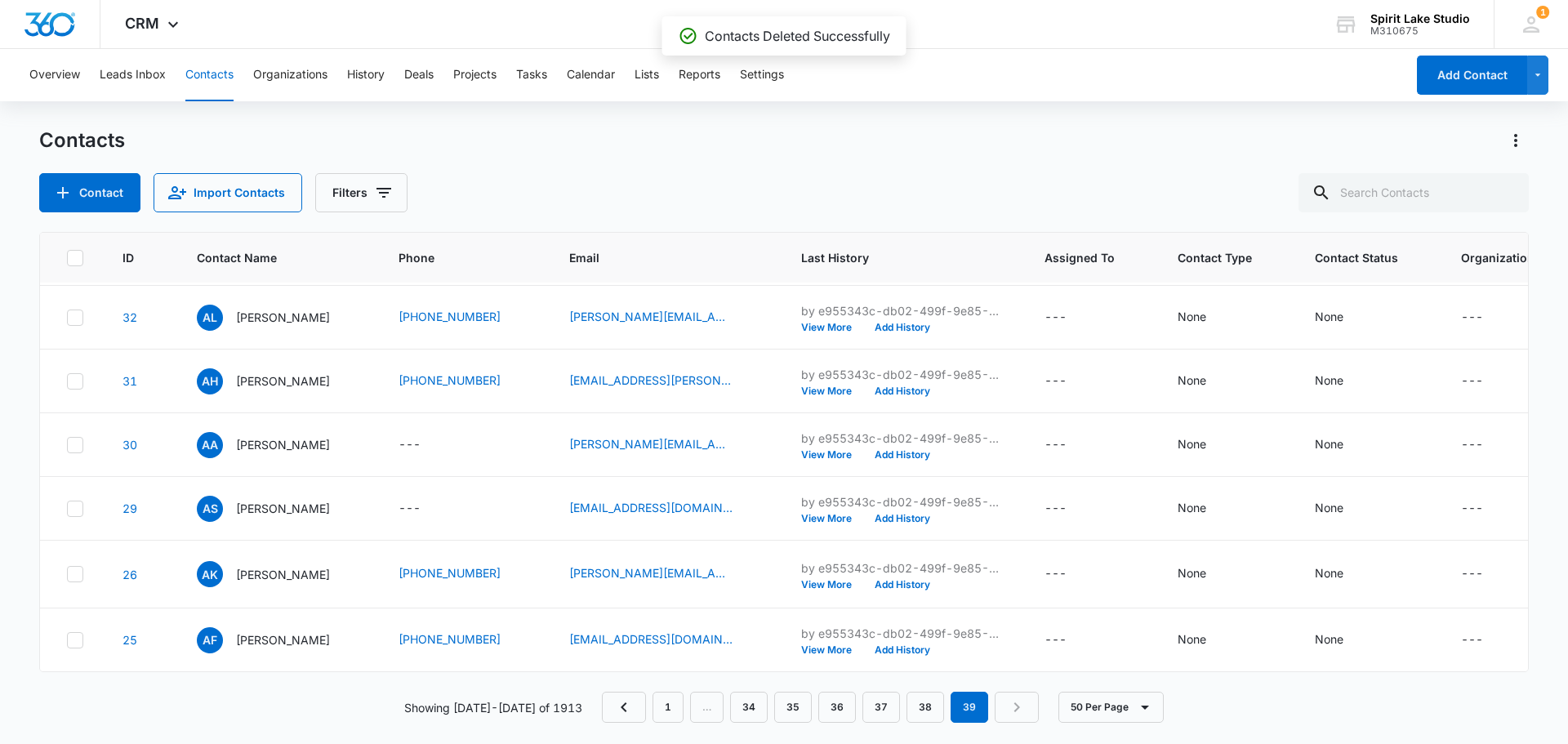
scroll to position [794, 0]
click at [922, 701] on link "38" at bounding box center [925, 707] width 37 height 31
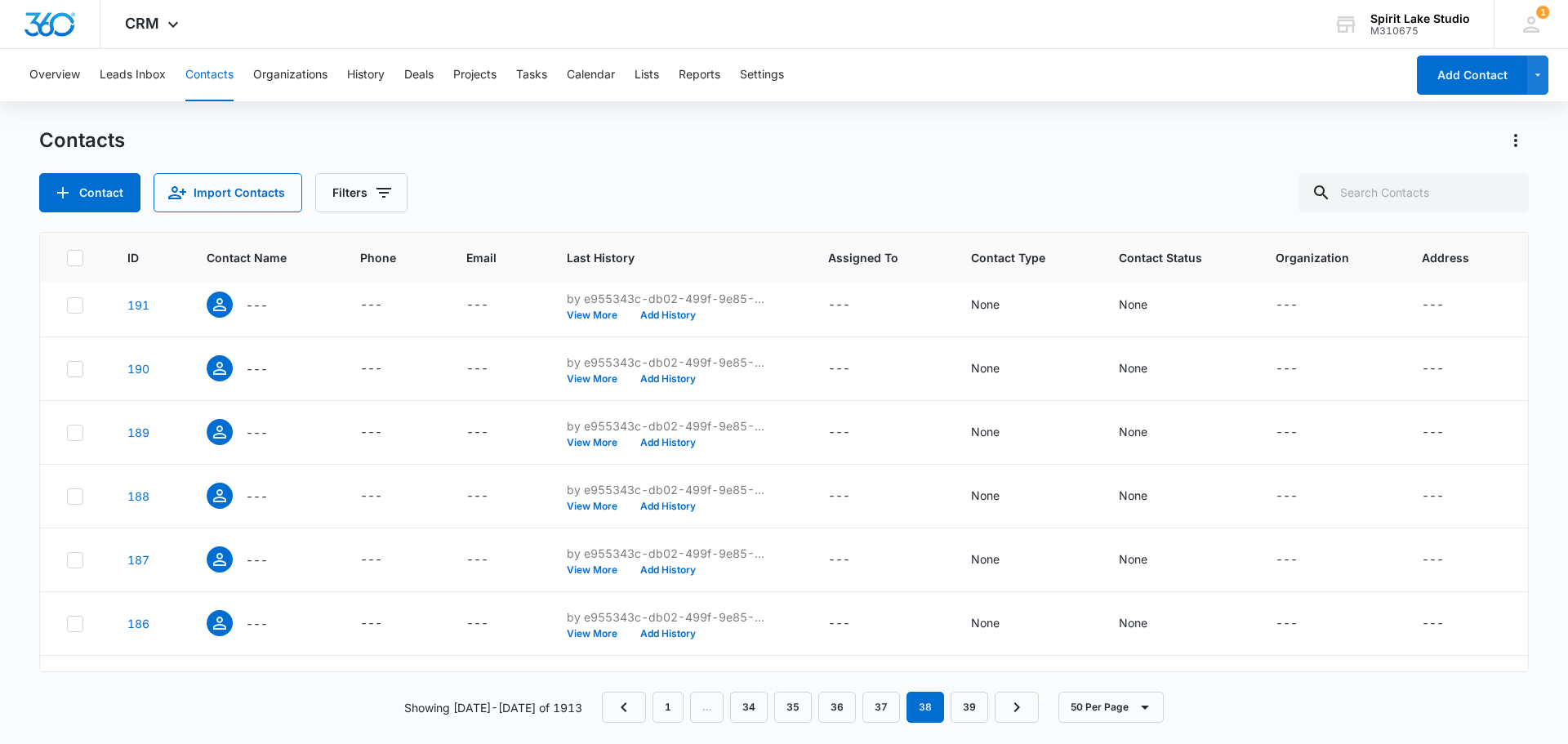
scroll to position [0, 0]
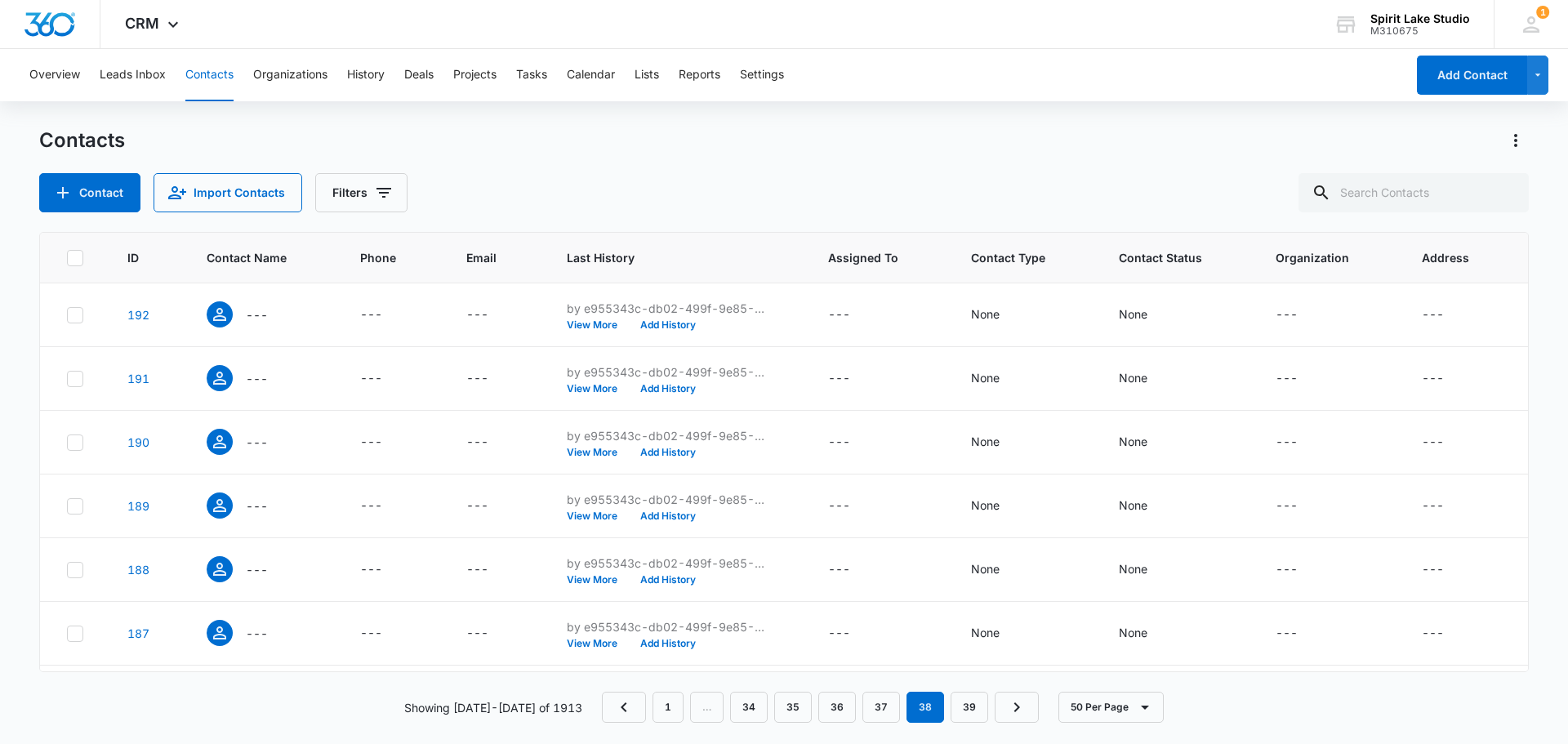
click at [79, 259] on icon at bounding box center [75, 259] width 15 height 15
click at [67, 259] on input "checkbox" at bounding box center [66, 258] width 1 height 1
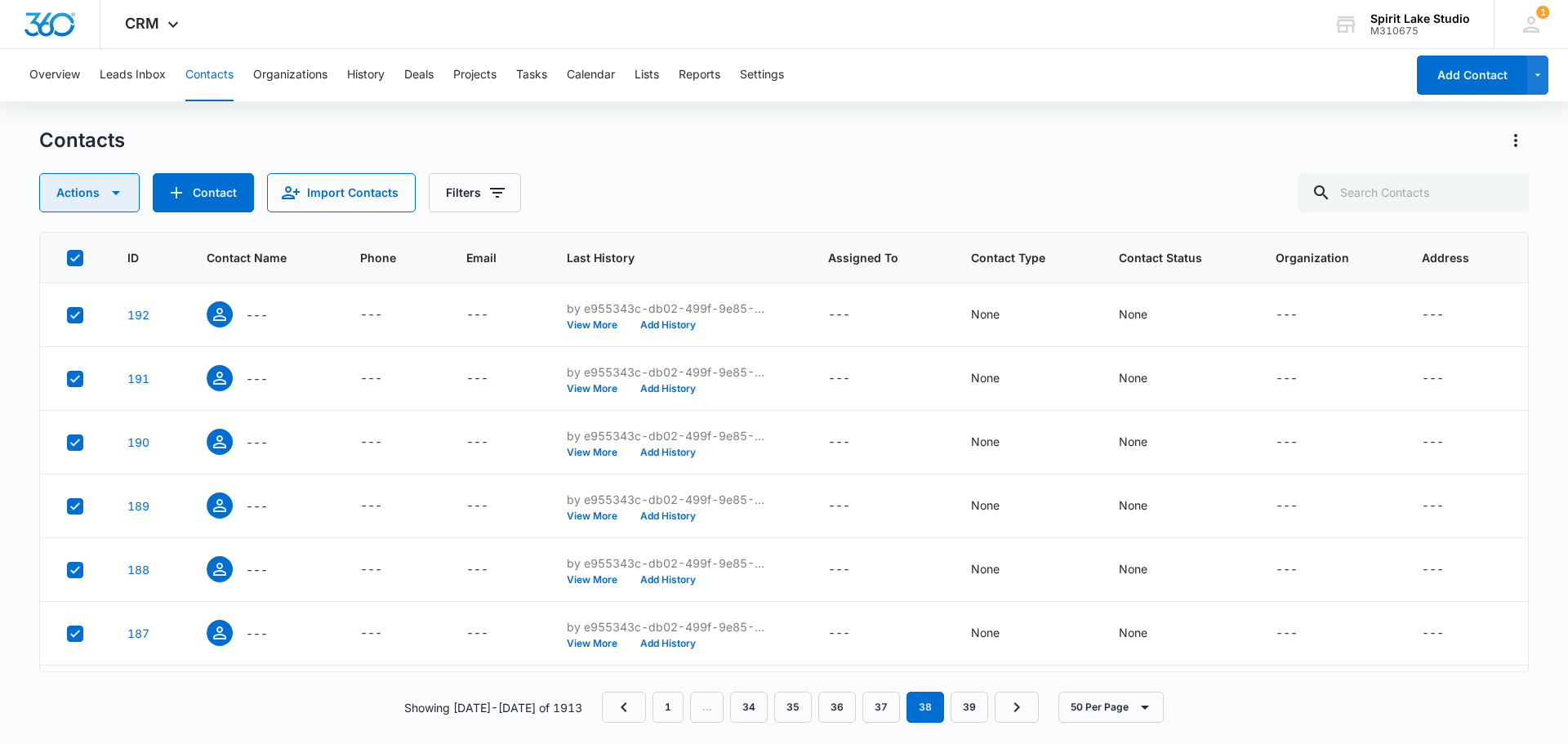
click at [106, 192] on icon "button" at bounding box center [115, 193] width 20 height 20
click at [75, 348] on div "Delete" at bounding box center [96, 343] width 73 height 11
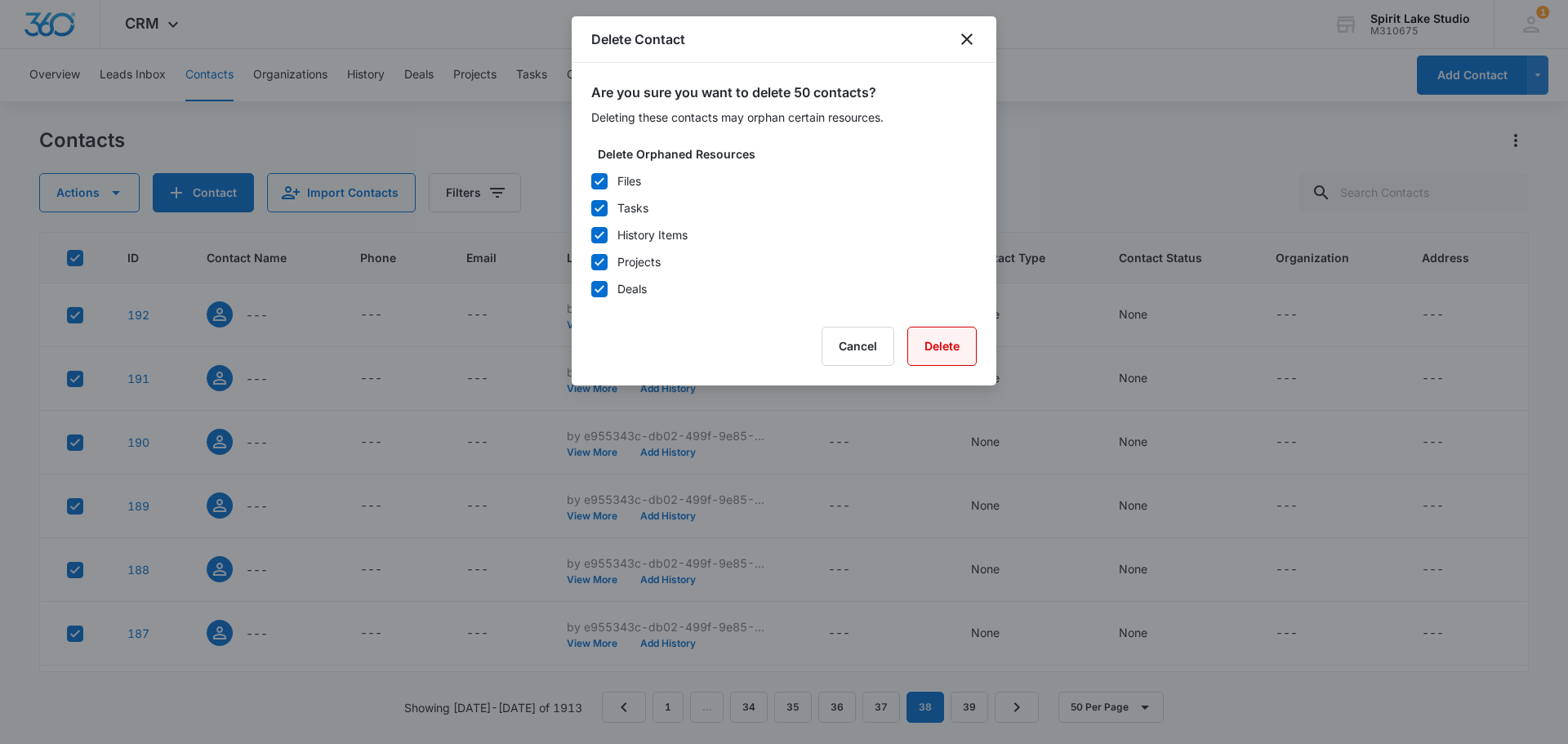
click at [931, 345] on button "Delete" at bounding box center [942, 346] width 70 height 39
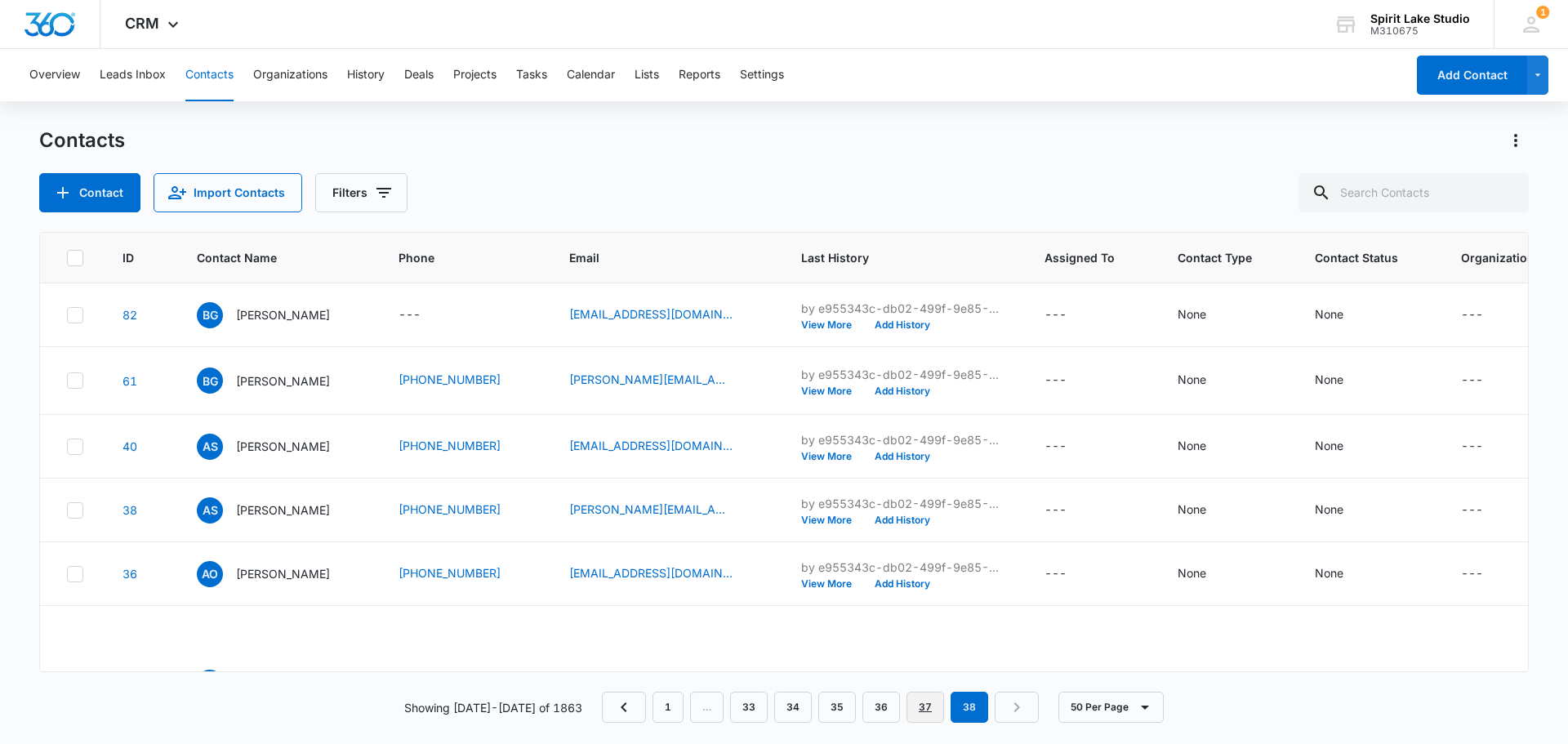
click at [918, 706] on link "37" at bounding box center [925, 707] width 37 height 31
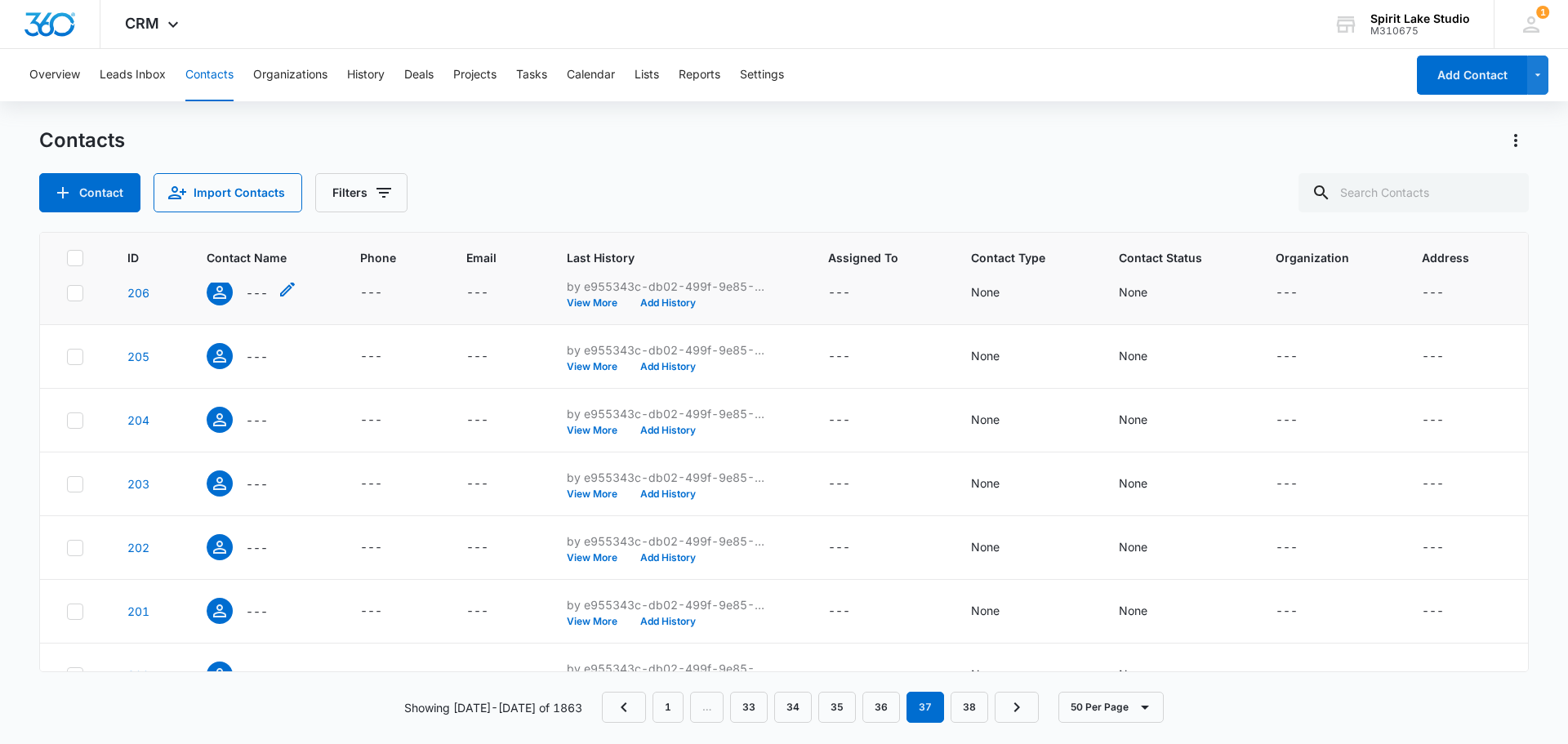
scroll to position [2306, 0]
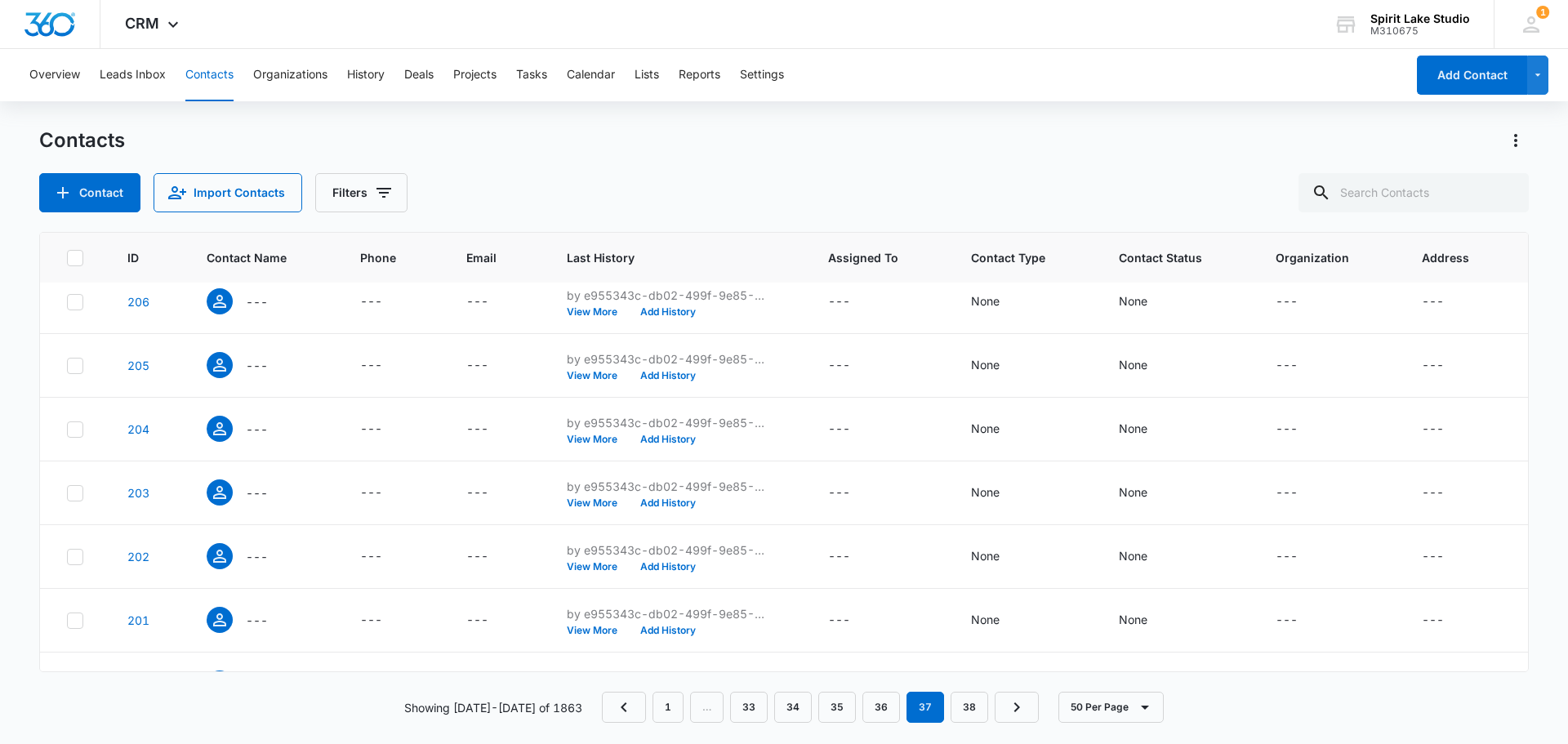
click at [74, 256] on icon at bounding box center [75, 259] width 15 height 15
click at [67, 258] on input "checkbox" at bounding box center [66, 258] width 1 height 1
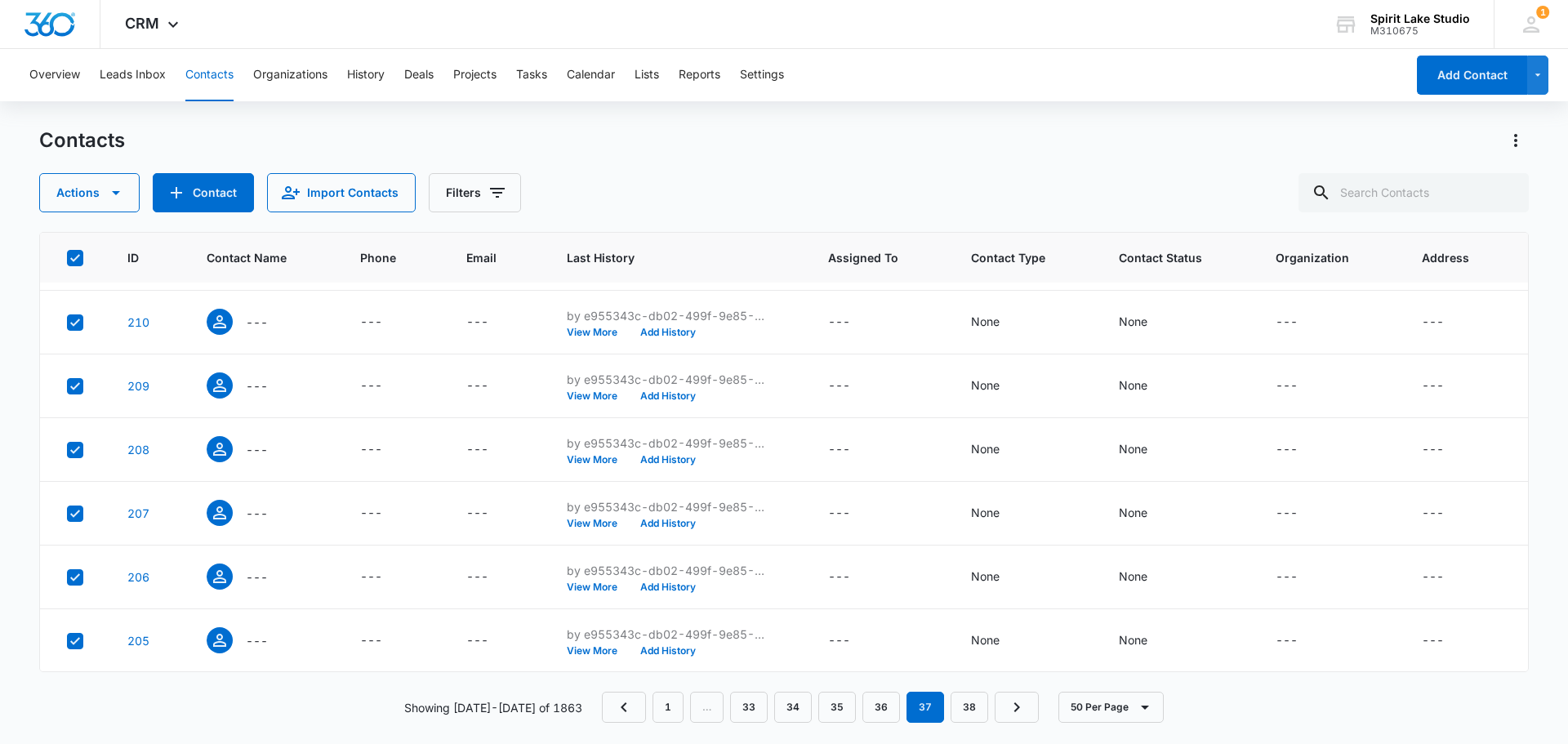
scroll to position [1980, 0]
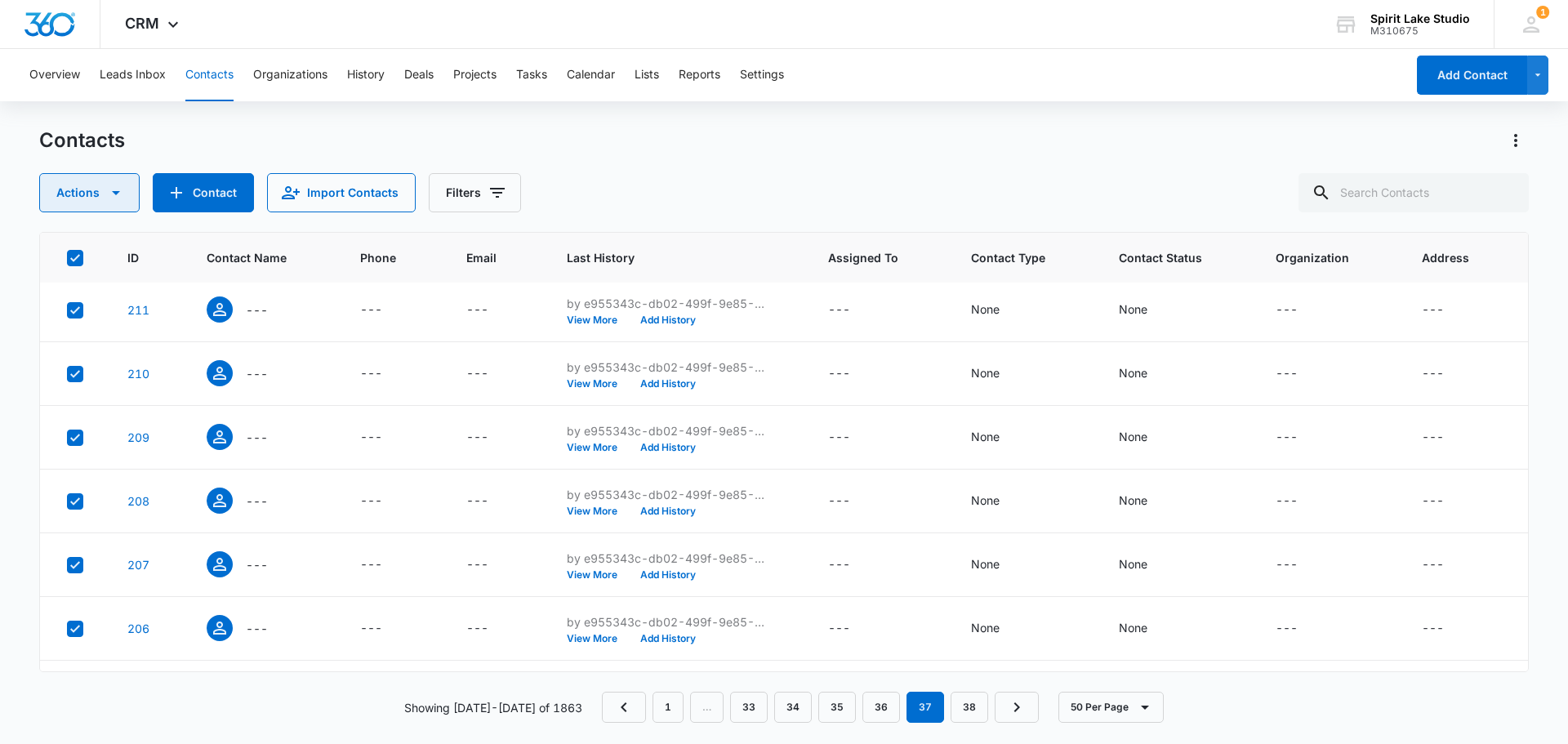
click at [106, 189] on icon "button" at bounding box center [115, 193] width 20 height 20
click at [71, 338] on div "Delete" at bounding box center [96, 343] width 73 height 11
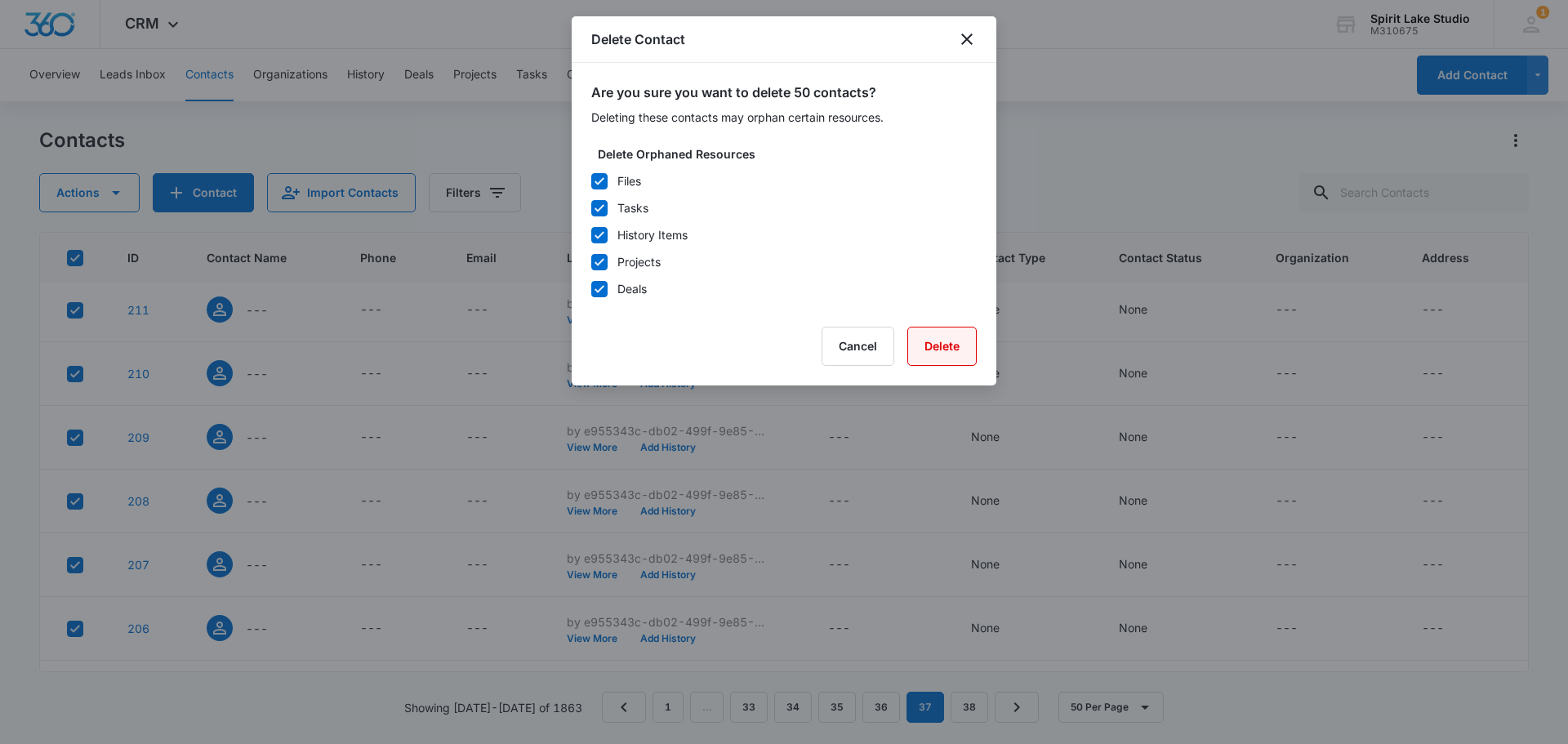
click at [957, 346] on button "Delete" at bounding box center [942, 346] width 70 height 39
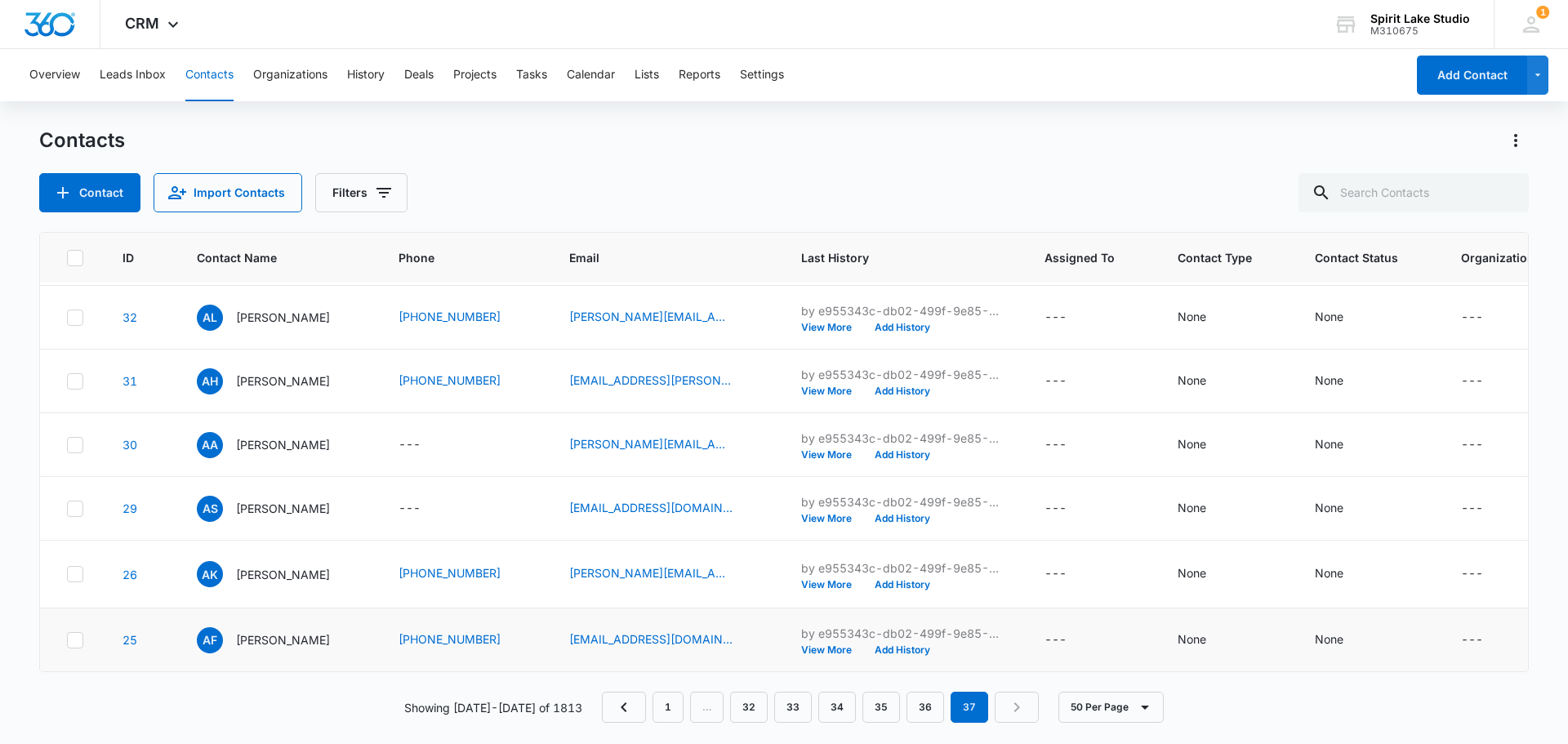
scroll to position [794, 0]
click at [921, 712] on link "36" at bounding box center [925, 707] width 37 height 31
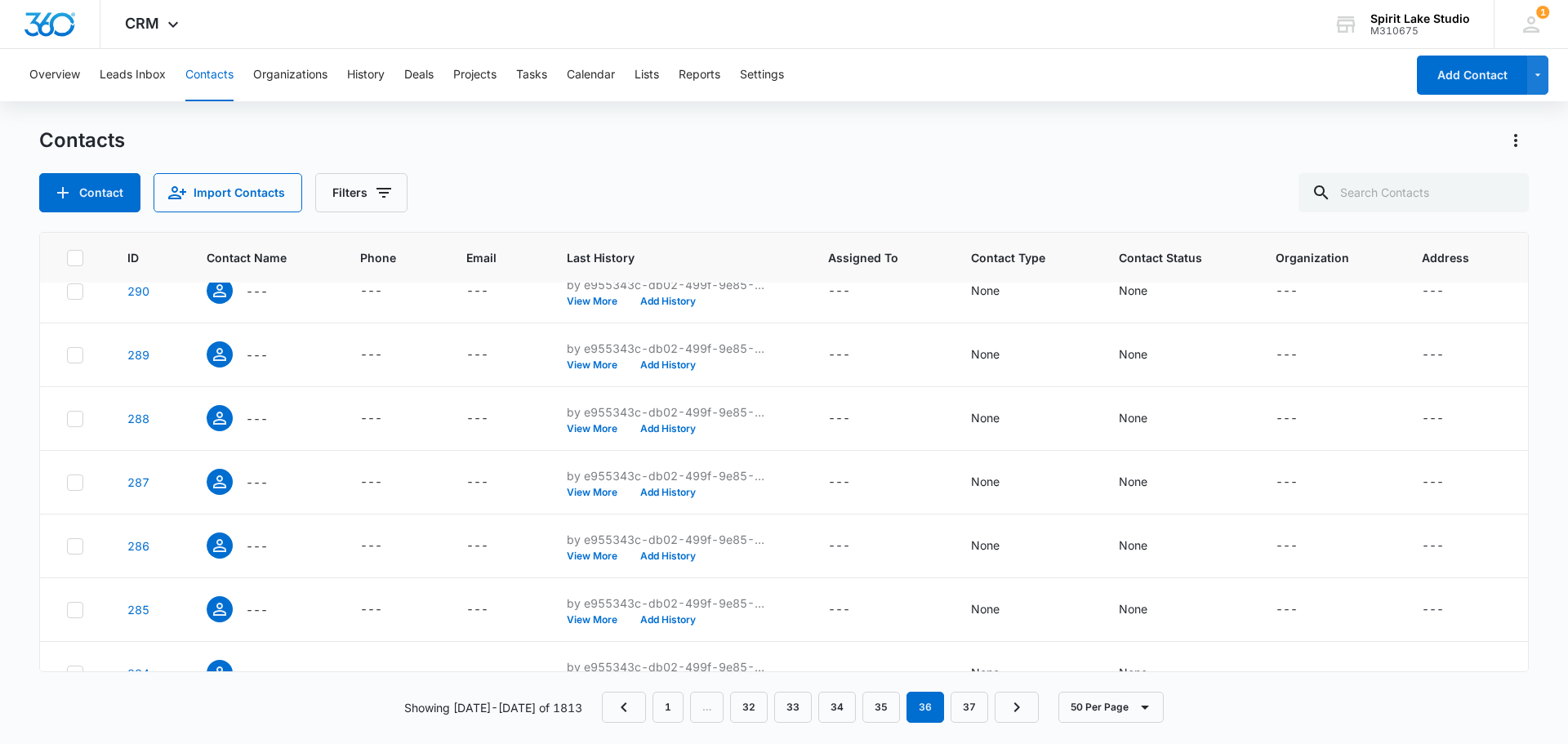
scroll to position [0, 0]
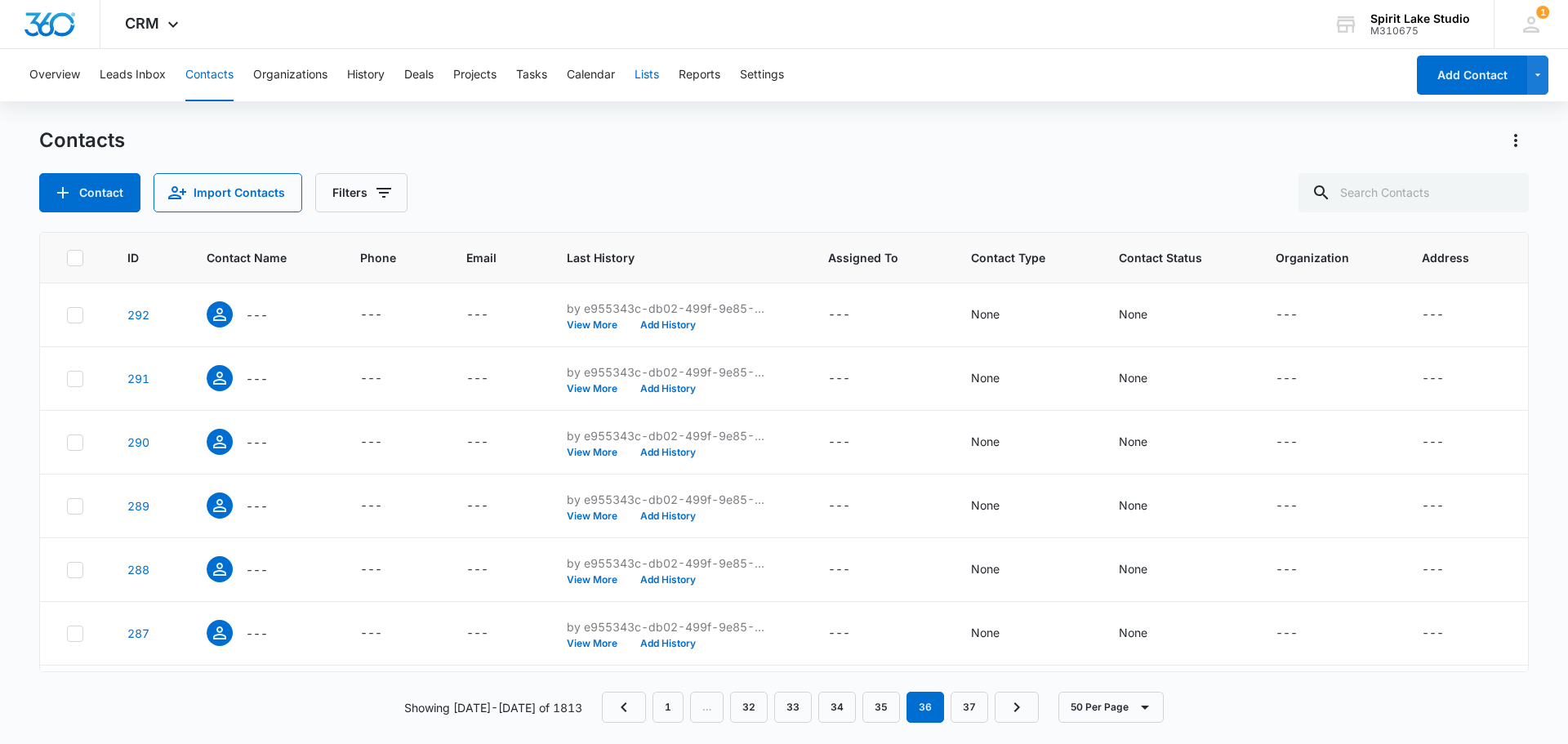
click at [656, 75] on button "Lists" at bounding box center [646, 75] width 24 height 52
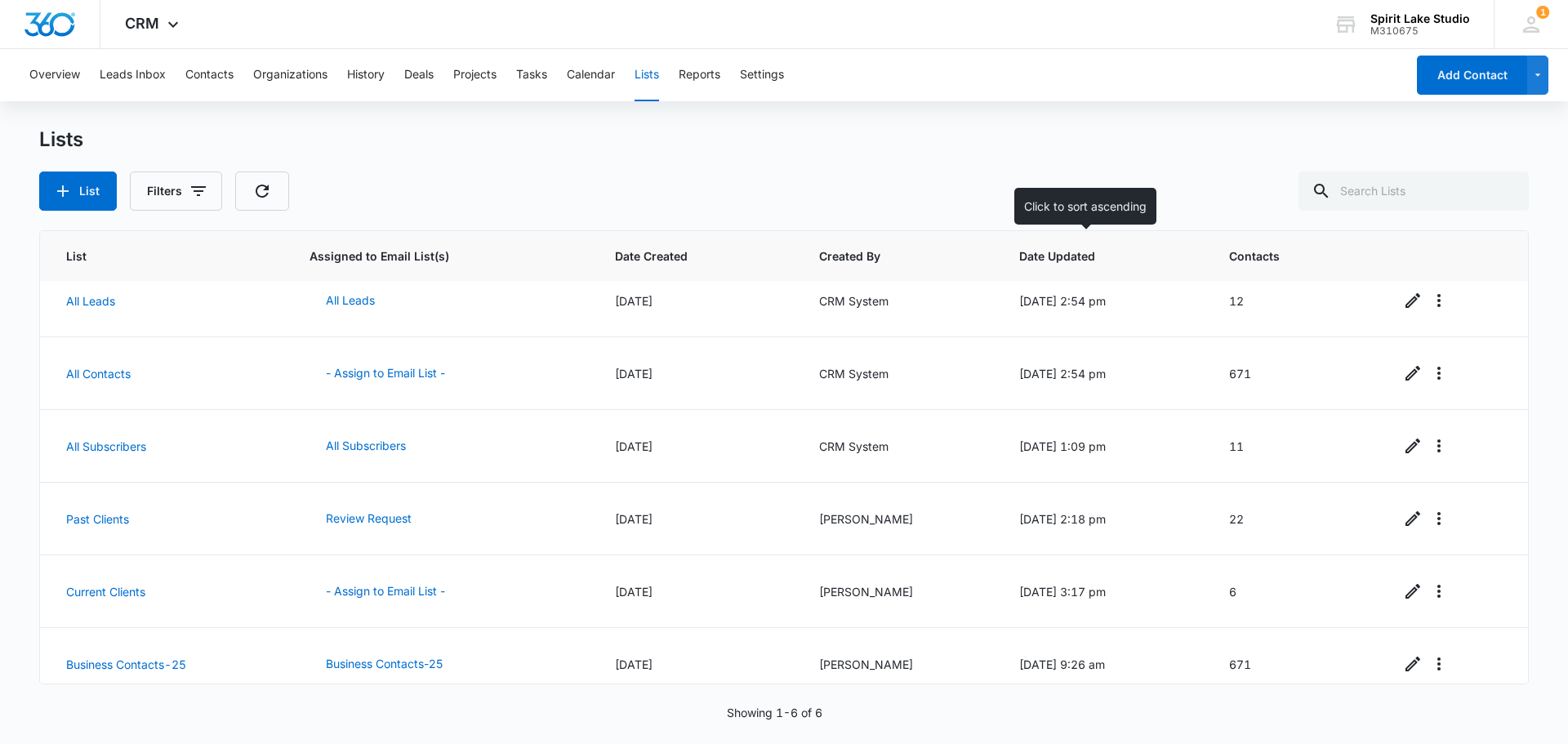
scroll to position [33, 0]
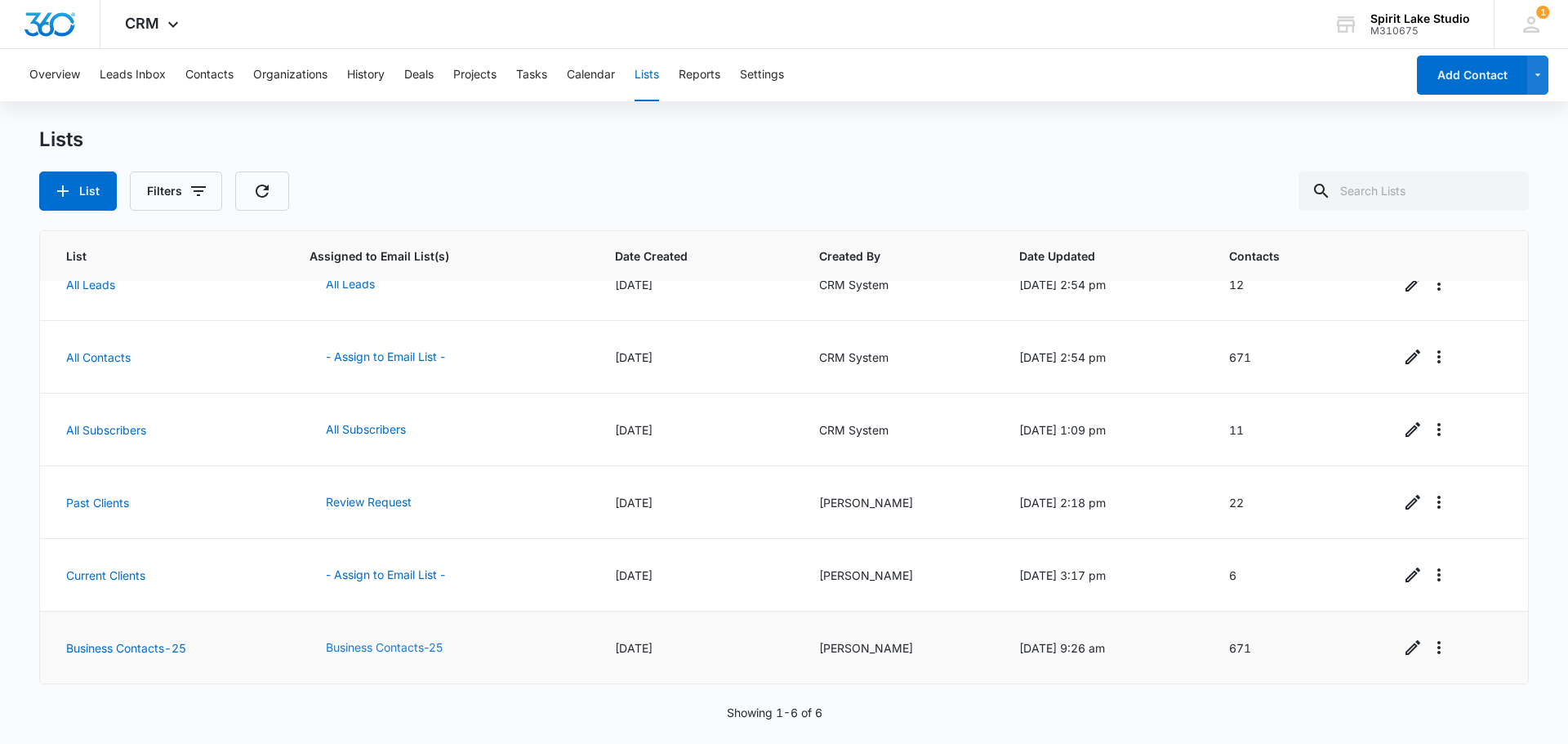
click at [373, 648] on button "Business Contacts-25" at bounding box center [384, 647] width 150 height 39
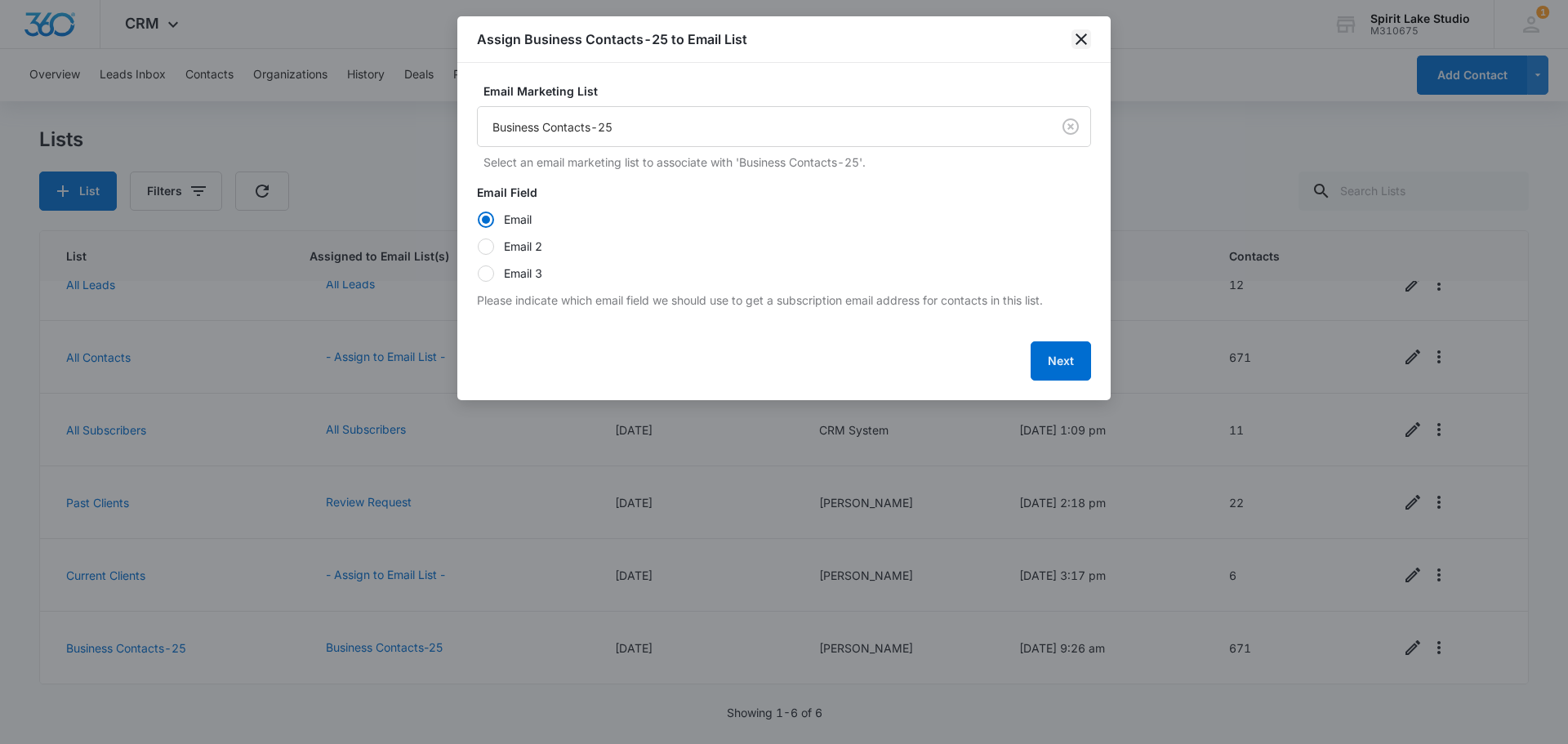
click at [1086, 35] on icon "close" at bounding box center [1082, 39] width 11 height 11
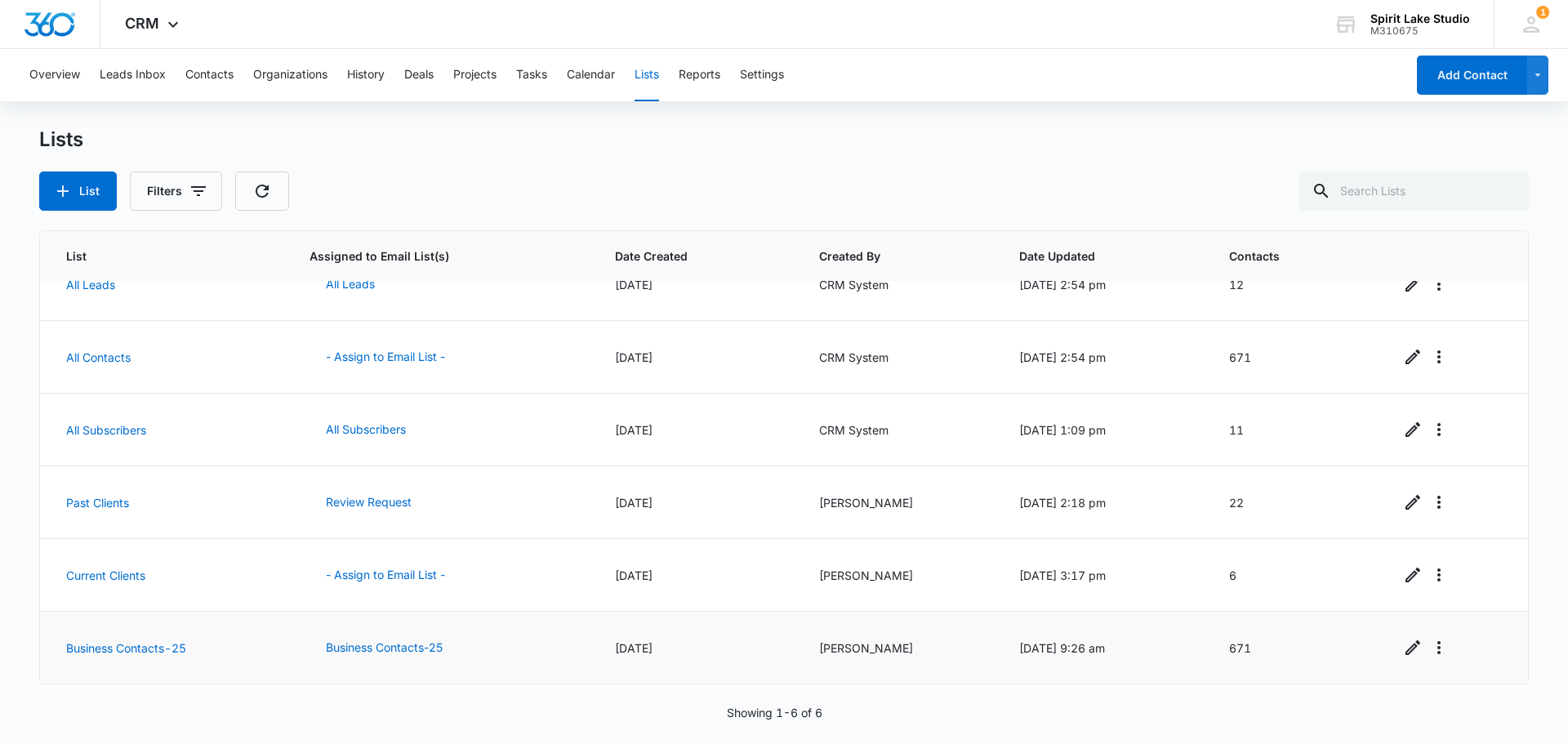
click at [112, 639] on td "Business Contacts-25" at bounding box center [165, 648] width 250 height 73
click at [104, 654] on link "Business Contacts-25" at bounding box center [126, 647] width 120 height 14
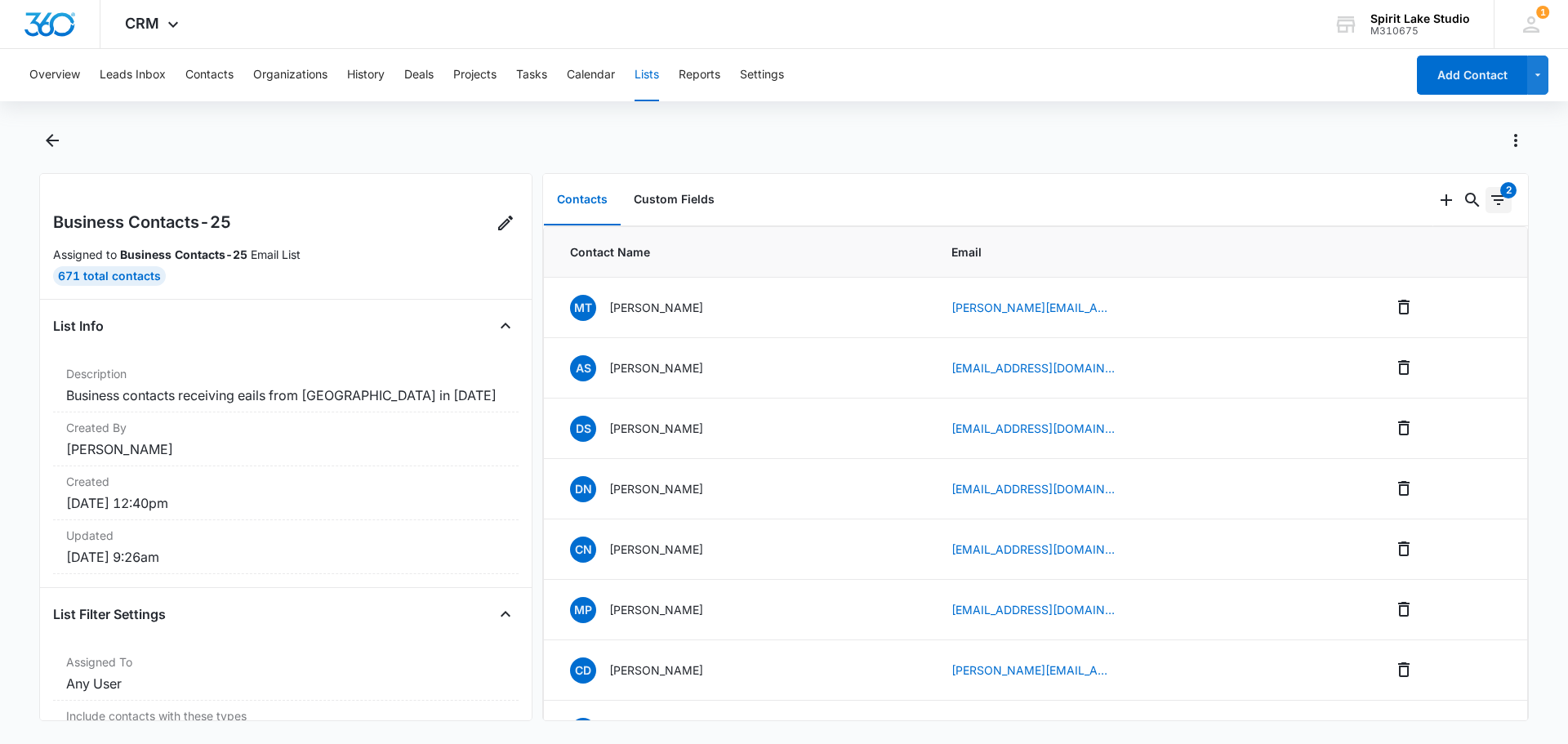
click at [1495, 202] on icon "Filters" at bounding box center [1498, 200] width 20 height 20
click at [1357, 195] on div "Contacts Custom Fields" at bounding box center [988, 200] width 890 height 52
click at [1500, 192] on div "2" at bounding box center [1508, 191] width 17 height 17
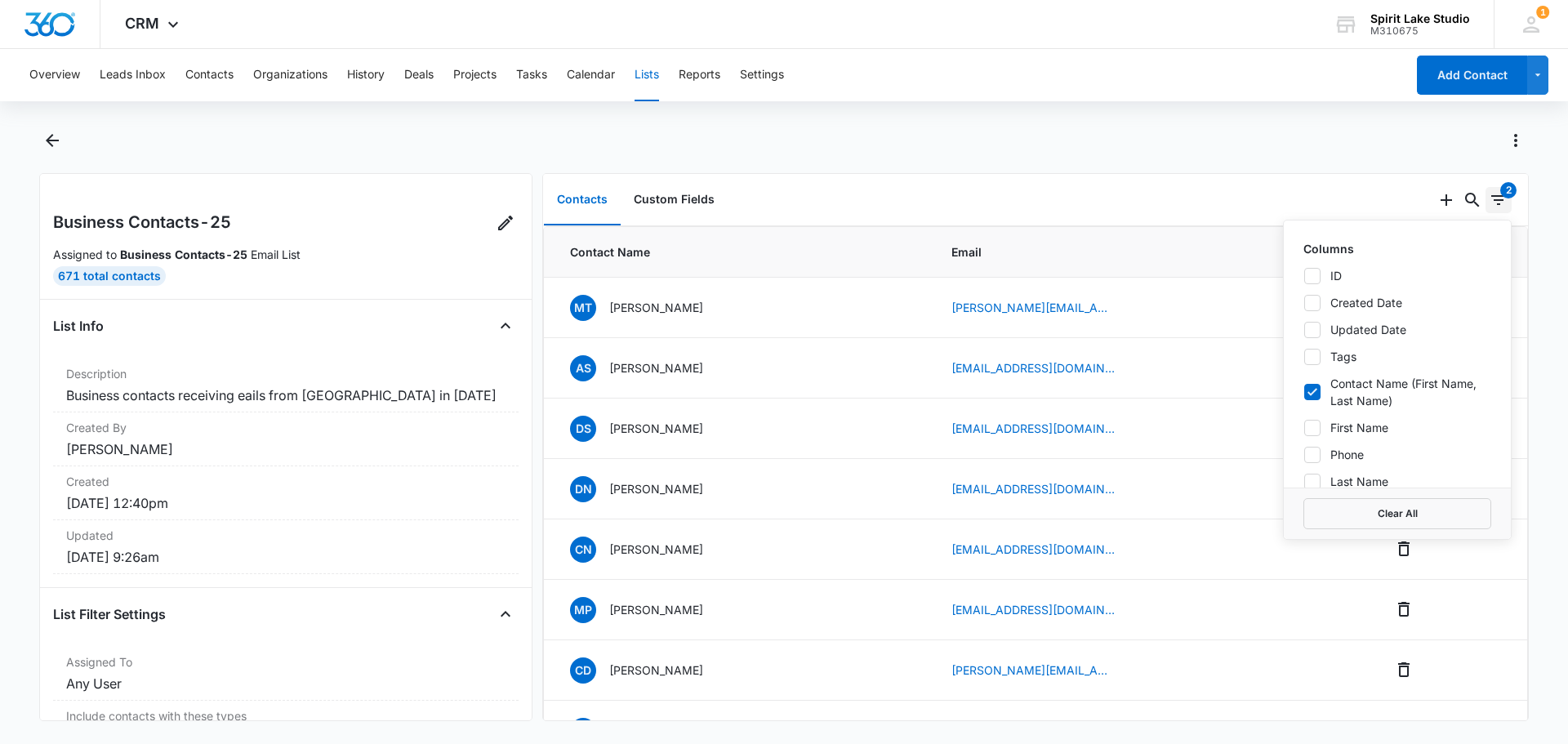
click at [1500, 192] on div "2" at bounding box center [1508, 191] width 17 height 17
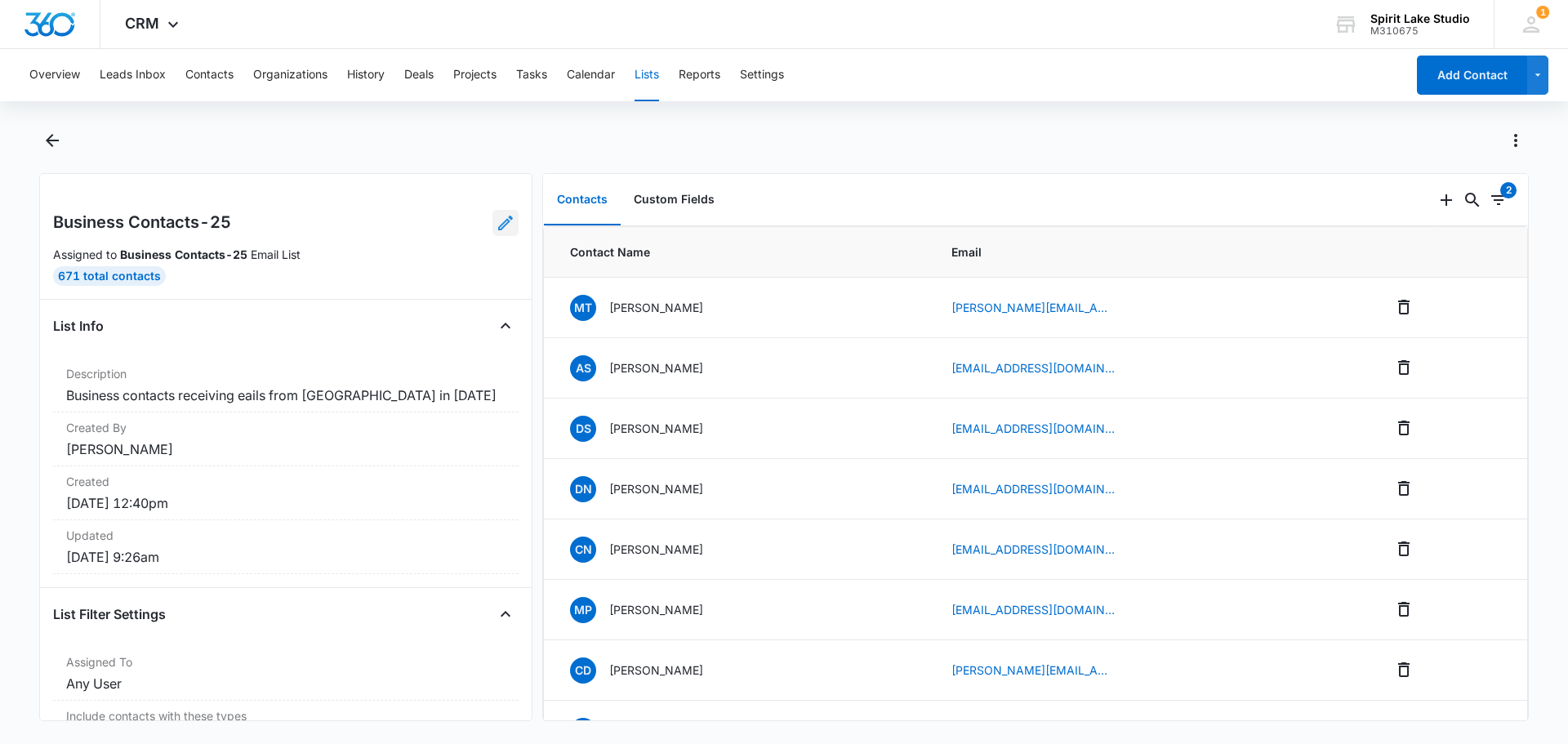
click at [496, 223] on icon at bounding box center [505, 222] width 20 height 20
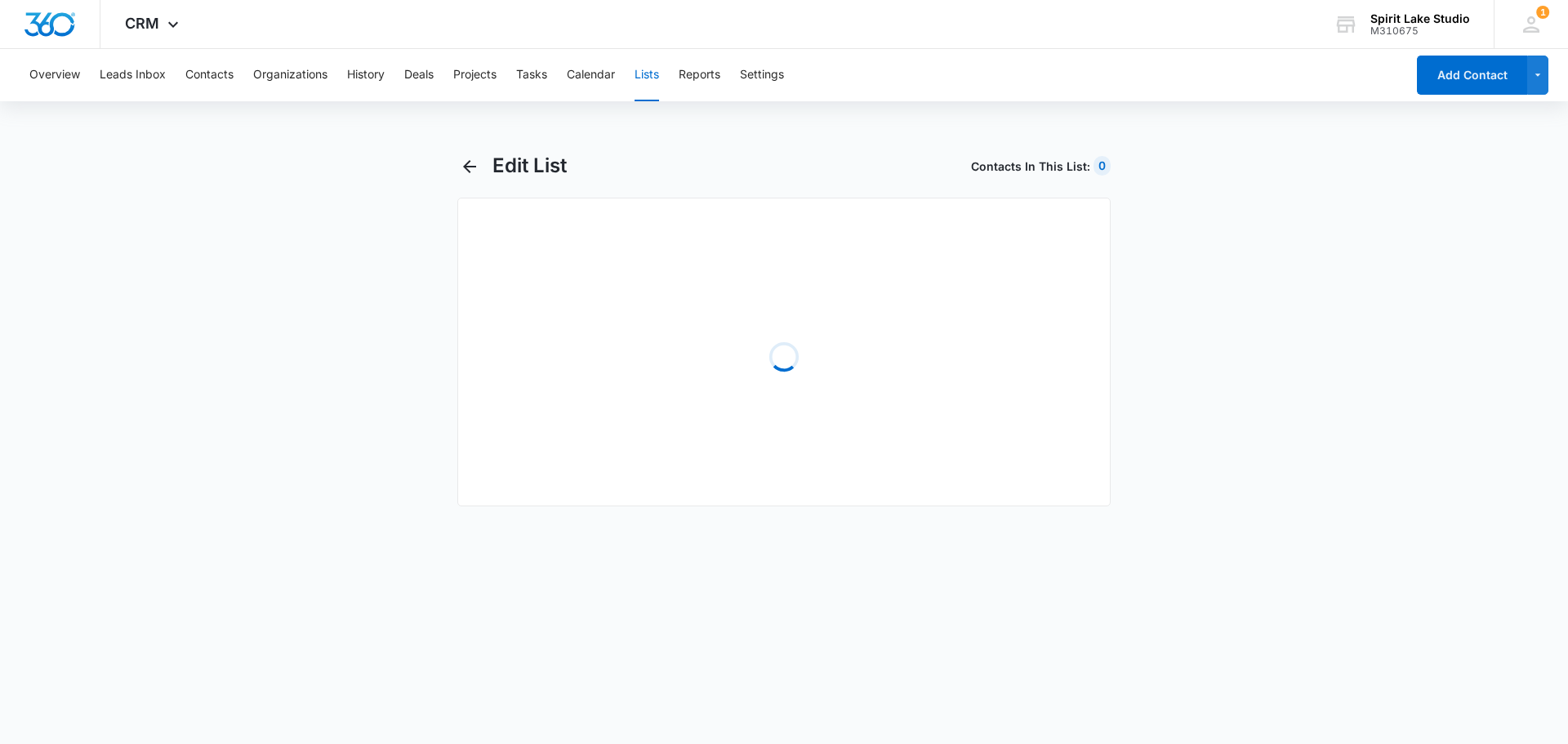
select select "31"
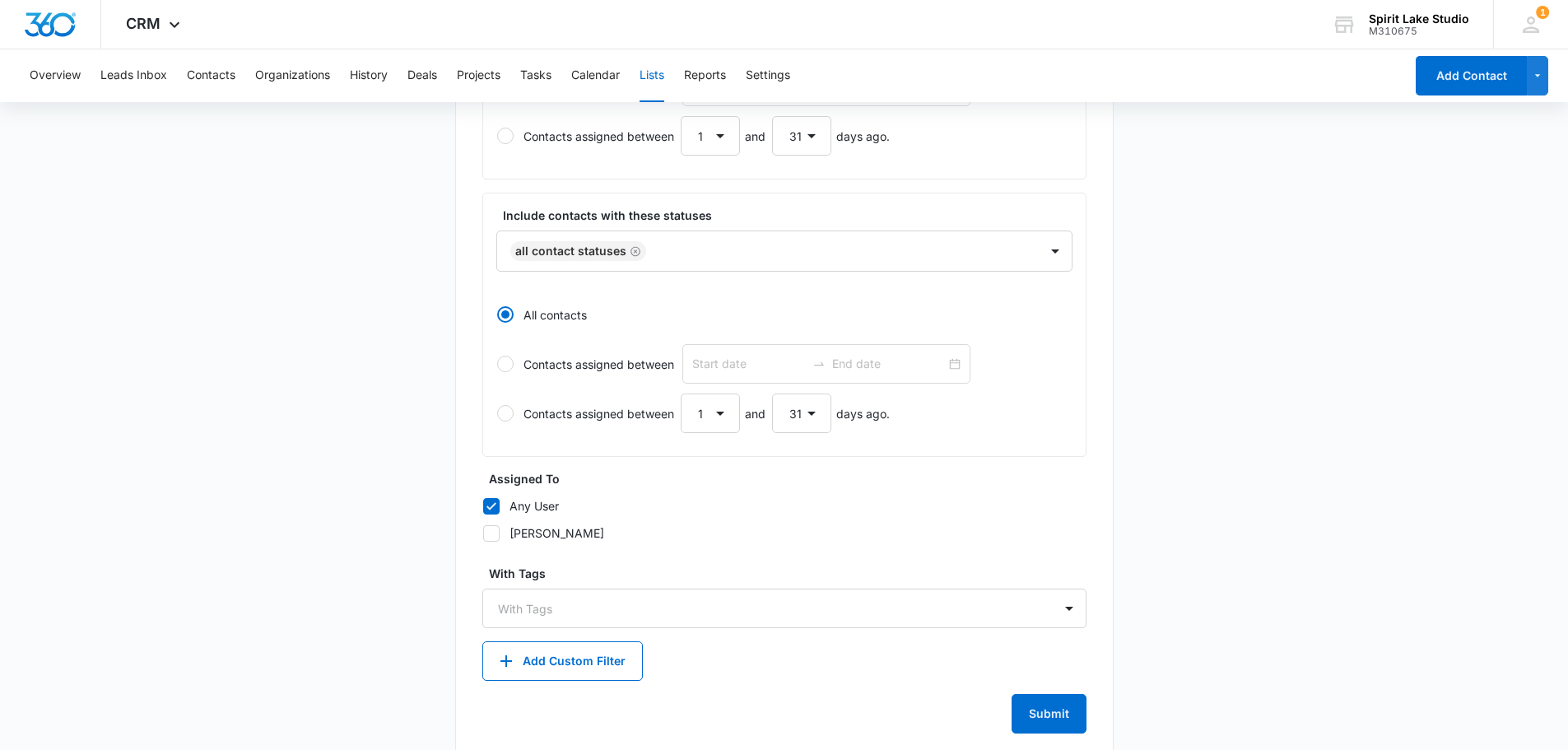
scroll to position [559, 0]
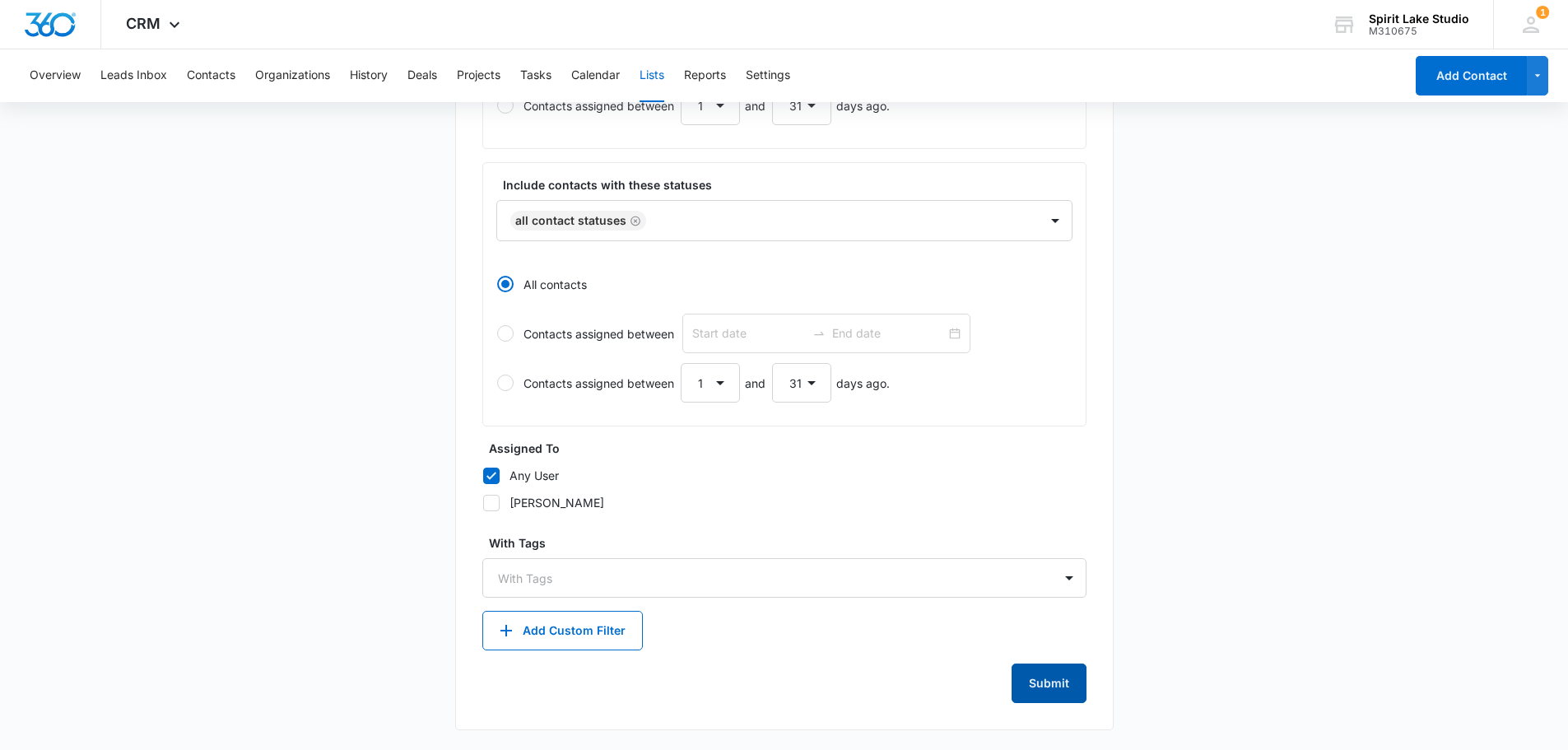
click at [1040, 682] on button "Submit" at bounding box center [1049, 683] width 75 height 39
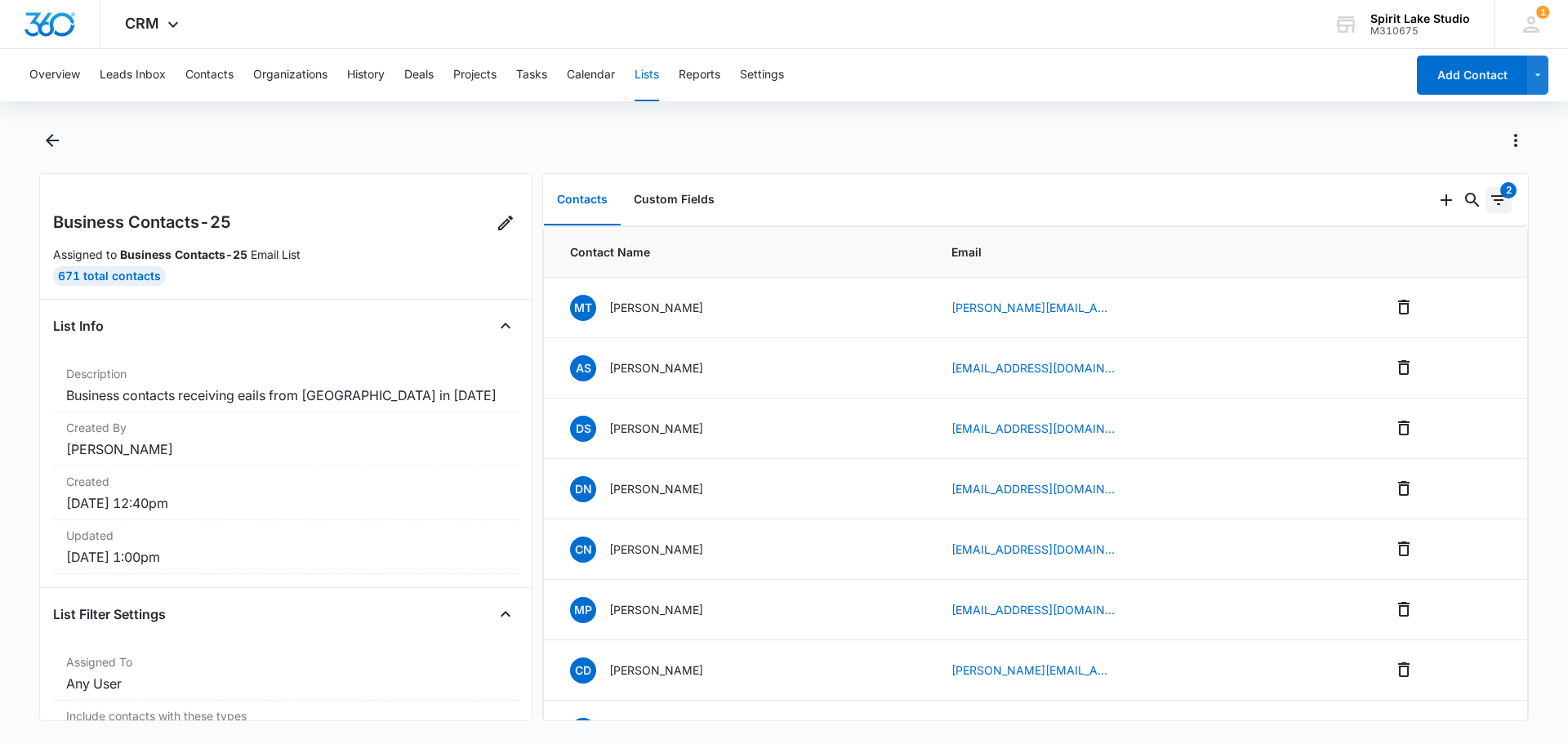
click at [1489, 207] on icon "Filters" at bounding box center [1498, 200] width 20 height 20
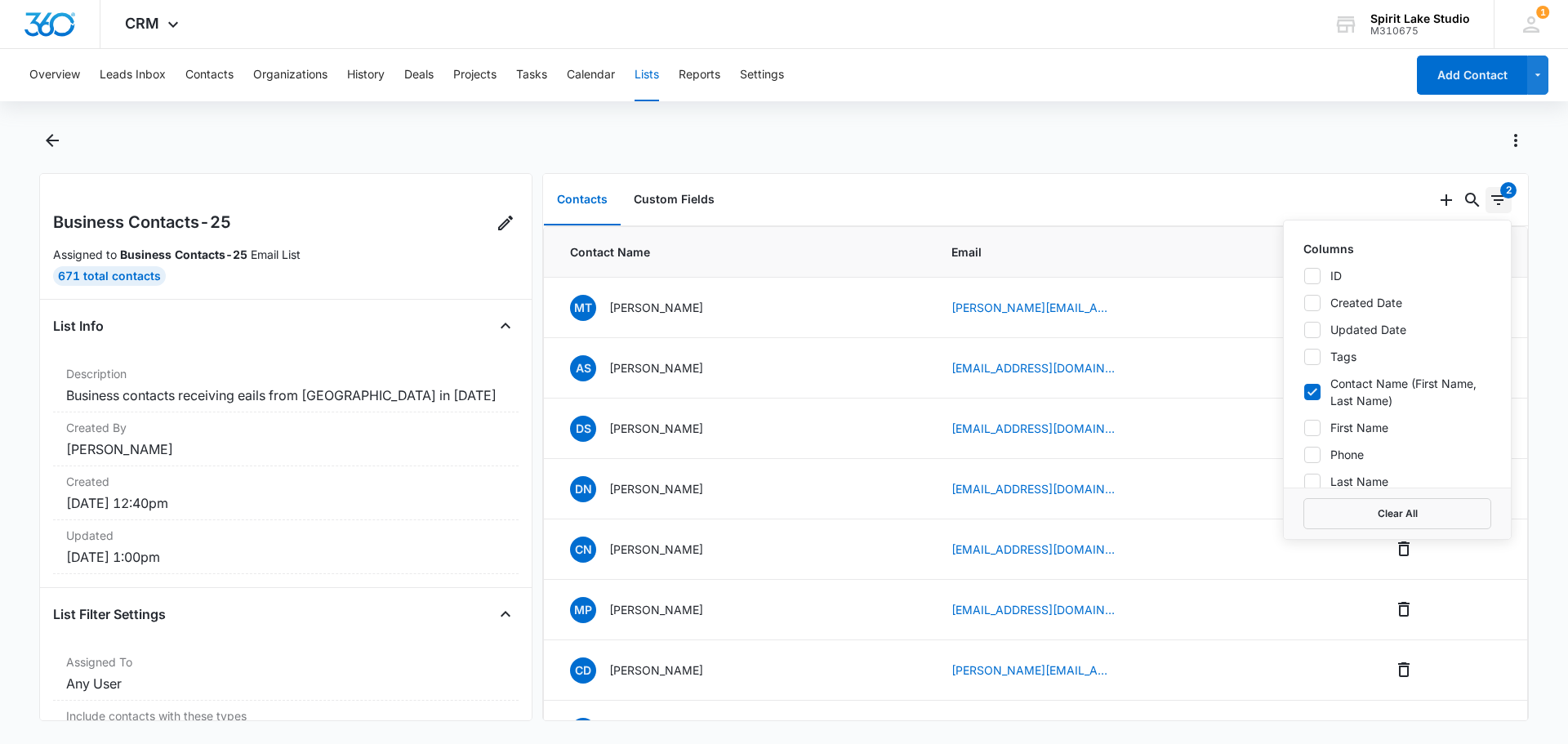
click at [1489, 207] on icon "Filters" at bounding box center [1498, 200] width 20 height 20
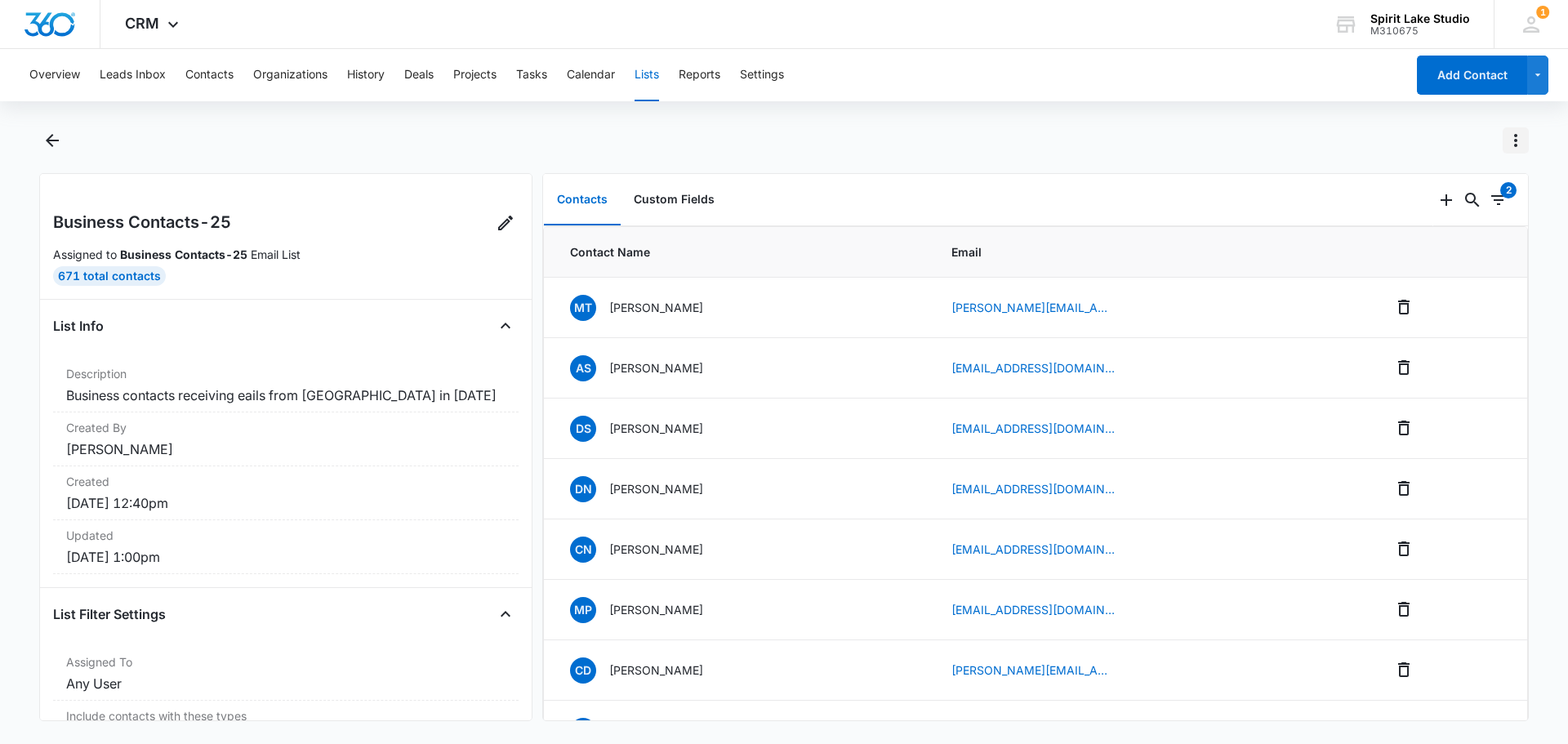
click at [1514, 138] on icon "Actions" at bounding box center [1516, 140] width 20 height 20
click at [1359, 147] on div "Change Email List Refresh List View List Log Export List Delete List" at bounding box center [802, 140] width 1455 height 26
click at [161, 18] on div "CRM Apps Reputation Websites Forms CRM Email Social Payments POS Content Ads In…" at bounding box center [153, 24] width 107 height 48
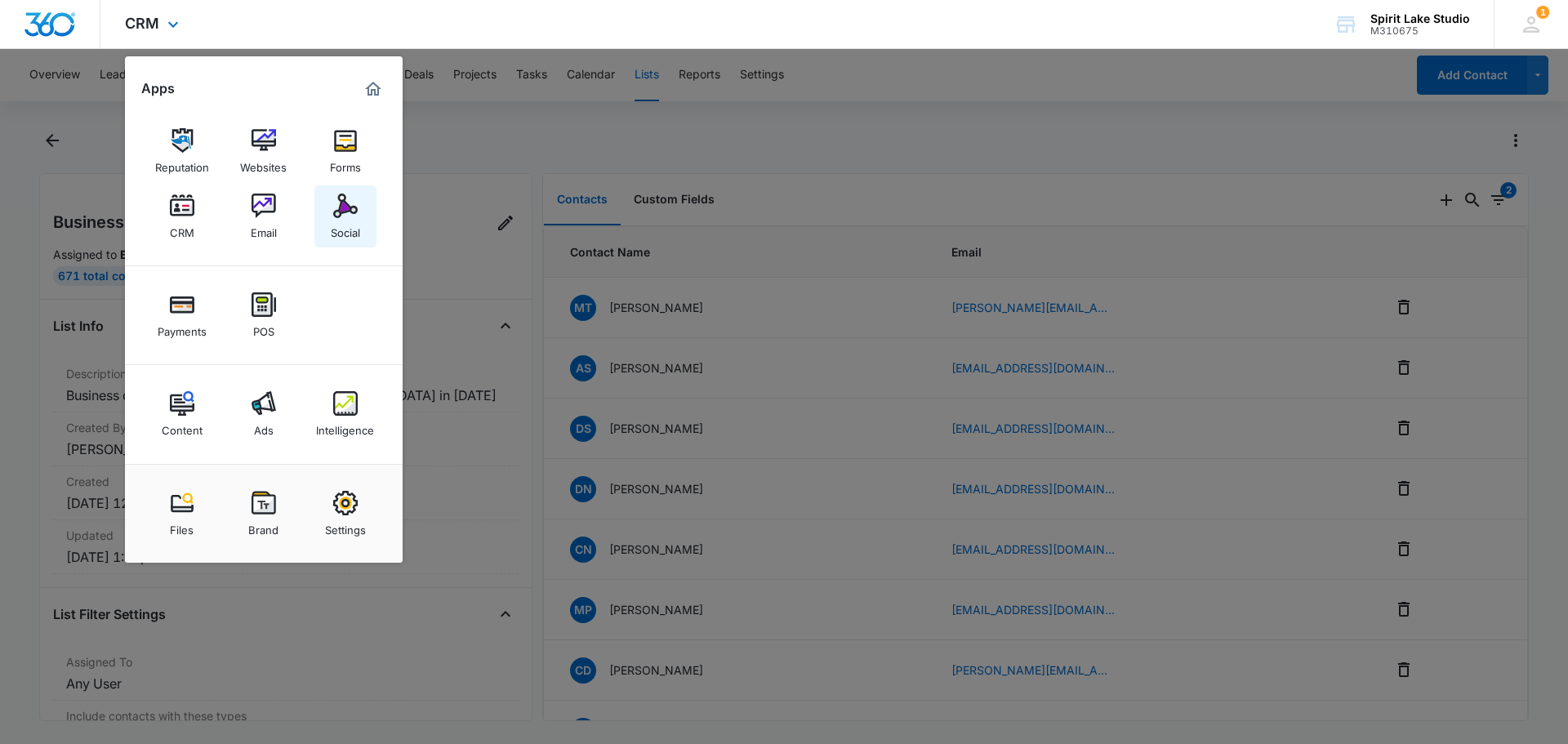
click at [332, 217] on link "Social" at bounding box center [345, 216] width 62 height 62
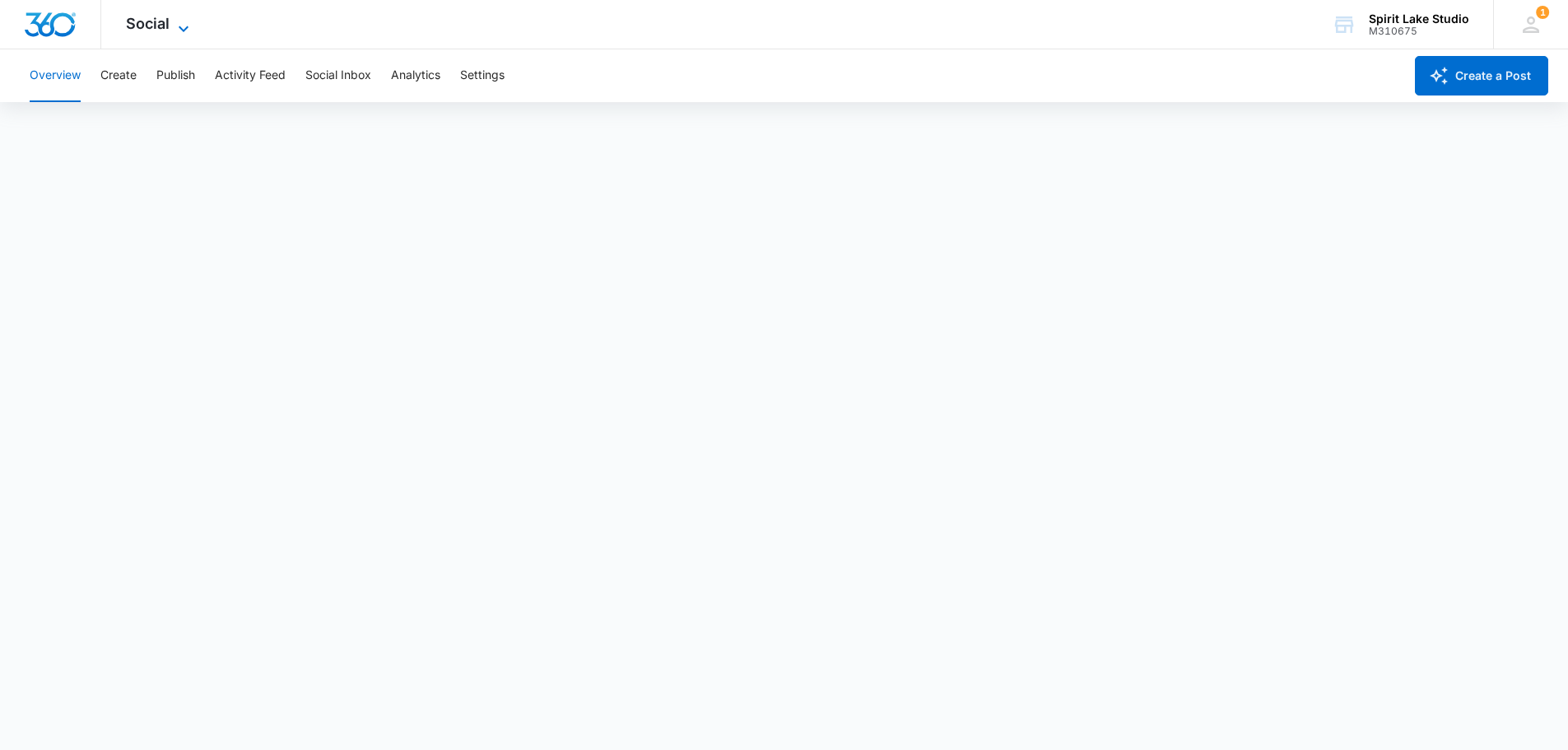
click at [173, 25] on icon at bounding box center [183, 28] width 20 height 20
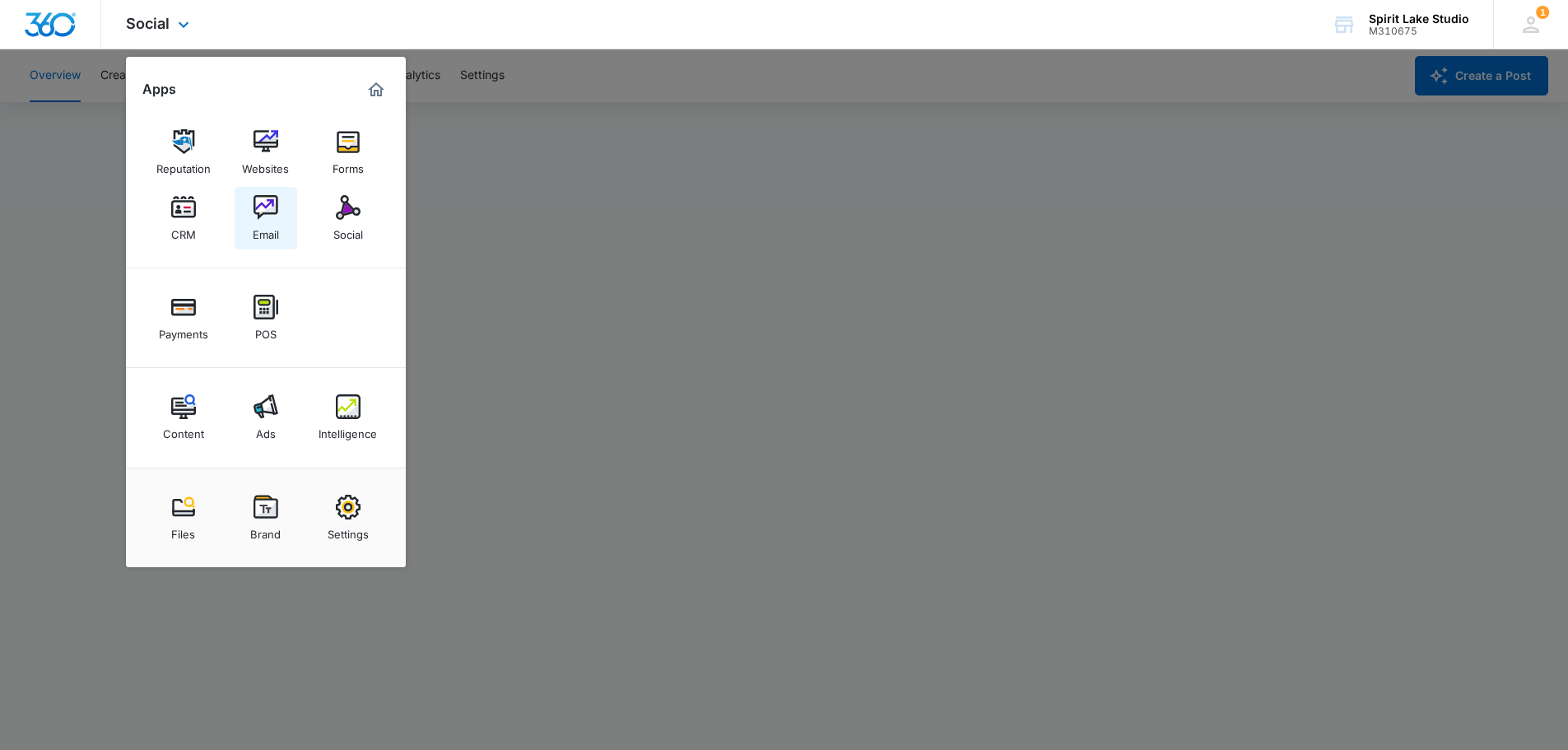
click at [279, 218] on link "Email" at bounding box center [265, 218] width 63 height 63
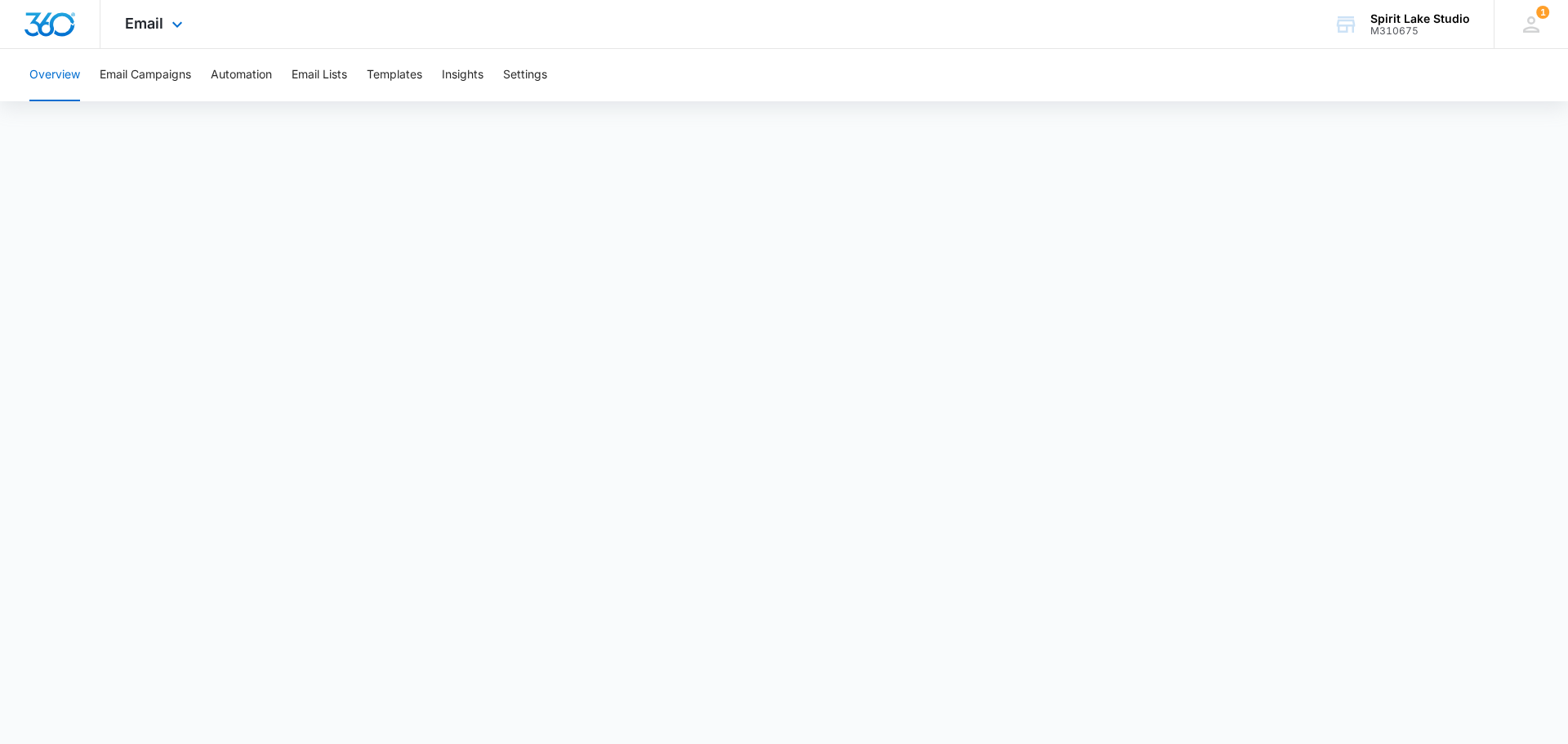
click at [172, 17] on div "Email Apps Reputation Websites Forms CRM Email Social Payments POS Content Ads …" at bounding box center [155, 24] width 111 height 48
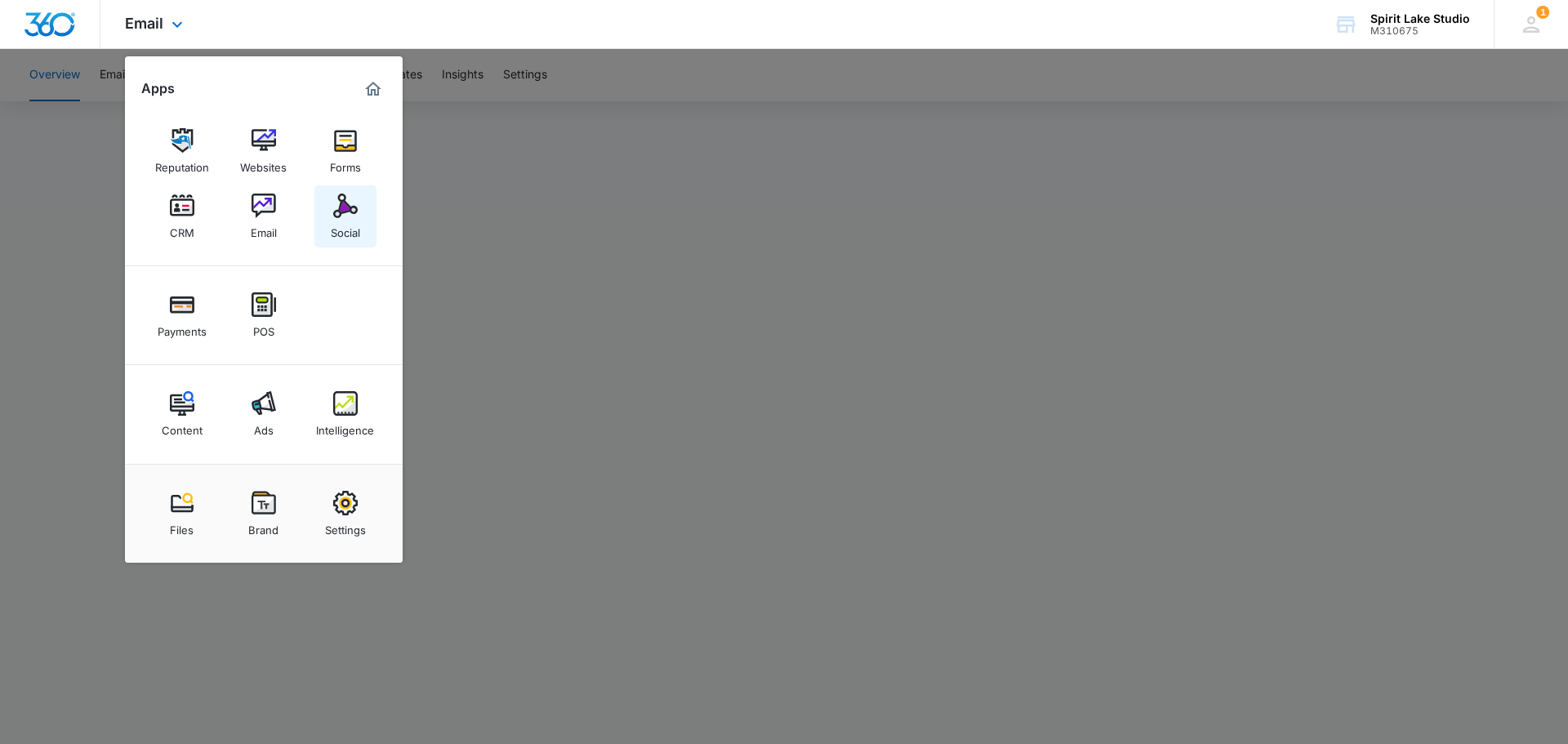
click at [350, 208] on img at bounding box center [345, 206] width 24 height 24
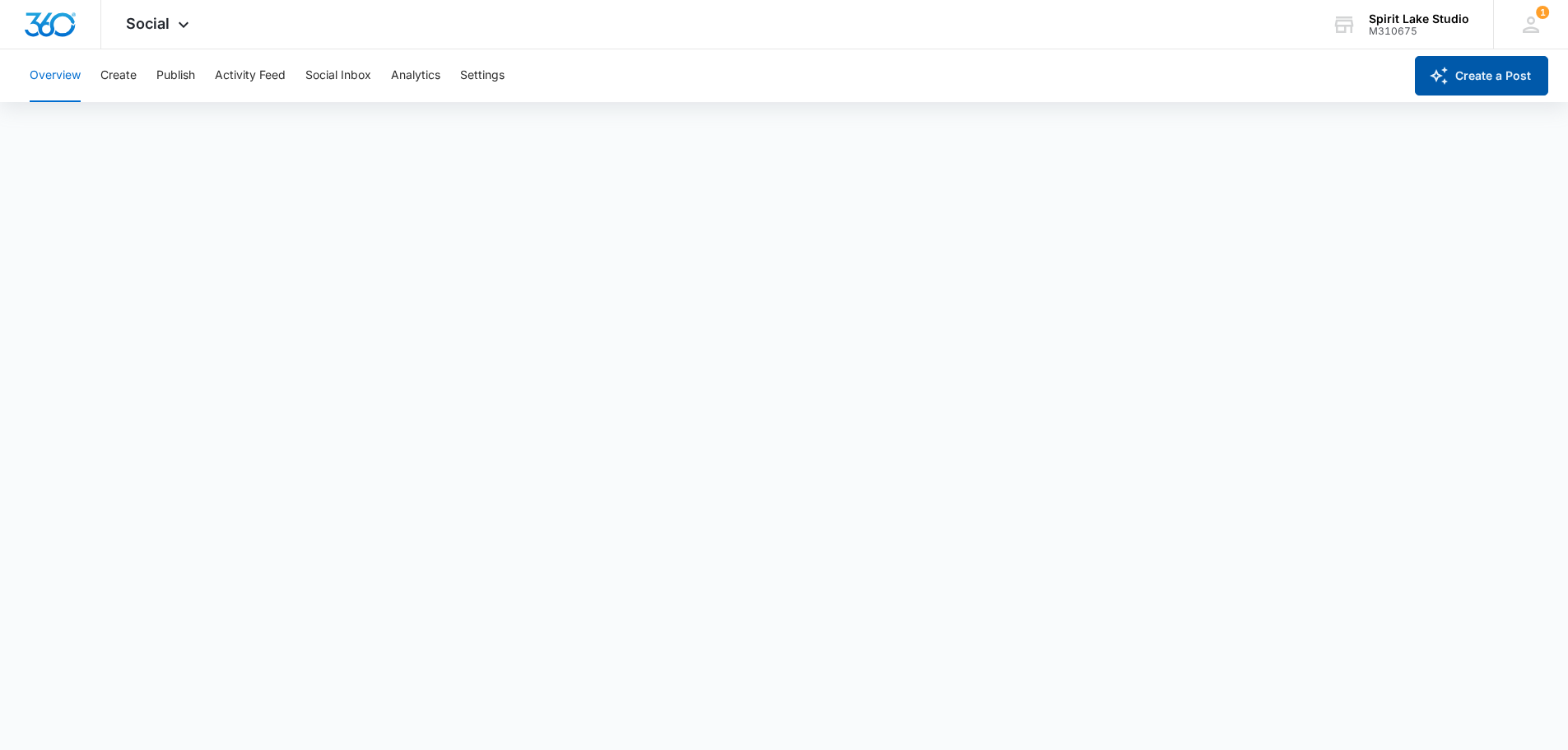
click at [1486, 86] on button "Create a Post" at bounding box center [1482, 76] width 133 height 39
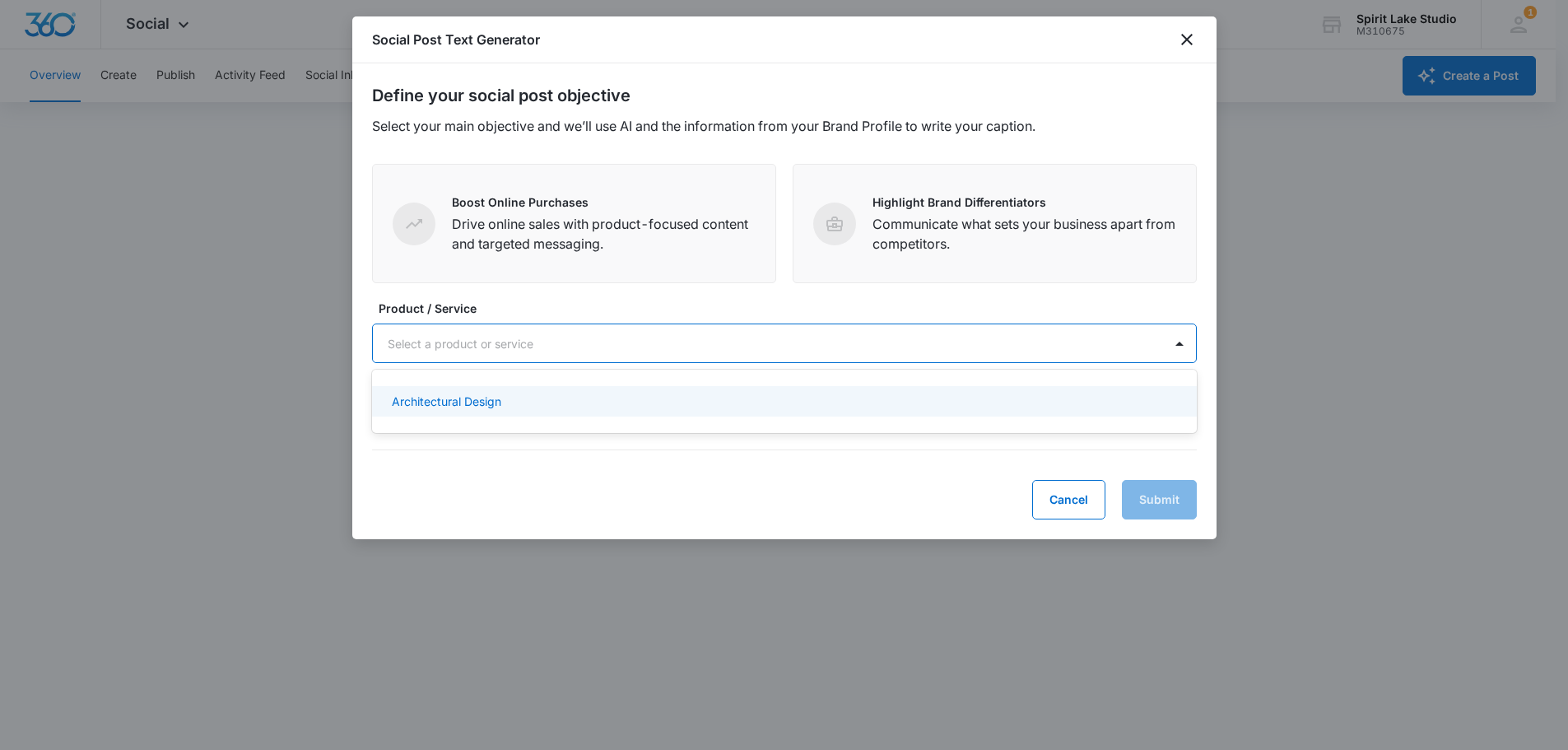
click at [761, 344] on div at bounding box center [765, 344] width 754 height 21
click at [673, 410] on div "Architectural Design" at bounding box center [783, 401] width 782 height 17
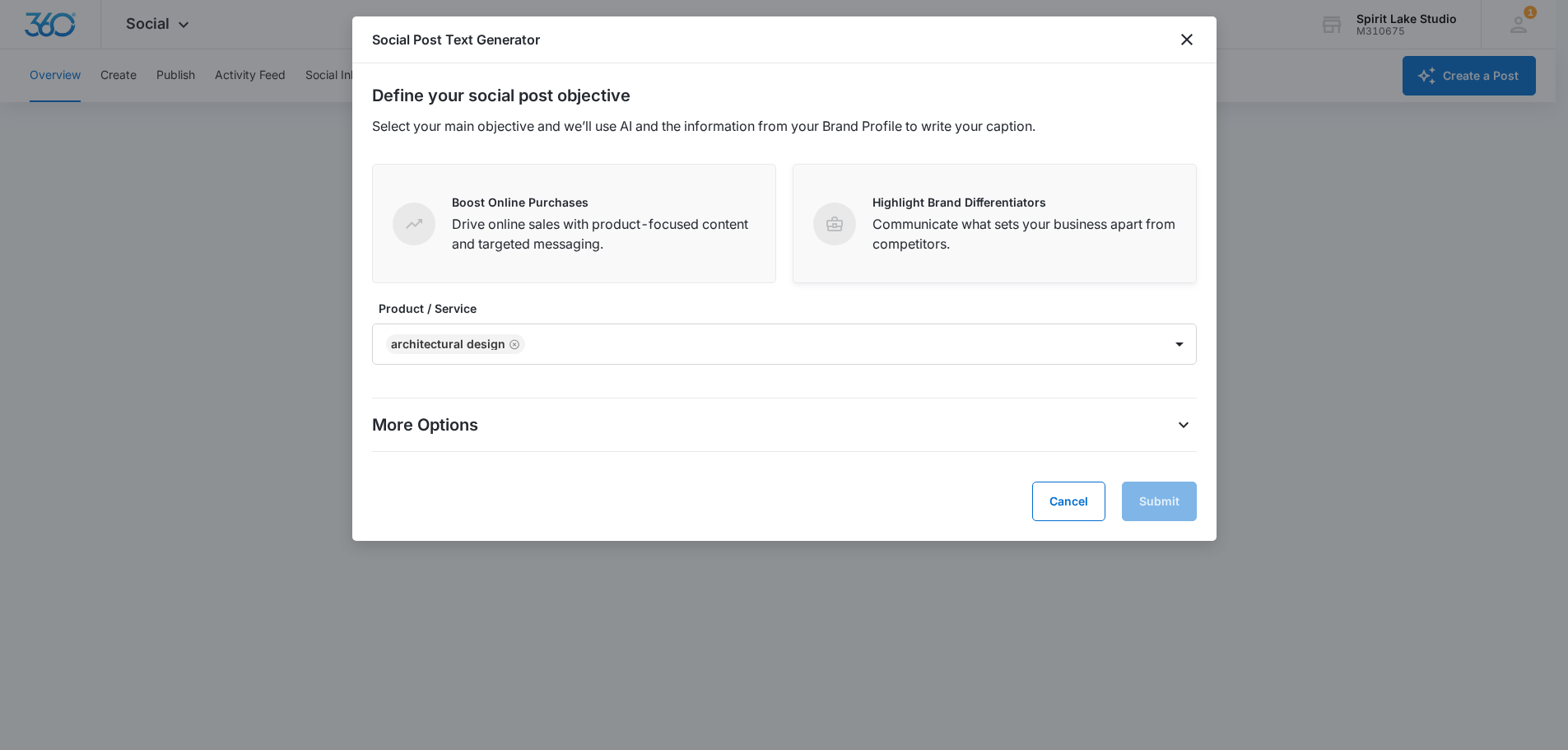
click at [888, 240] on p "Communicate what sets your business apart from competitors." at bounding box center [1024, 233] width 304 height 39
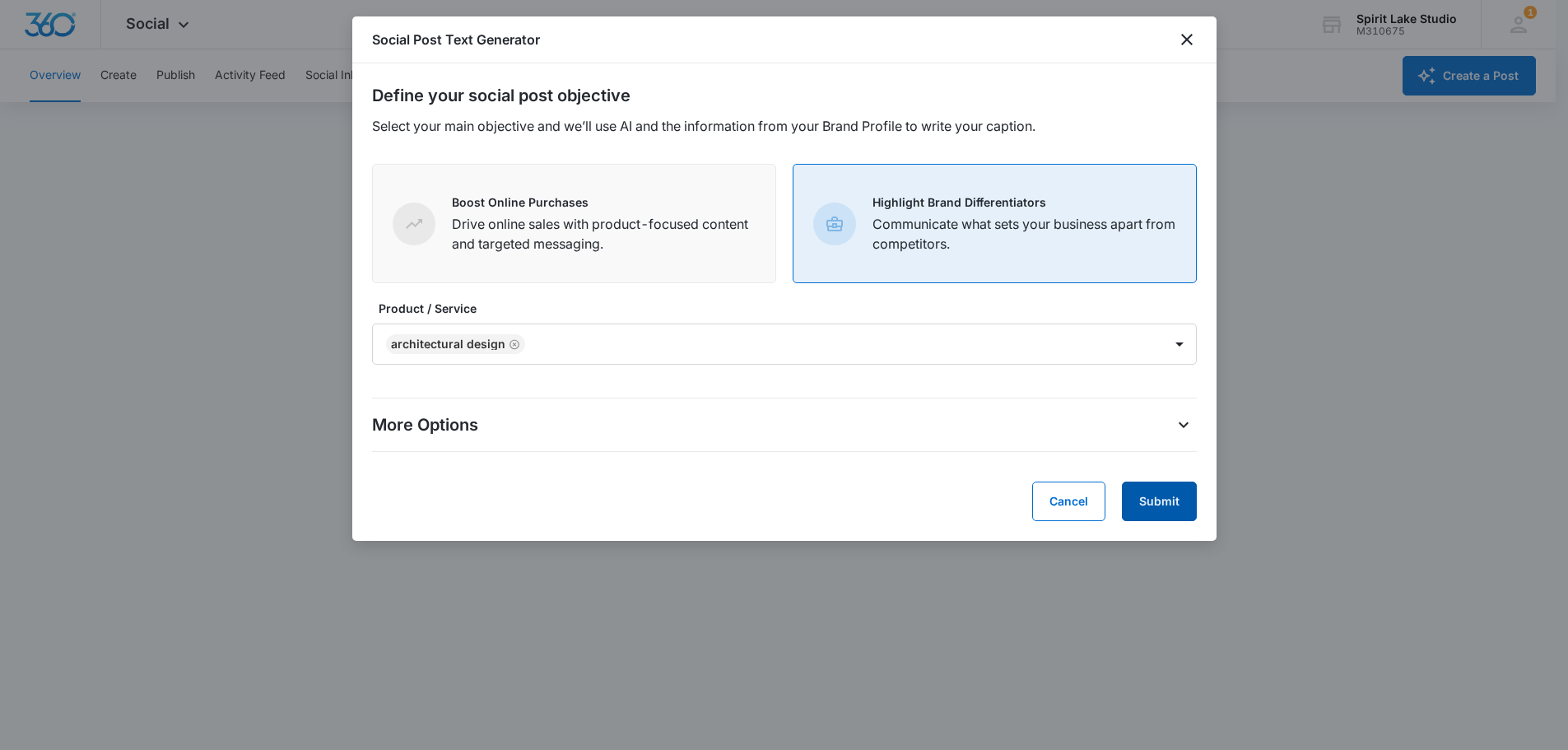
click at [1148, 501] on button "Submit" at bounding box center [1159, 502] width 75 height 39
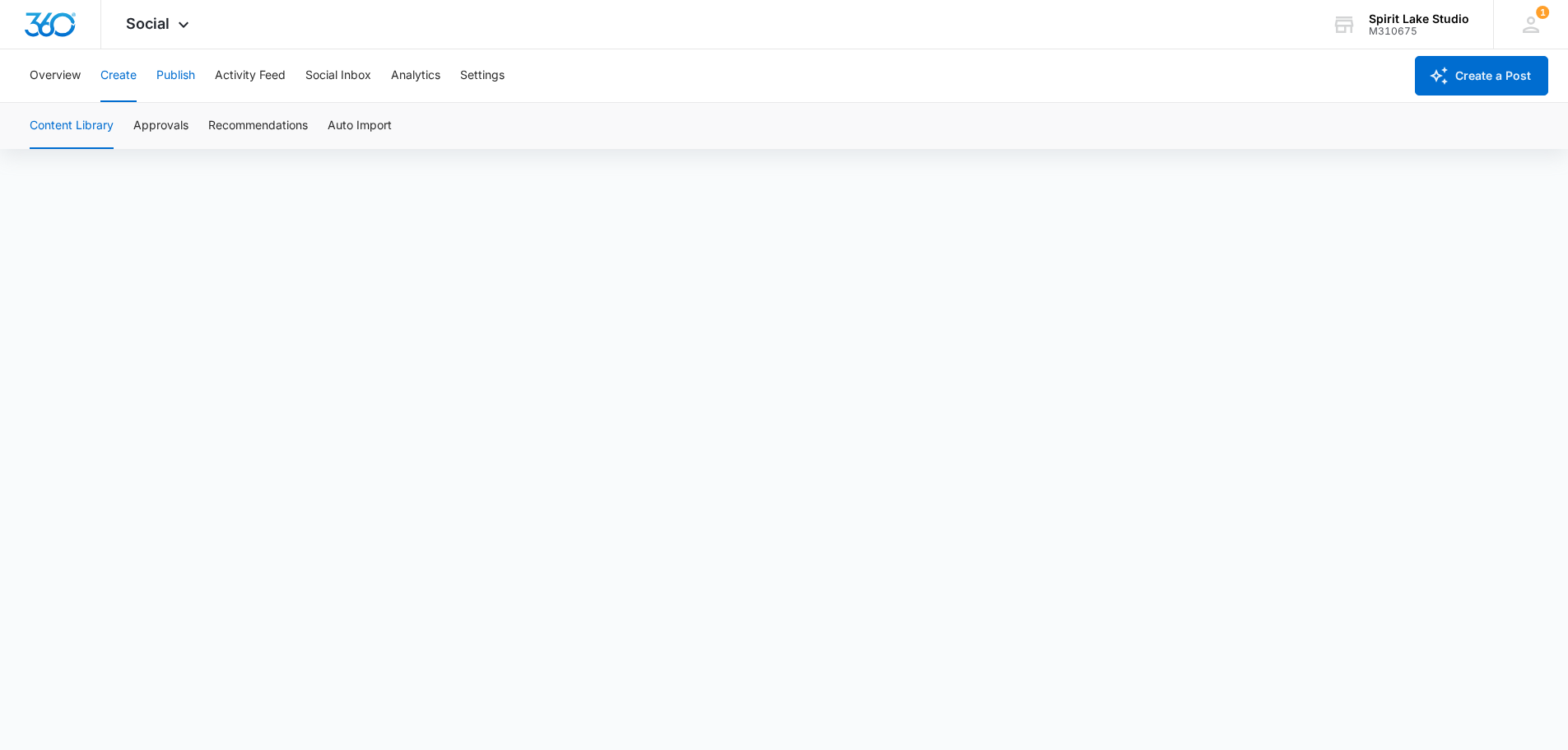
click at [180, 75] on button "Publish" at bounding box center [175, 76] width 38 height 52
click at [111, 123] on button "Schedules" at bounding box center [127, 126] width 56 height 46
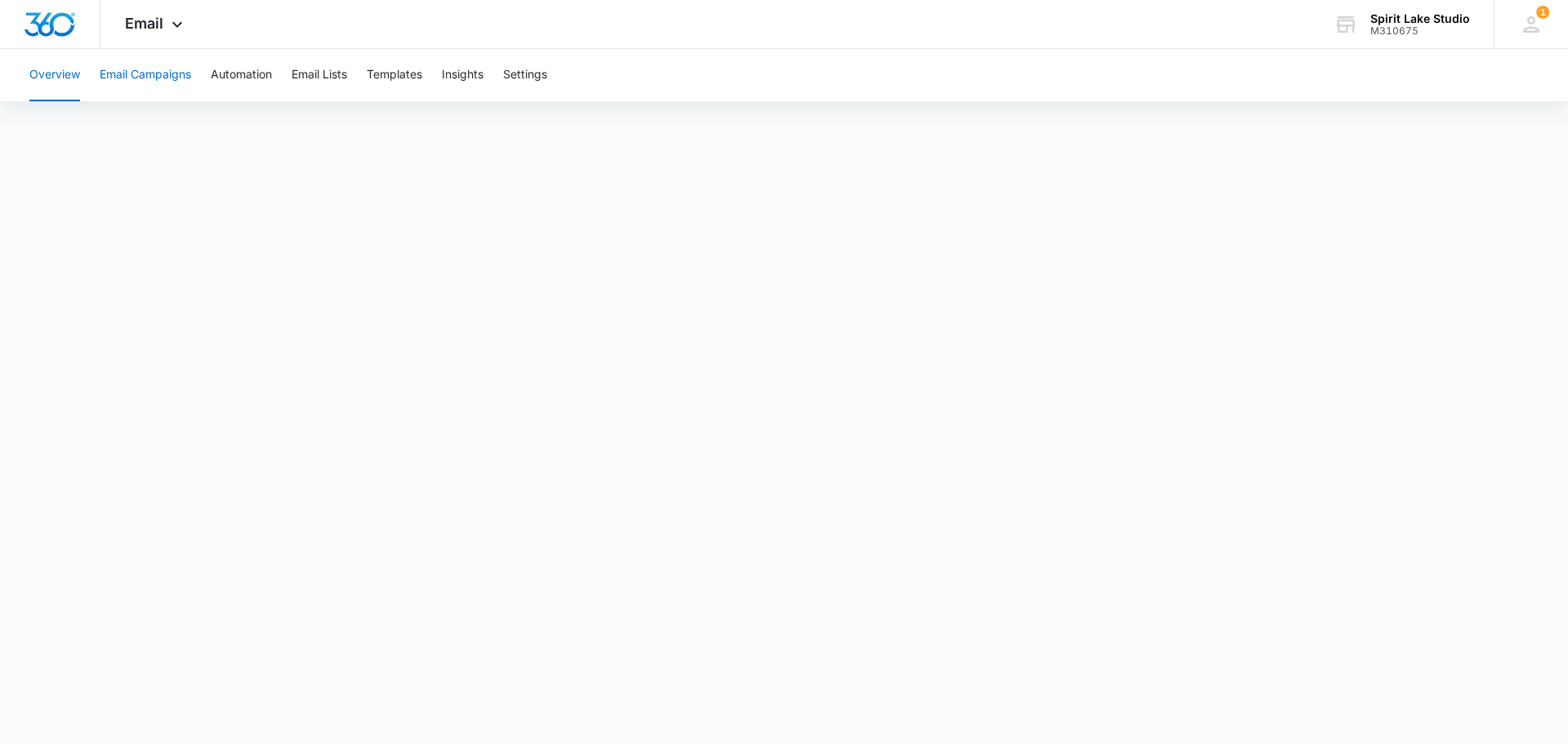
click at [165, 77] on button "Email Campaigns" at bounding box center [145, 75] width 91 height 52
click at [169, 24] on icon at bounding box center [177, 28] width 20 height 20
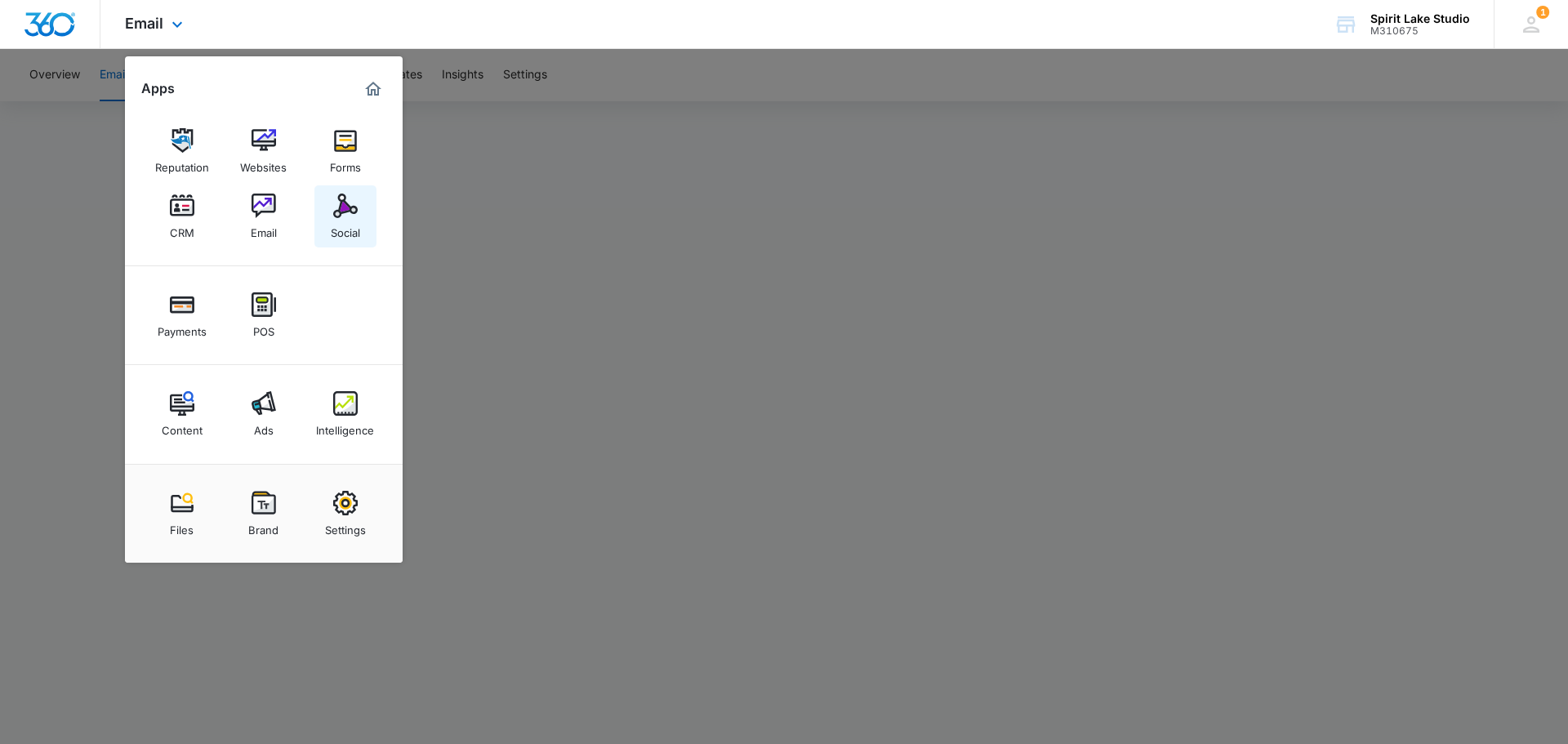
click at [333, 202] on img at bounding box center [345, 206] width 24 height 24
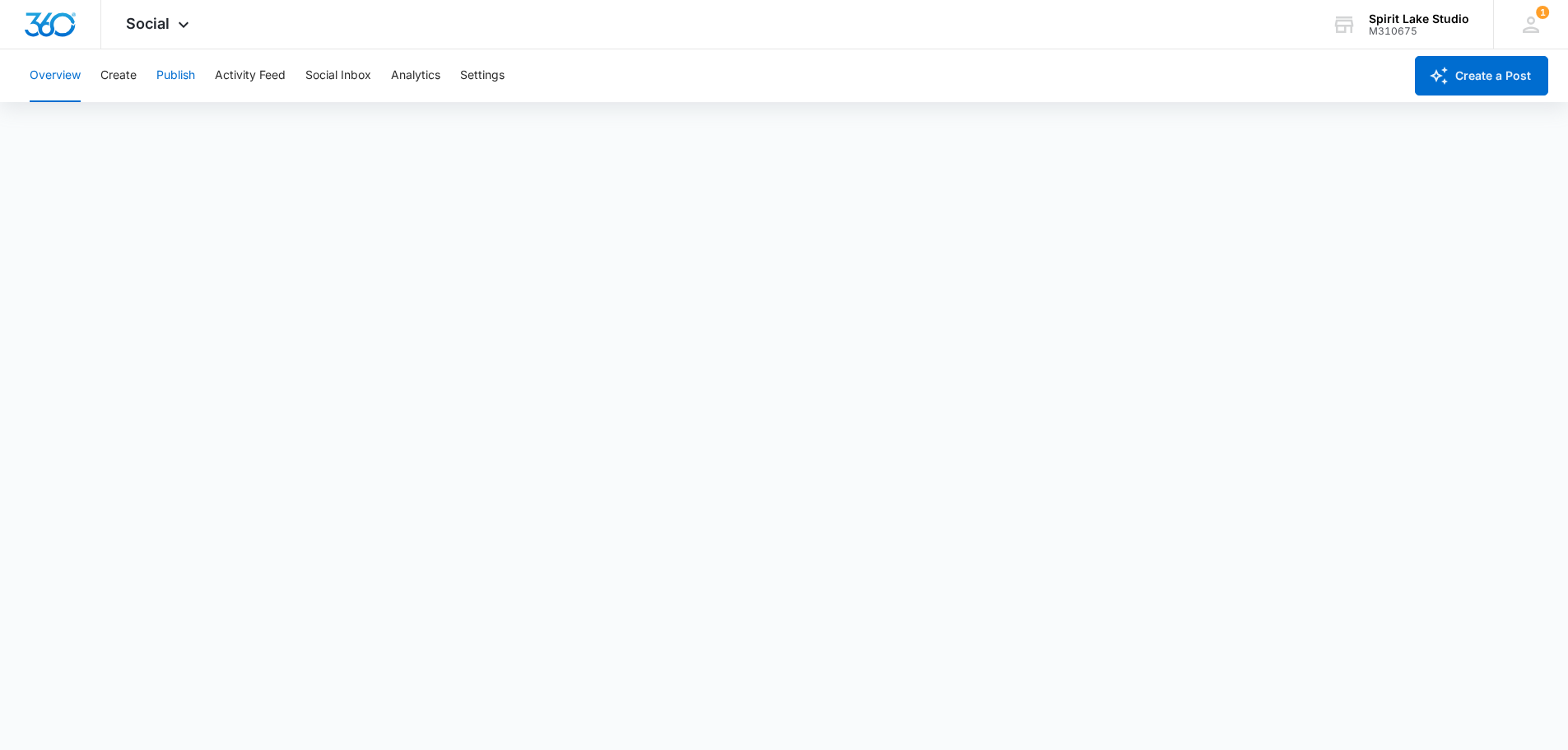
click at [181, 77] on button "Publish" at bounding box center [175, 76] width 38 height 52
click at [121, 69] on button "Create" at bounding box center [118, 76] width 37 height 52
click at [170, 119] on button "Approvals" at bounding box center [160, 126] width 55 height 46
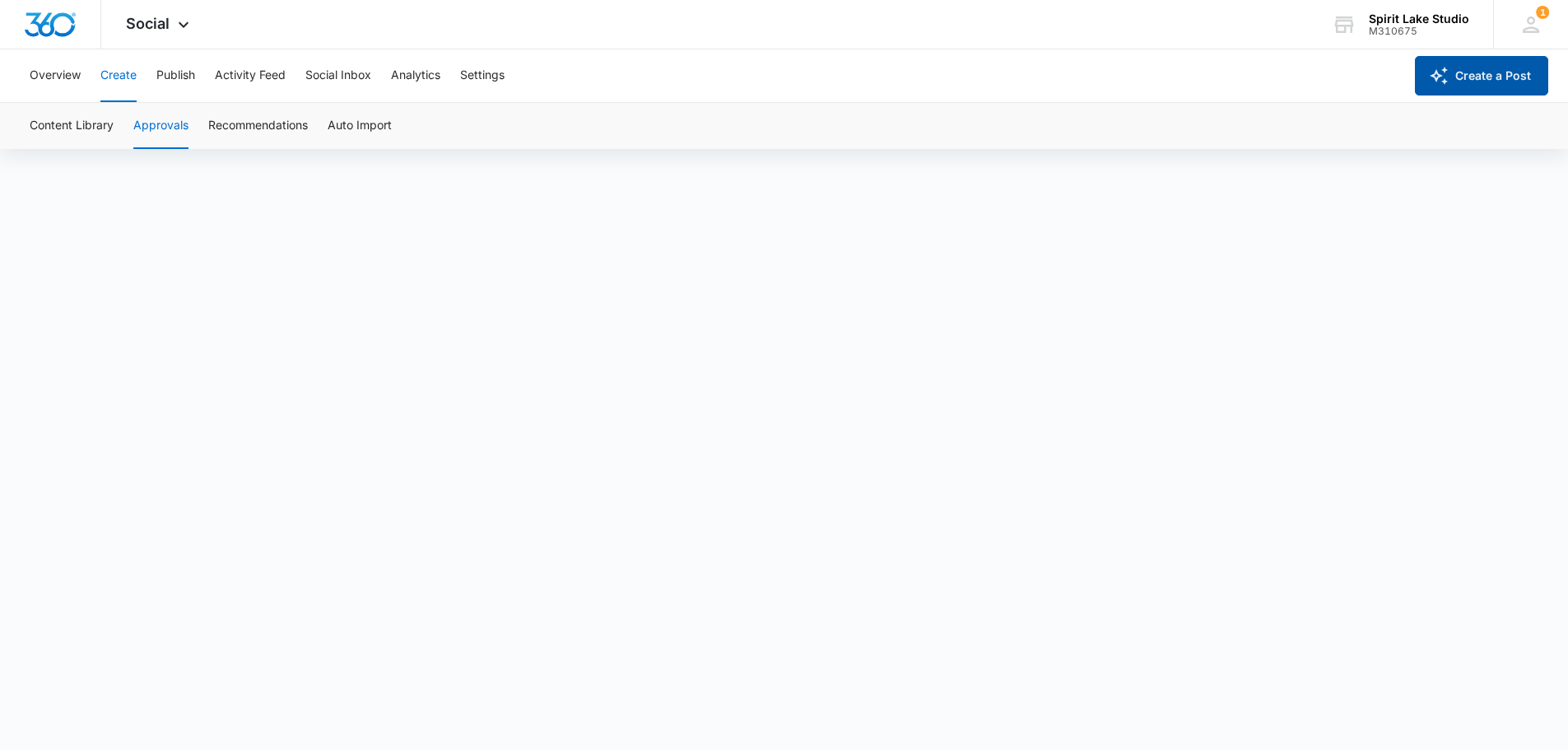
click at [1476, 77] on button "Create a Post" at bounding box center [1482, 76] width 133 height 39
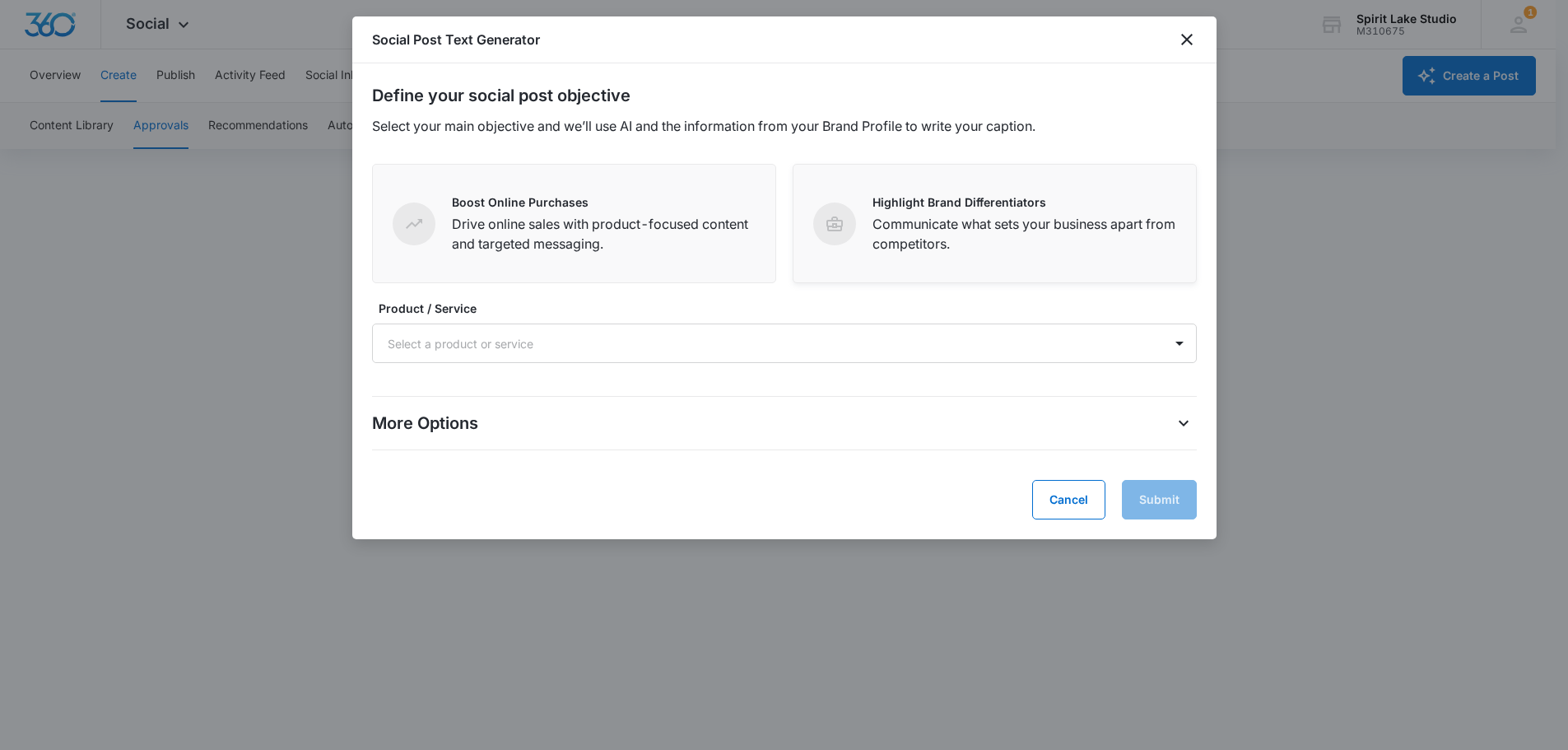
click at [929, 233] on p "Communicate what sets your business apart from competitors." at bounding box center [1024, 233] width 304 height 39
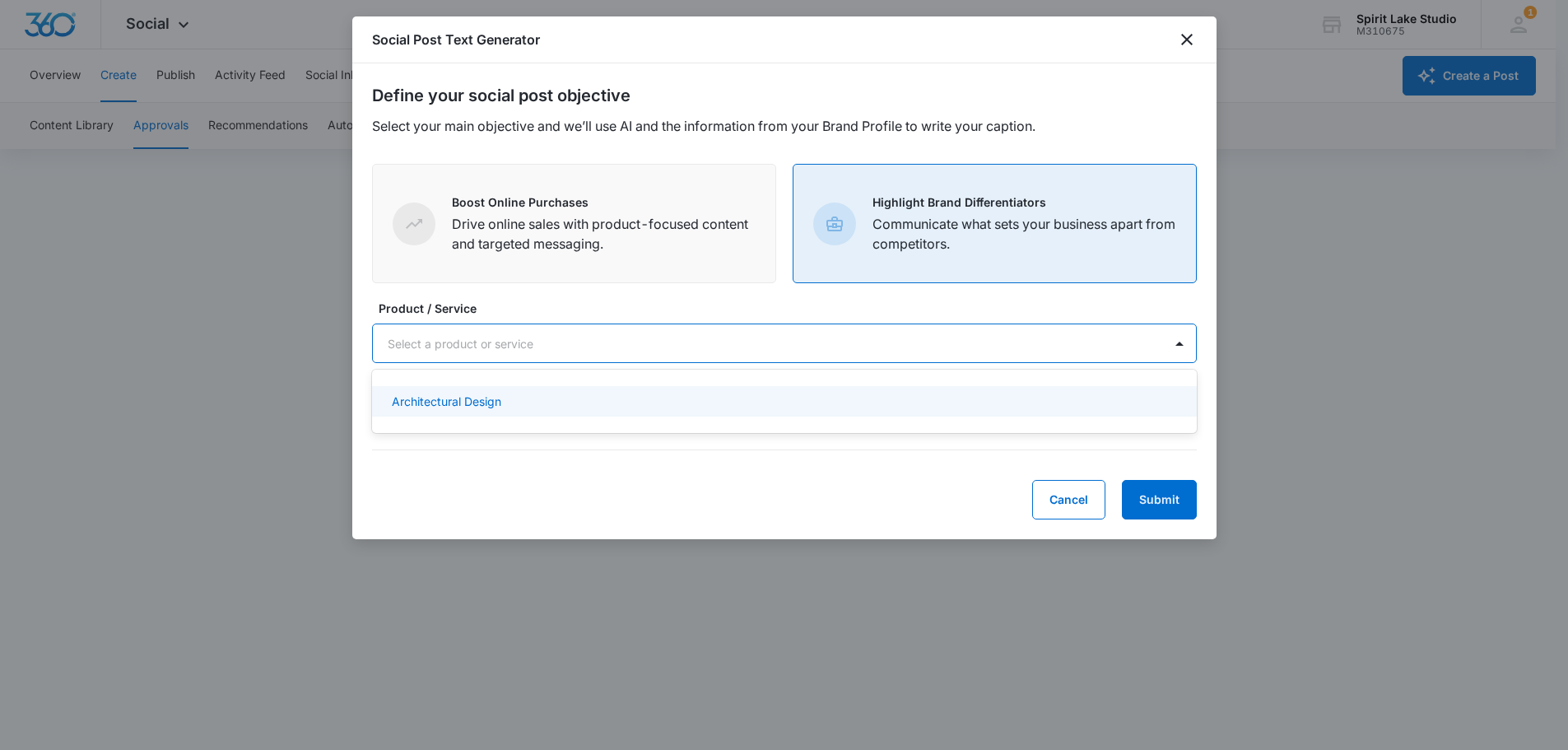
click at [910, 328] on div "Select a product or service" at bounding box center [768, 344] width 790 height 38
click at [830, 406] on div "Architectural Design" at bounding box center [783, 401] width 782 height 17
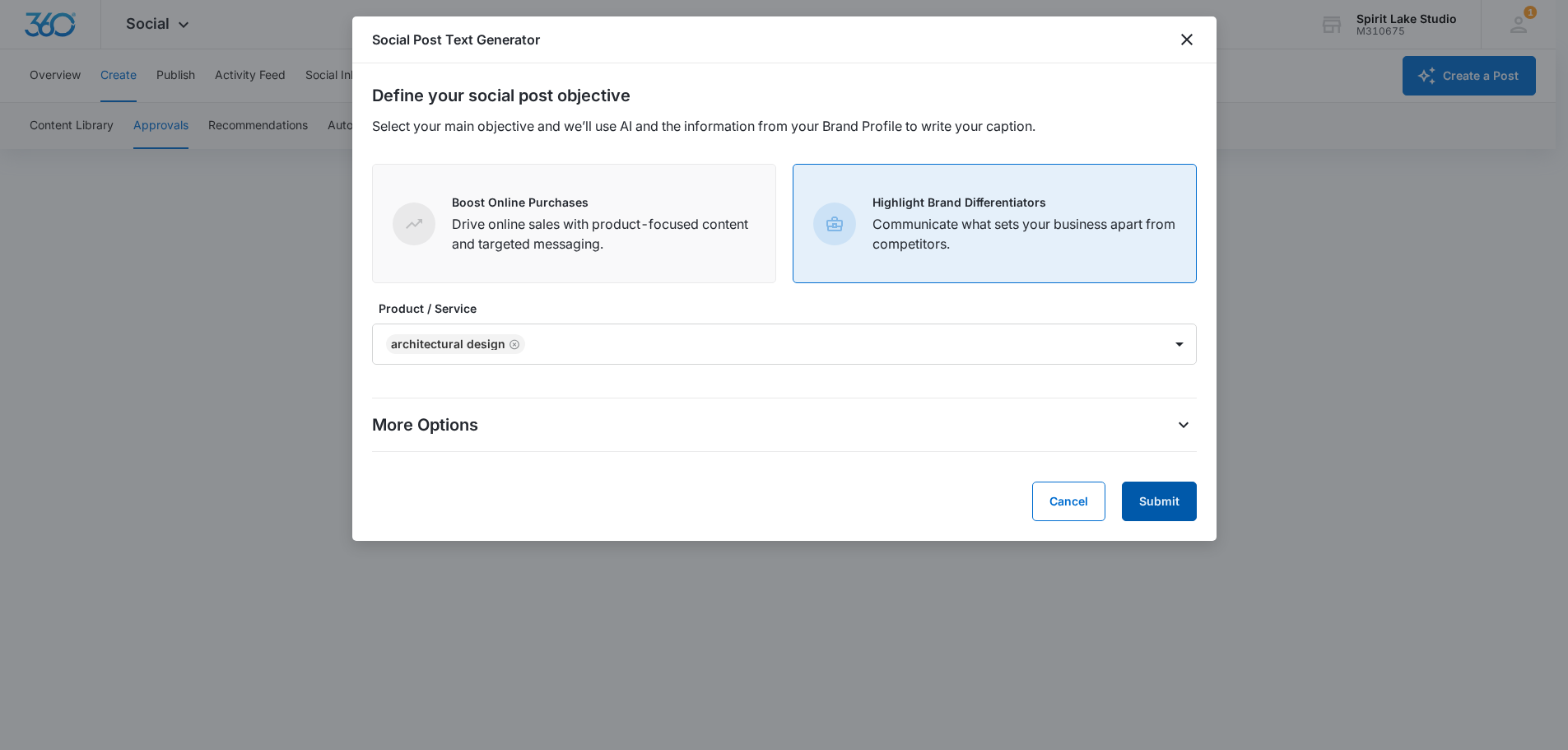
click at [1174, 508] on button "Submit" at bounding box center [1159, 502] width 75 height 39
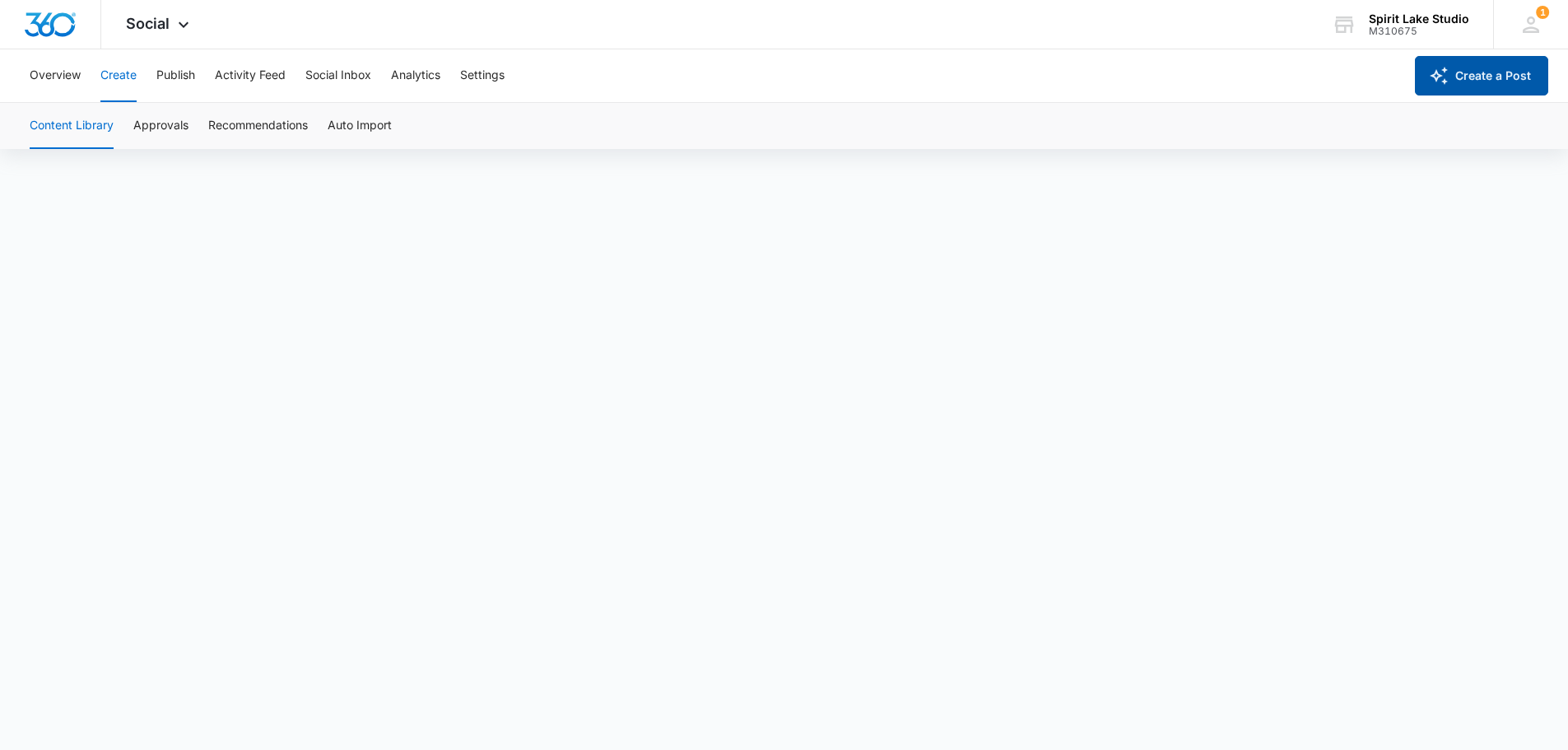
click at [1449, 69] on icon "button" at bounding box center [1439, 75] width 20 height 20
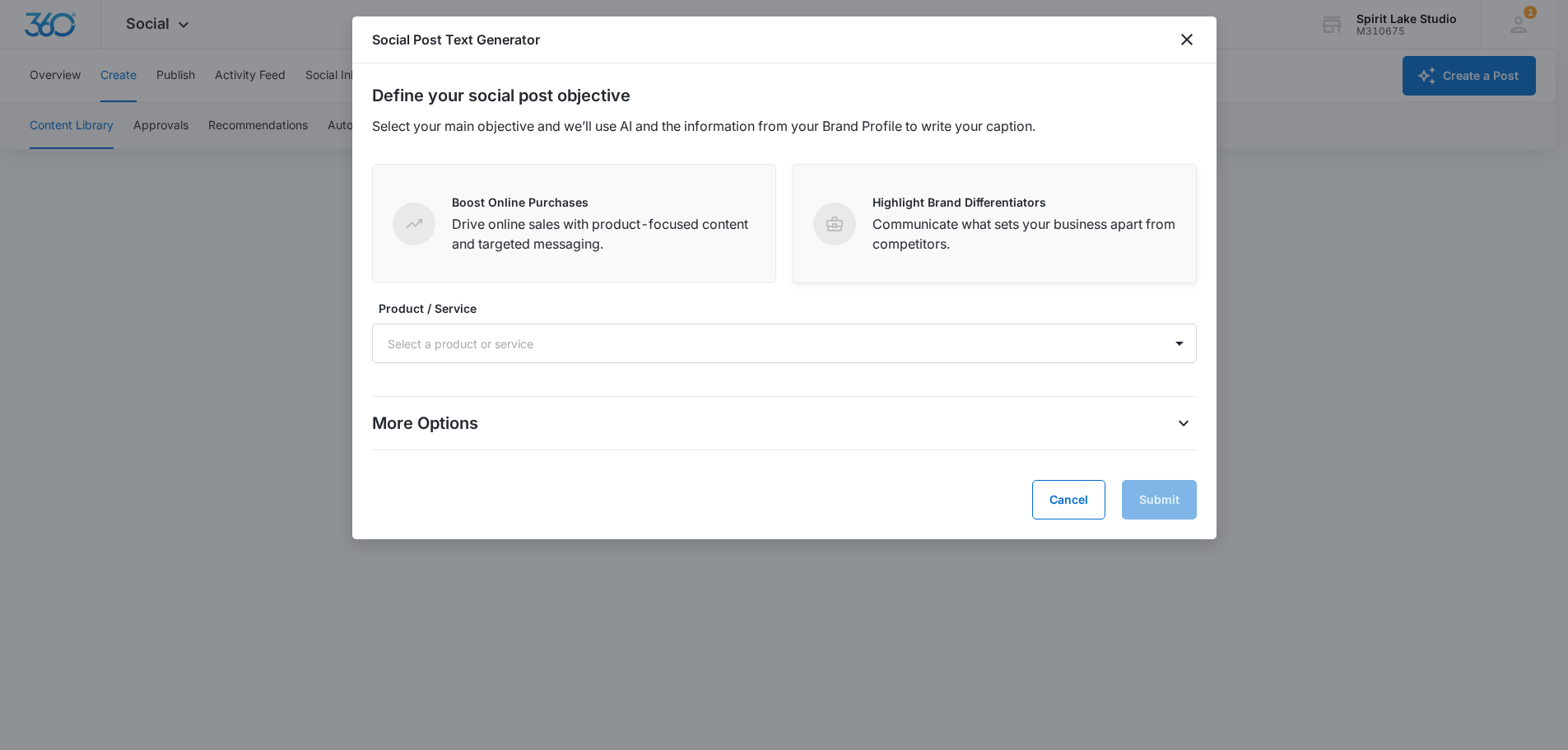
click at [886, 233] on p "Communicate what sets your business apart from competitors." at bounding box center [1024, 233] width 304 height 39
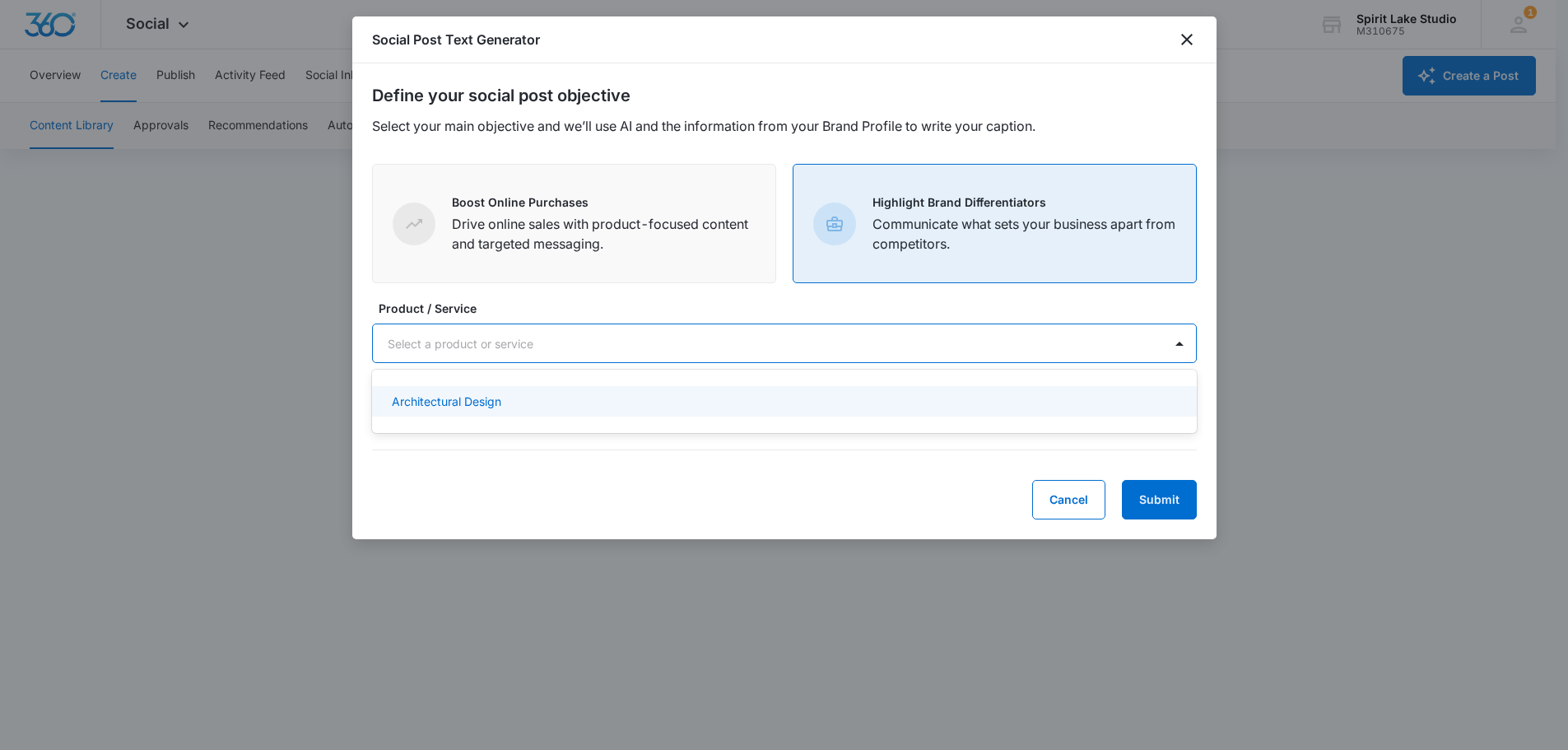
click at [646, 353] on div at bounding box center [765, 344] width 754 height 21
click at [608, 399] on div "Architectural Design" at bounding box center [783, 401] width 782 height 17
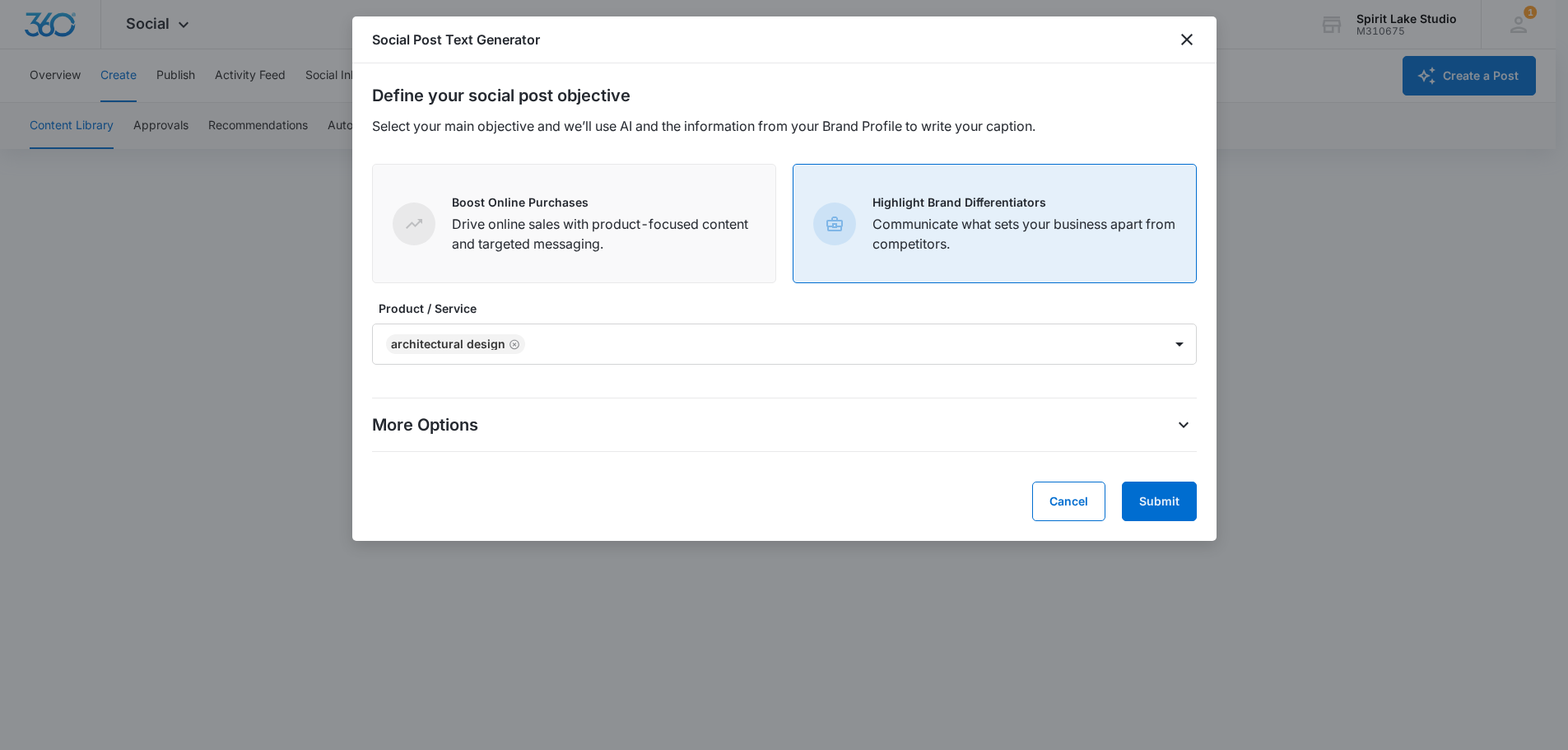
click at [839, 471] on form "Define your social post objective Select your main objective and we’ll use AI a…" at bounding box center [784, 302] width 825 height 438
click at [1187, 429] on icon "More Options" at bounding box center [1183, 425] width 20 height 20
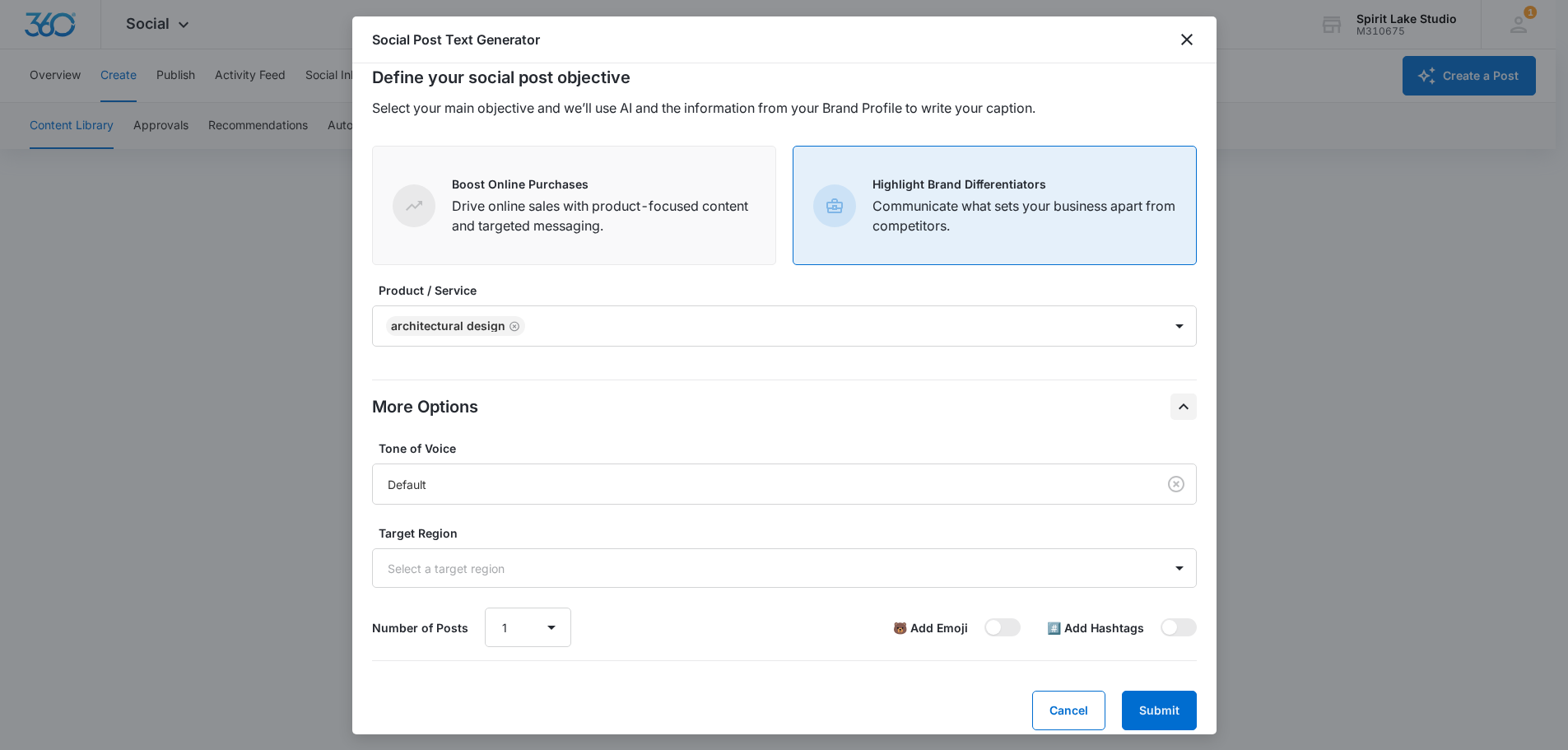
scroll to position [34, 0]
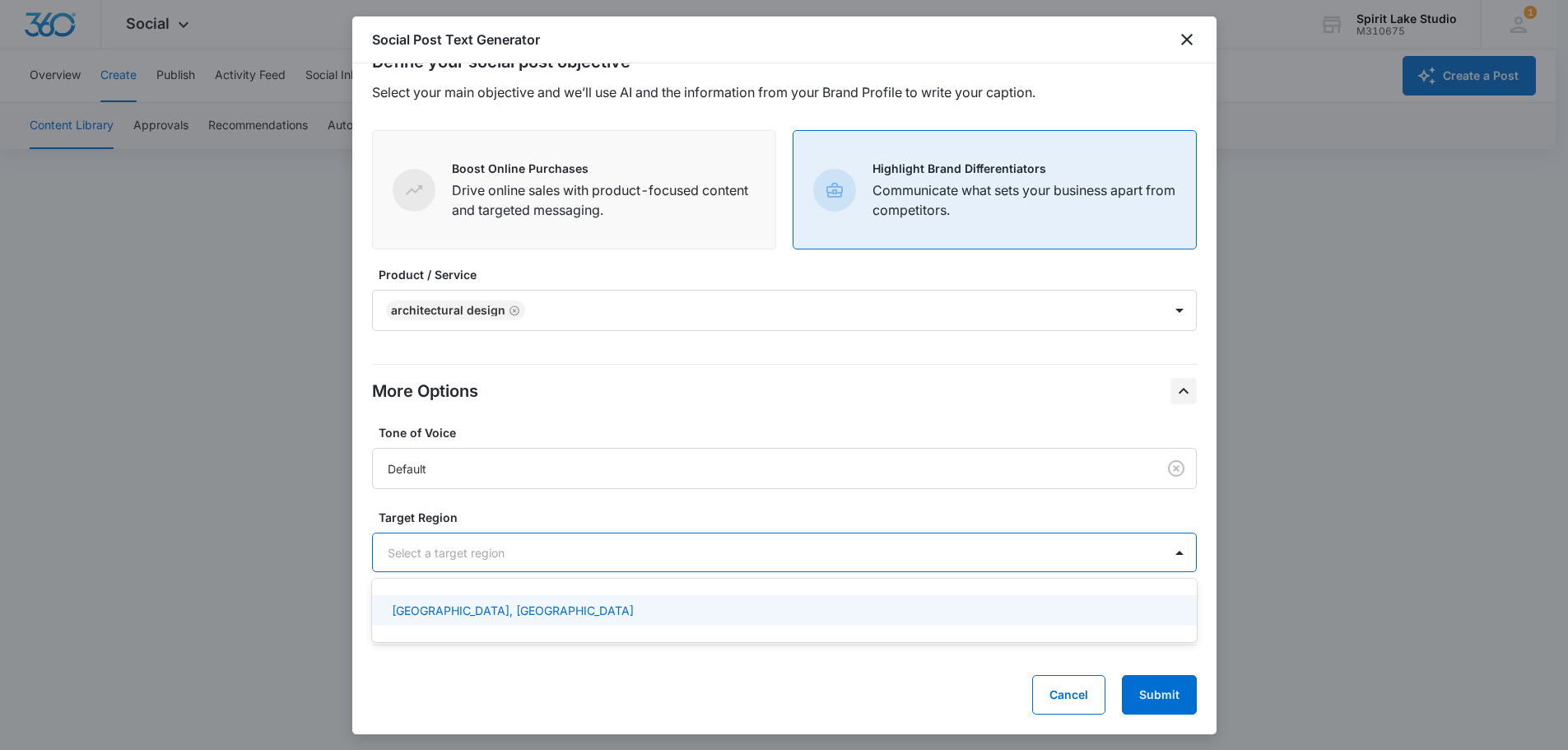
click at [872, 544] on div at bounding box center [765, 553] width 754 height 21
click at [848, 549] on div at bounding box center [765, 553] width 754 height 21
click at [1167, 553] on div at bounding box center [1180, 552] width 26 height 26
click at [1116, 613] on div "[GEOGRAPHIC_DATA], [GEOGRAPHIC_DATA]" at bounding box center [783, 610] width 782 height 17
click at [1157, 614] on icon at bounding box center [1164, 613] width 15 height 10
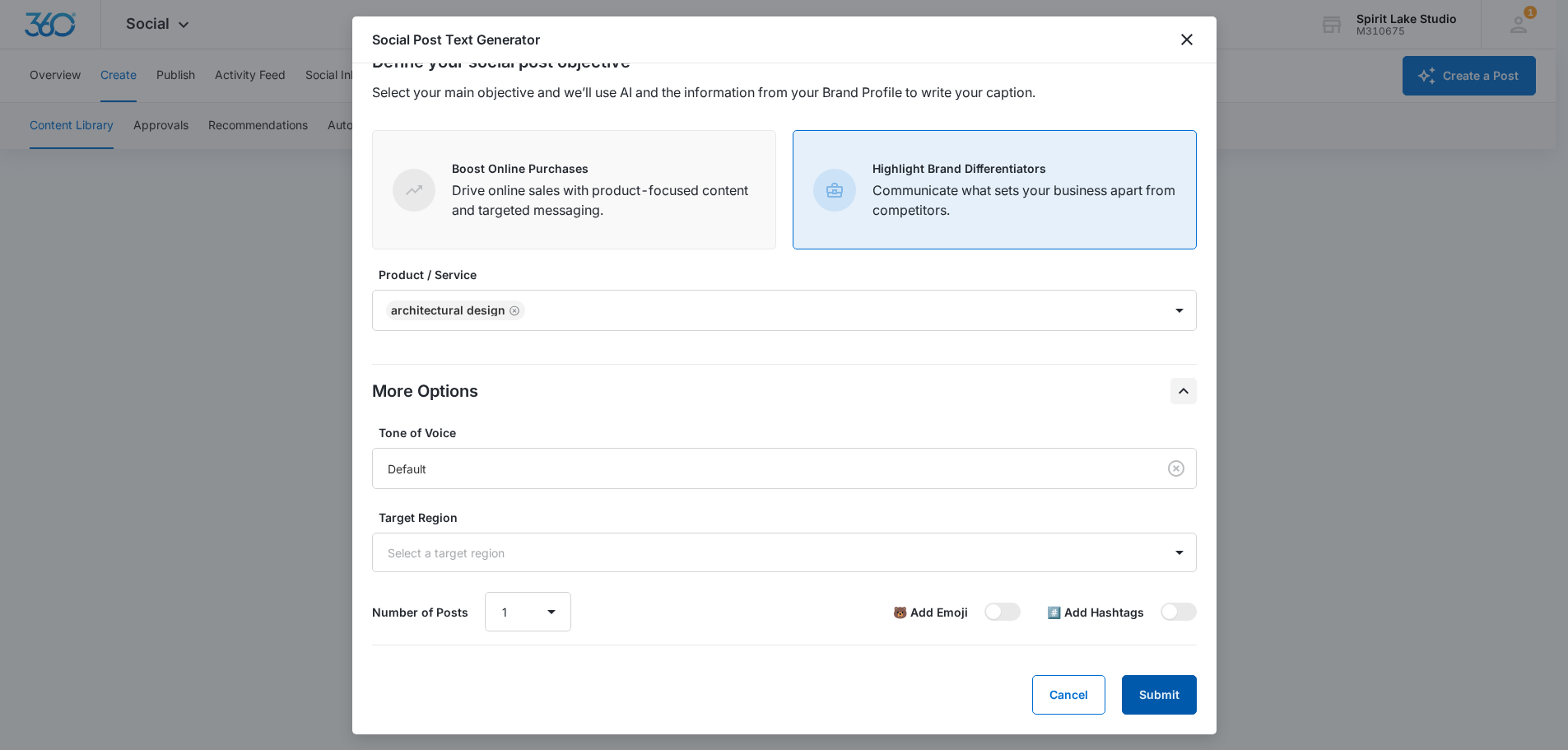
click at [1133, 696] on button "Submit" at bounding box center [1159, 695] width 75 height 39
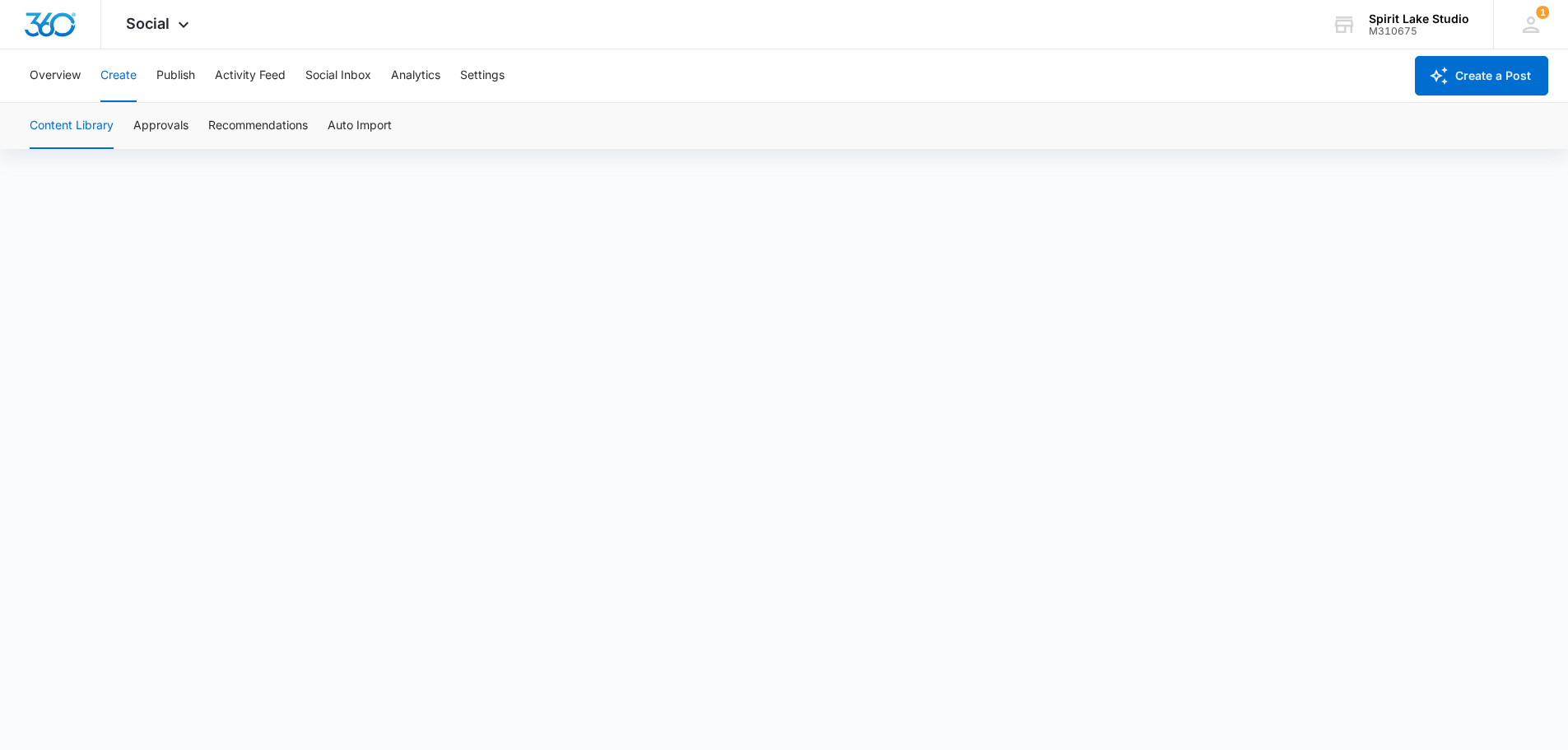
scroll to position [0, 0]
click at [169, 69] on button "Publish" at bounding box center [175, 76] width 38 height 52
click at [118, 73] on button "Create" at bounding box center [118, 76] width 37 height 52
click at [166, 27] on span "Social" at bounding box center [147, 23] width 44 height 17
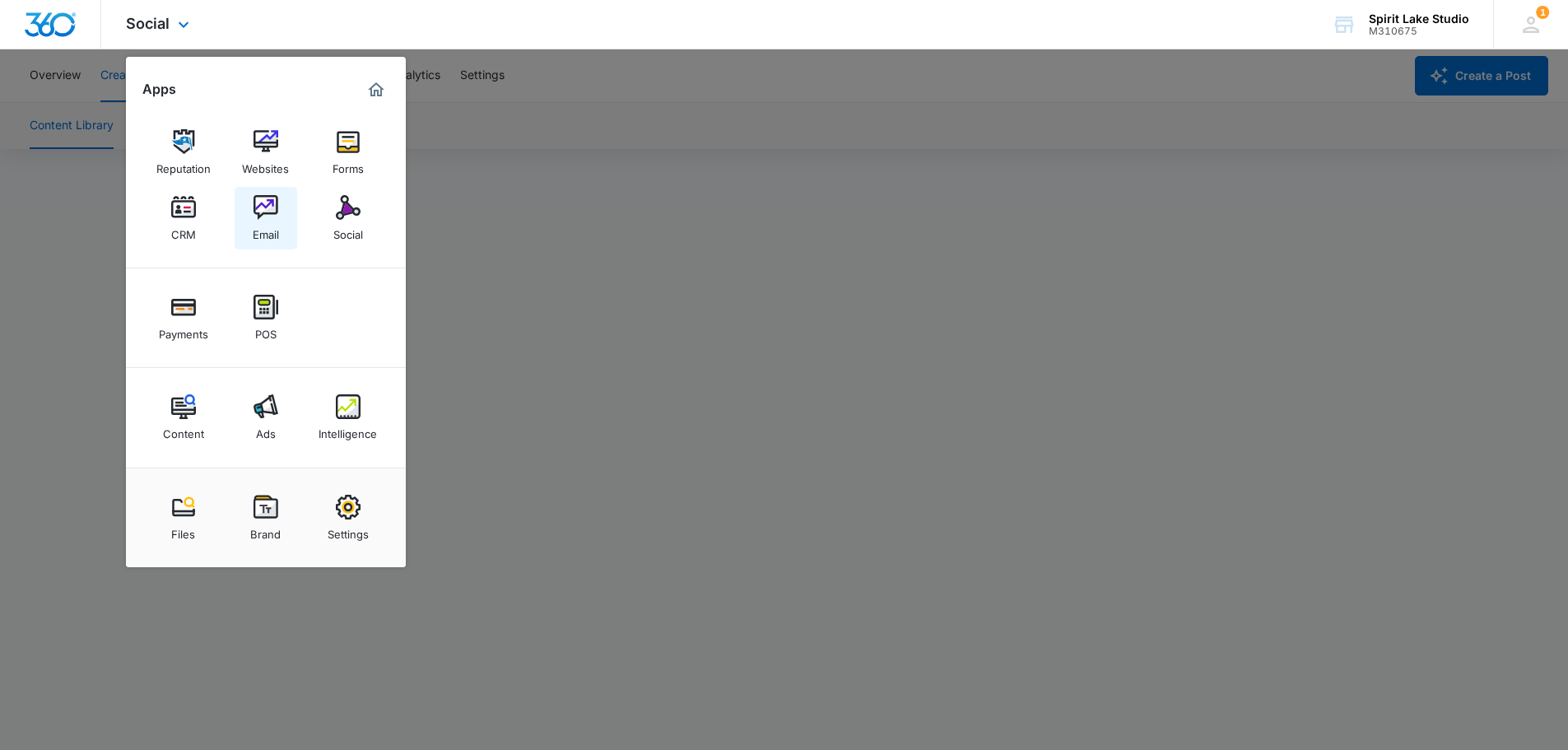
click at [256, 207] on img at bounding box center [266, 207] width 24 height 24
